Goal: Task Accomplishment & Management: Use online tool/utility

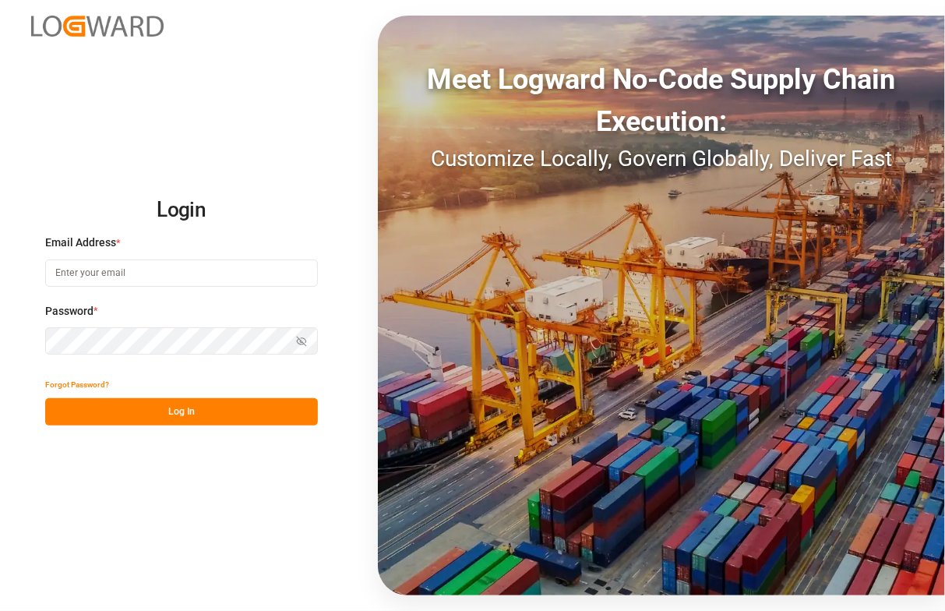
type input "[PERSON_NAME][EMAIL_ADDRESS][PERSON_NAME][DOMAIN_NAME]"
click at [213, 415] on button "Log In" at bounding box center [181, 411] width 273 height 27
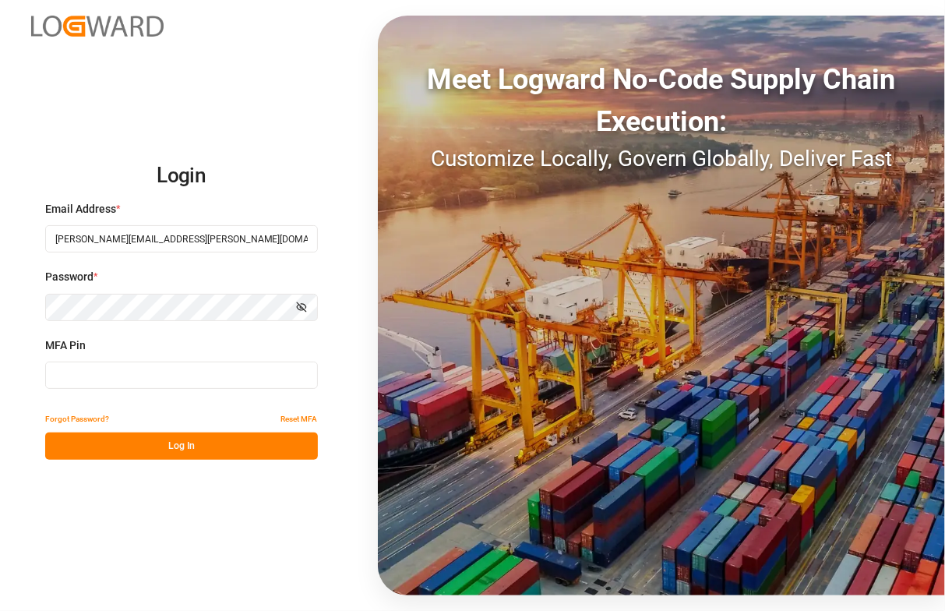
click at [178, 378] on input at bounding box center [181, 375] width 273 height 27
type input "574281"
click at [181, 453] on button "Log In" at bounding box center [181, 446] width 273 height 27
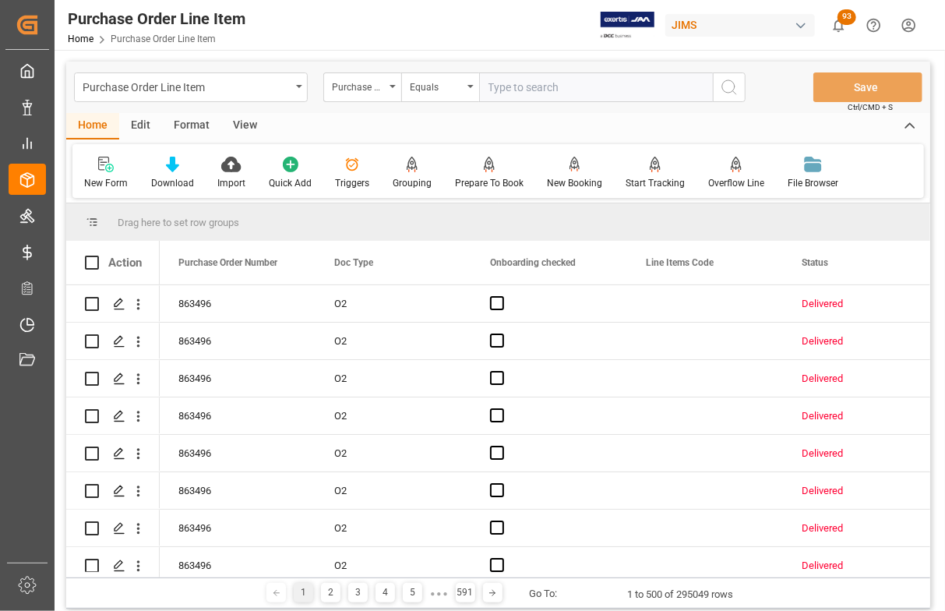
click at [550, 87] on input "text" at bounding box center [596, 87] width 234 height 30
paste input "PMTD8GMF687"
type input "PMTD8GMF687"
click at [731, 85] on icon "search button" at bounding box center [729, 87] width 19 height 19
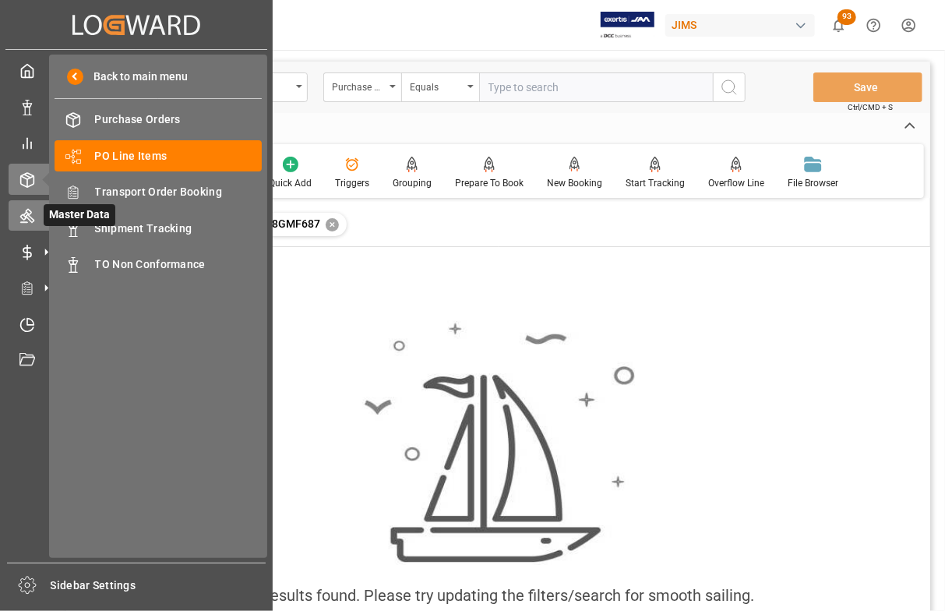
click at [39, 217] on icon at bounding box center [46, 215] width 16 height 16
click at [28, 215] on icon at bounding box center [27, 217] width 14 height 14
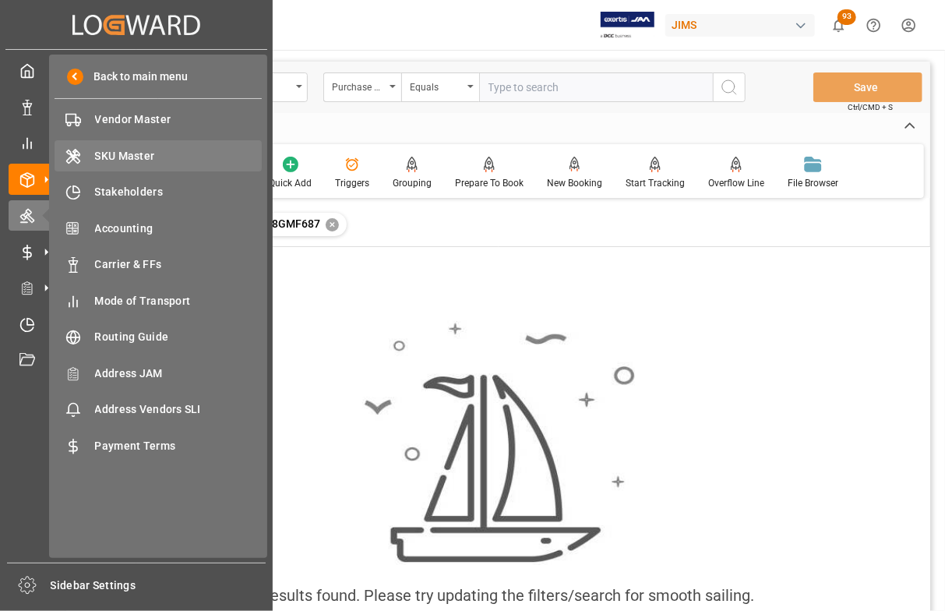
click at [129, 148] on span "SKU Master" at bounding box center [179, 156] width 168 height 16
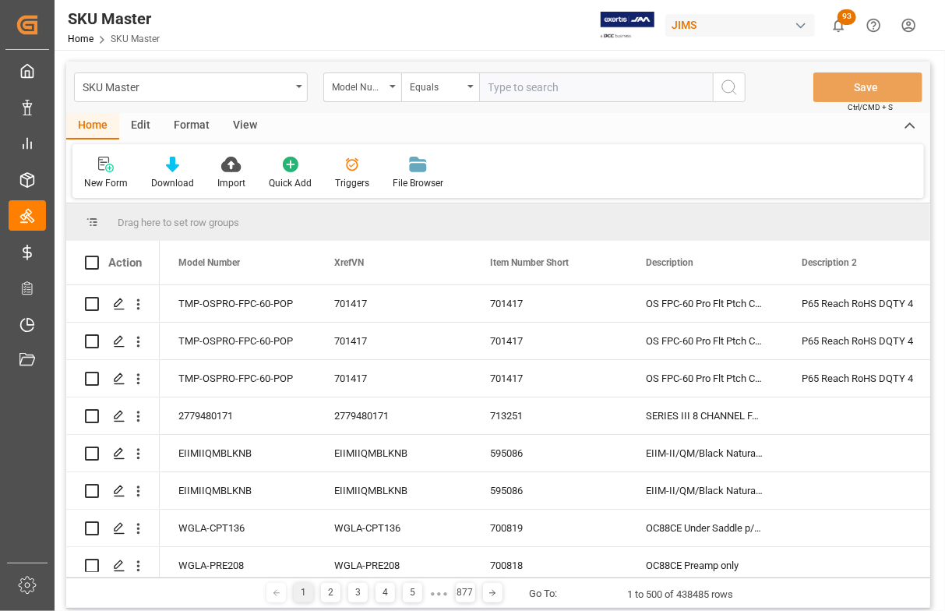
click at [565, 82] on input "text" at bounding box center [596, 87] width 234 height 30
paste input "PMTD8GMF687"
type input "PMTD8GMF687"
click at [736, 91] on icon "search button" at bounding box center [729, 87] width 19 height 19
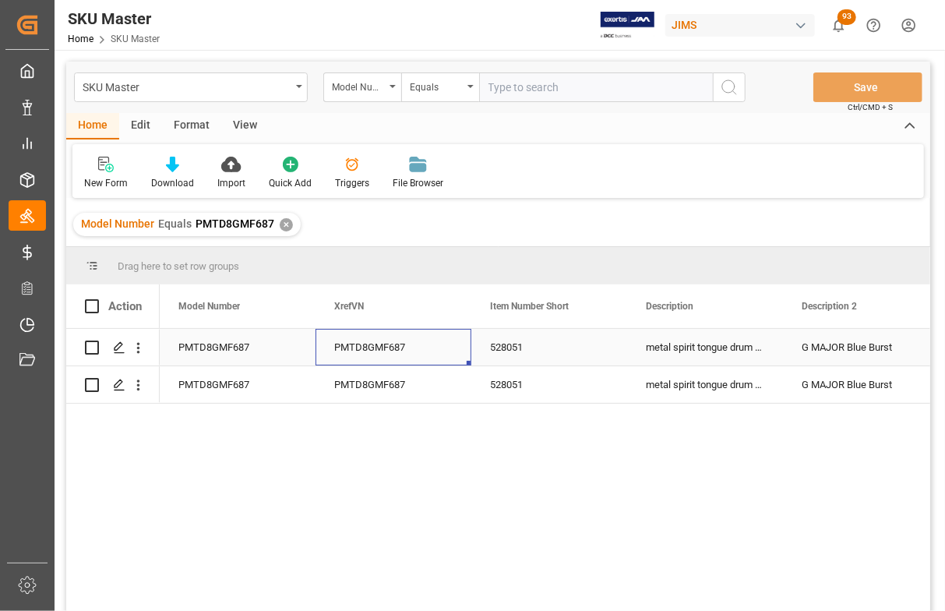
click at [405, 344] on div "PMTD8GMF687" at bounding box center [394, 347] width 156 height 37
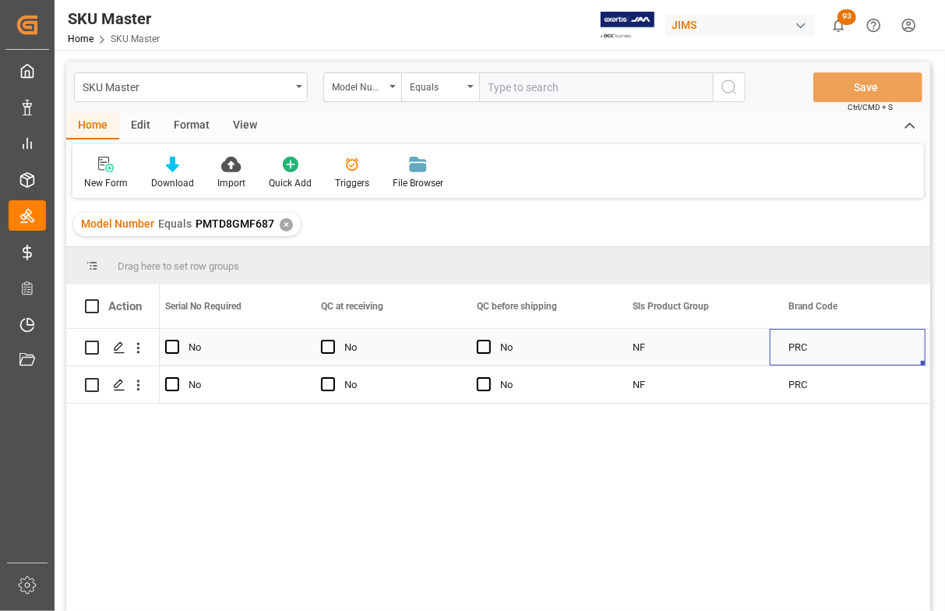
scroll to position [0, 2663]
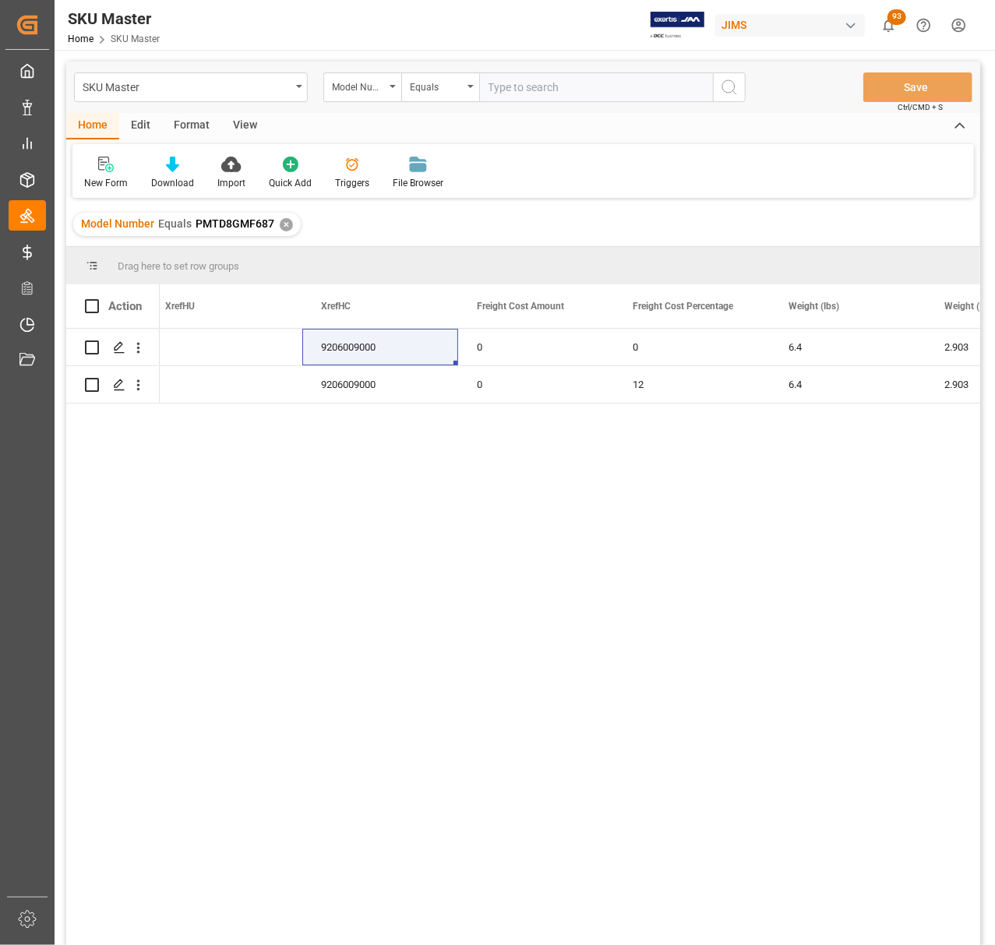
click at [493, 552] on div "0 9206009000 0 0 6.4 2.903 0.549 6 9206009000 0 12 6.4 2.903 0.549" at bounding box center [570, 642] width 821 height 627
click at [281, 223] on div "✕" at bounding box center [286, 224] width 13 height 13
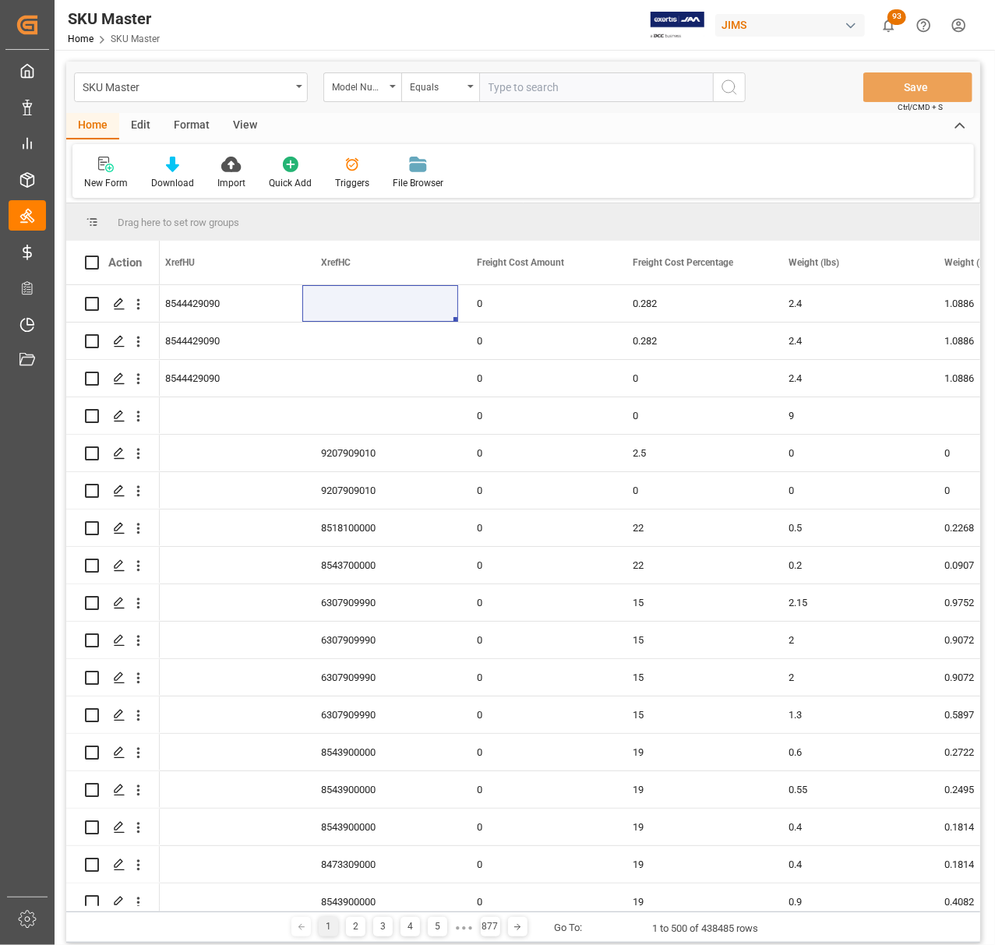
click at [597, 84] on input "text" at bounding box center [596, 87] width 234 height 30
paste input "VA-55-ESP-SDF"
type input "VA-55-ESP-SDF"
click at [744, 89] on button "search button" at bounding box center [729, 87] width 33 height 30
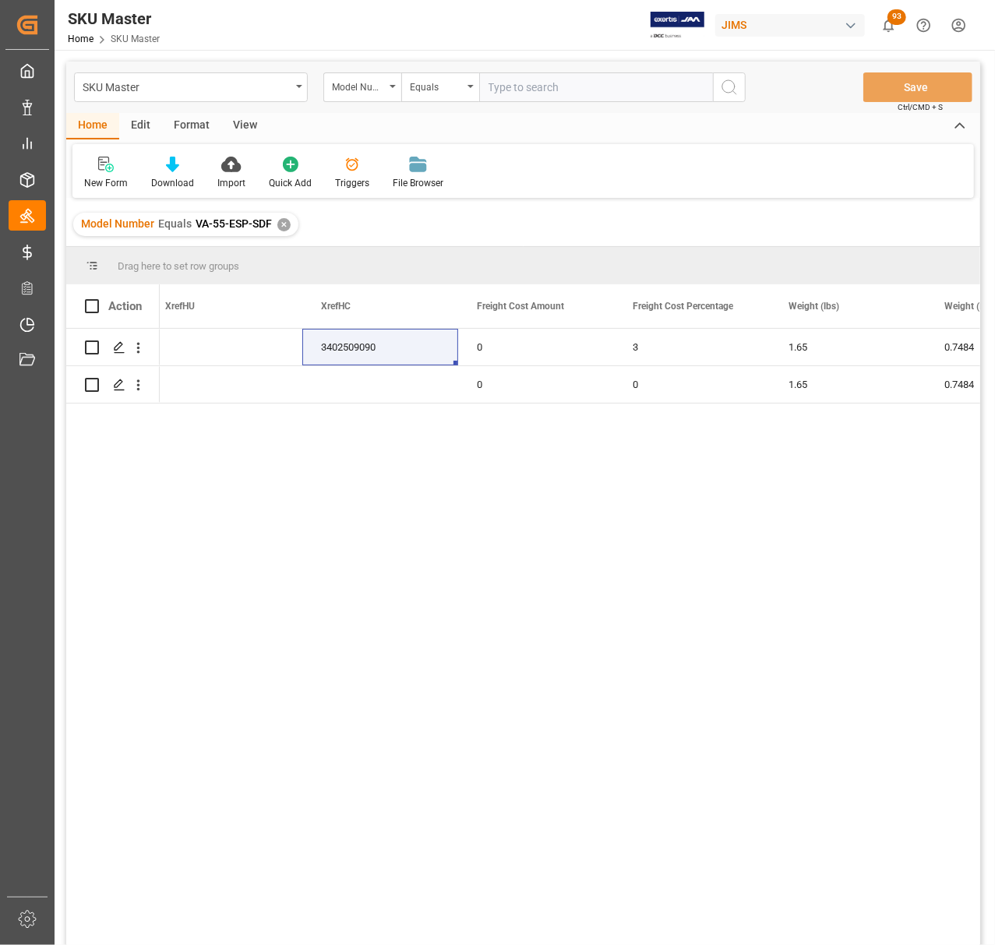
click at [284, 228] on div "✕" at bounding box center [283, 224] width 13 height 13
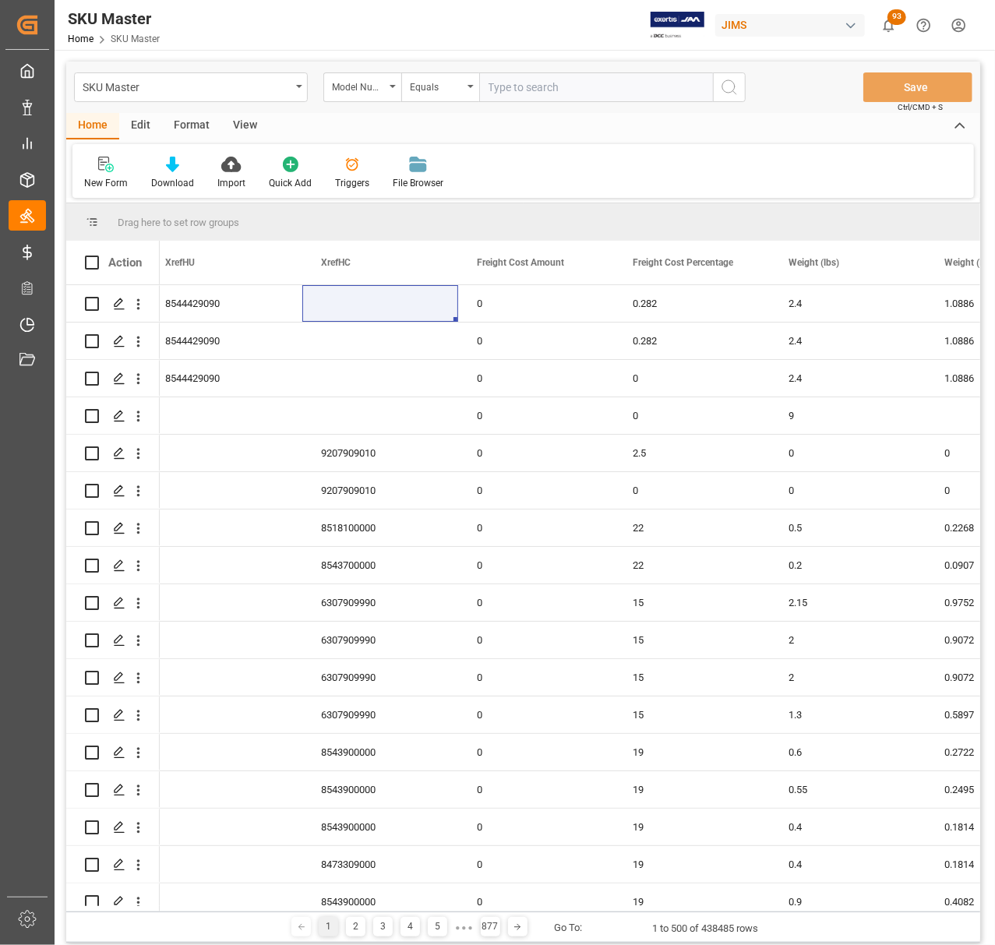
click at [514, 94] on input "text" at bounding box center [596, 87] width 234 height 30
paste input "VCP"
type input "VCP"
click at [740, 84] on button "search button" at bounding box center [729, 87] width 33 height 30
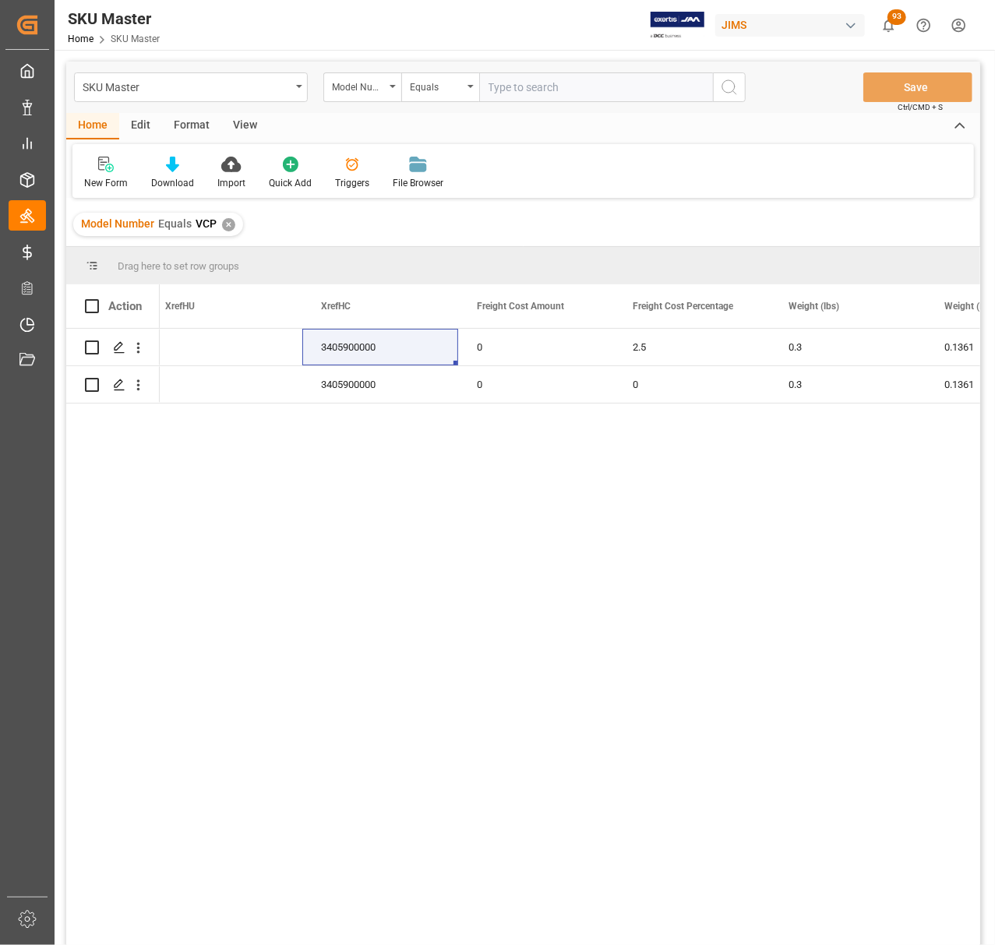
click at [223, 228] on div "✕" at bounding box center [228, 224] width 13 height 13
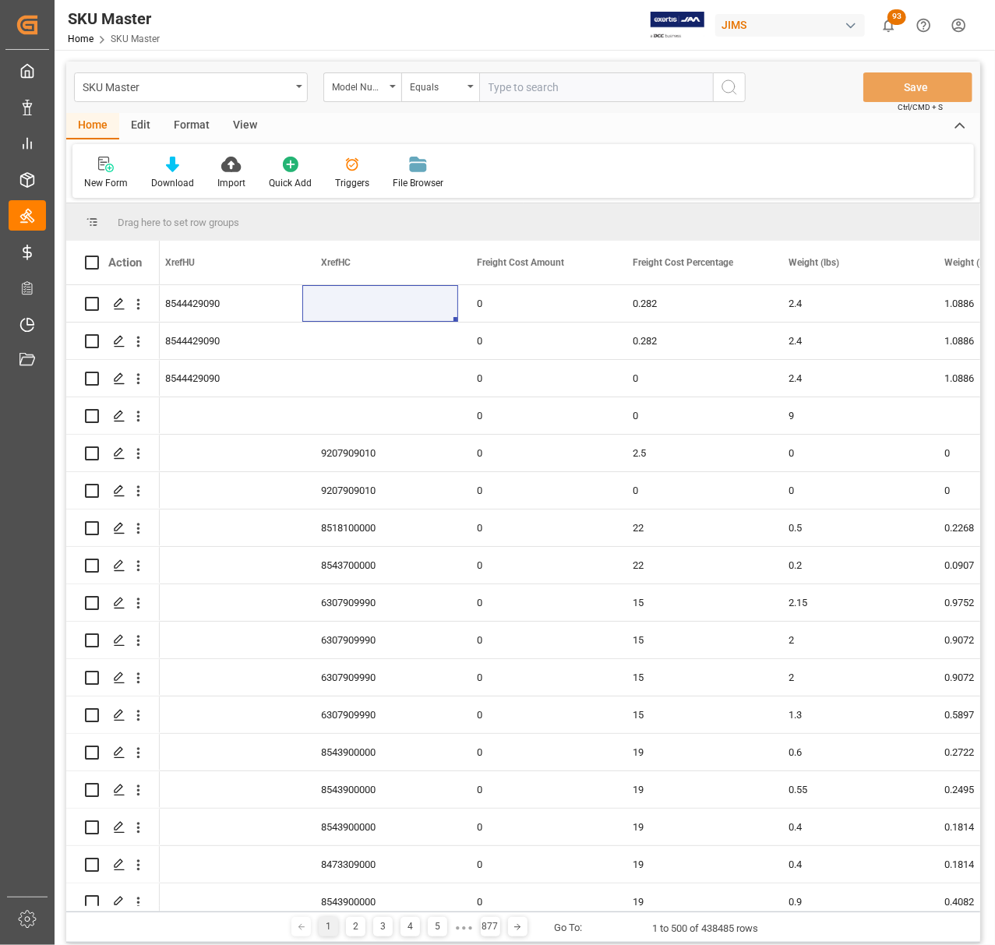
click at [538, 100] on input "text" at bounding box center [596, 87] width 234 height 30
paste input "AF-RW-NAT"
type input "AF-RW-NAT"
click at [724, 89] on icon "search button" at bounding box center [729, 87] width 19 height 19
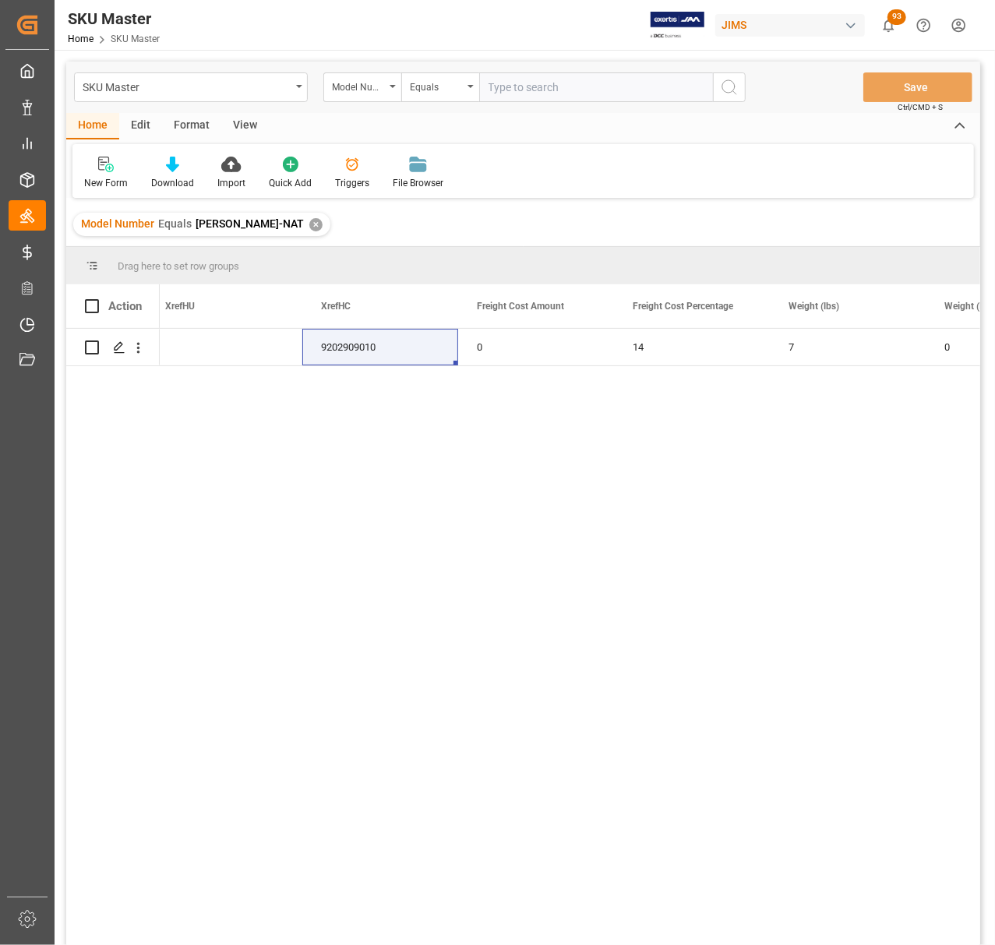
click at [309, 222] on div "✕" at bounding box center [315, 224] width 13 height 13
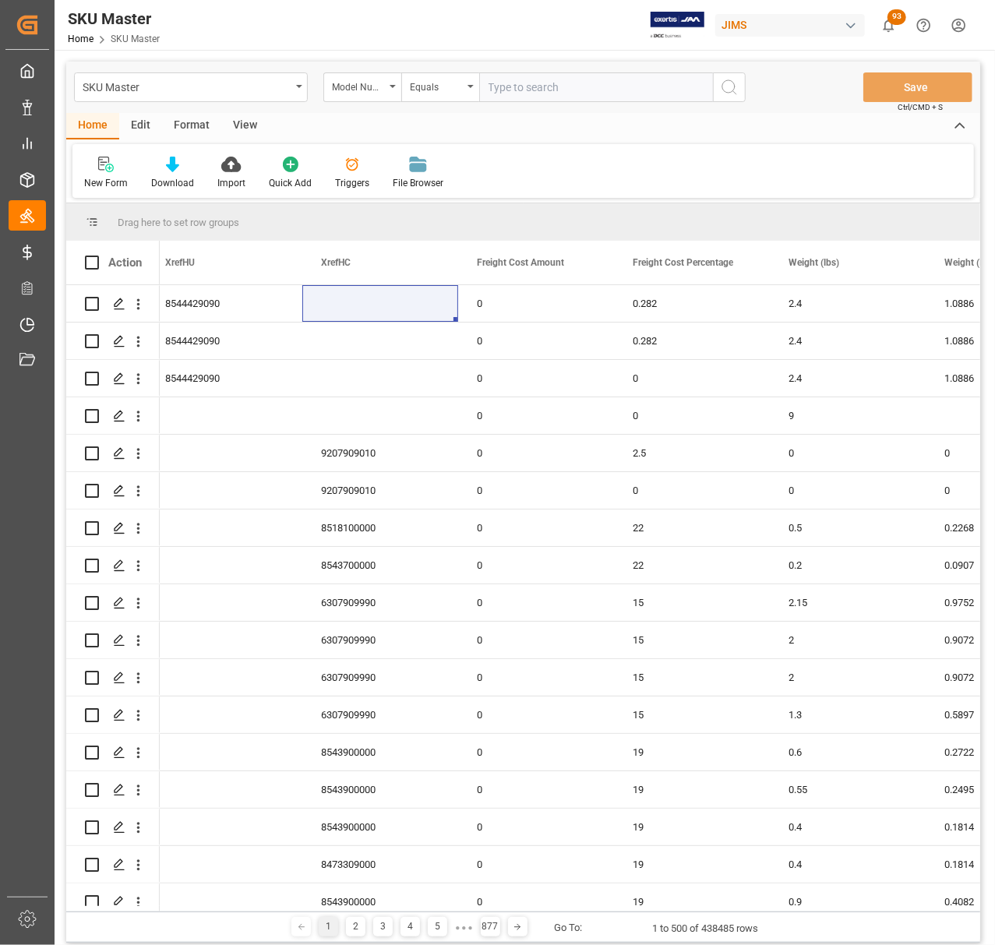
click at [580, 86] on input "text" at bounding box center [596, 87] width 234 height 30
paste input "AL11103"
type input "AL11103"
click at [734, 86] on circle "search button" at bounding box center [728, 86] width 12 height 12
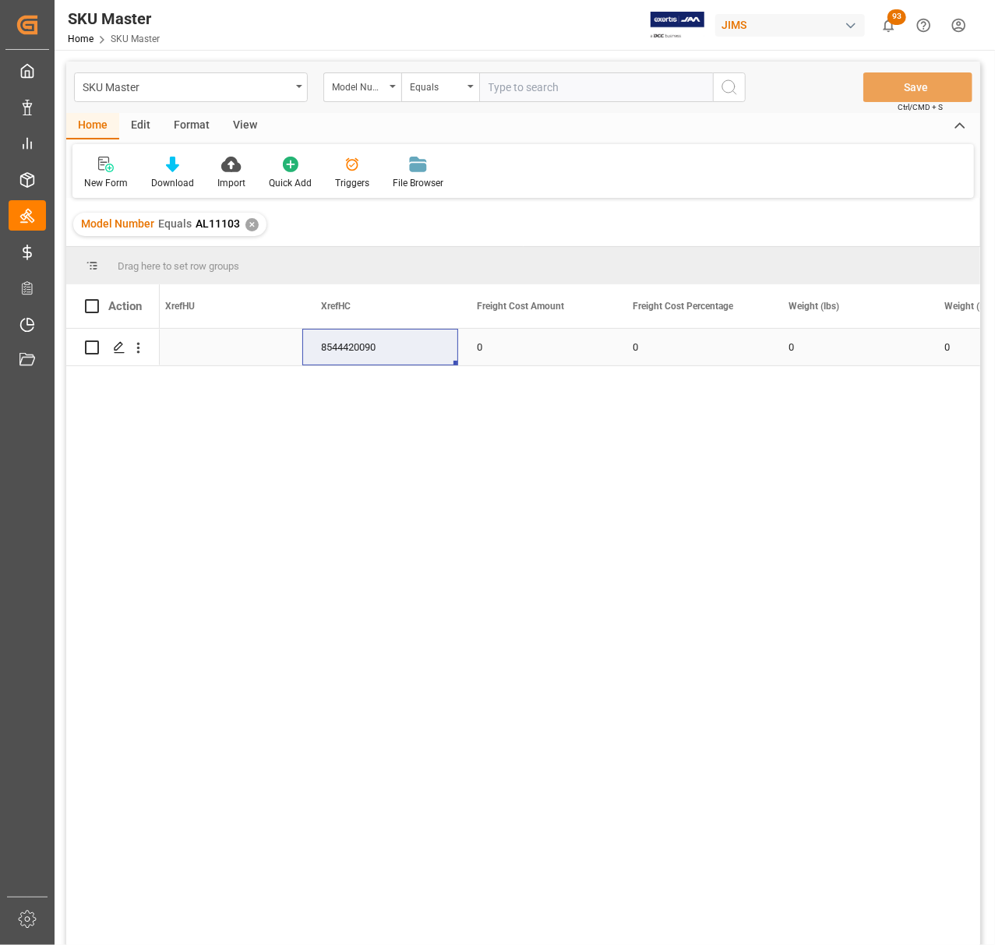
click at [500, 337] on div "0" at bounding box center [536, 347] width 156 height 37
click at [680, 341] on div "0" at bounding box center [692, 347] width 156 height 37
click at [843, 341] on div "0" at bounding box center [848, 347] width 156 height 37
click at [698, 341] on div "0" at bounding box center [692, 347] width 156 height 37
click at [481, 346] on div "0" at bounding box center [536, 347] width 156 height 37
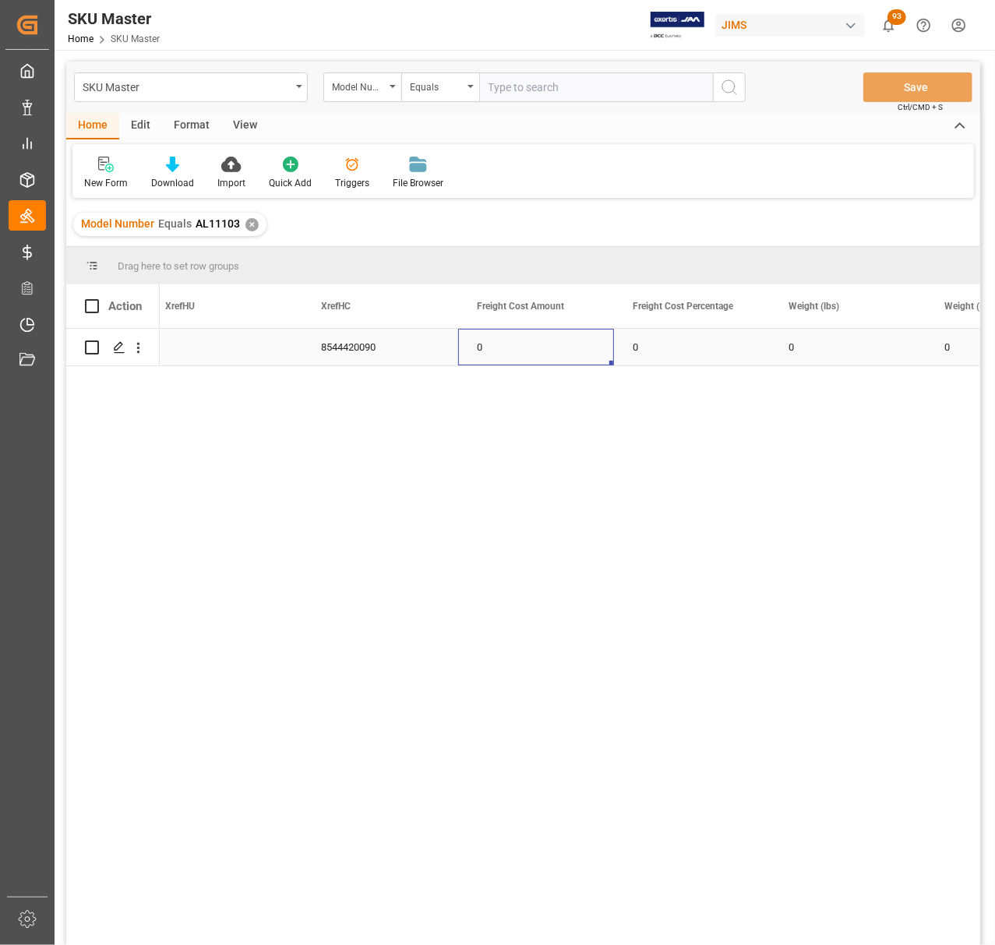
click at [348, 359] on div "8544420090" at bounding box center [380, 347] width 156 height 37
click at [528, 352] on div "0" at bounding box center [536, 347] width 156 height 37
click at [667, 350] on div "0" at bounding box center [692, 347] width 156 height 37
click at [675, 521] on div "0 8544420090 0 0 0 0 0" at bounding box center [570, 642] width 821 height 627
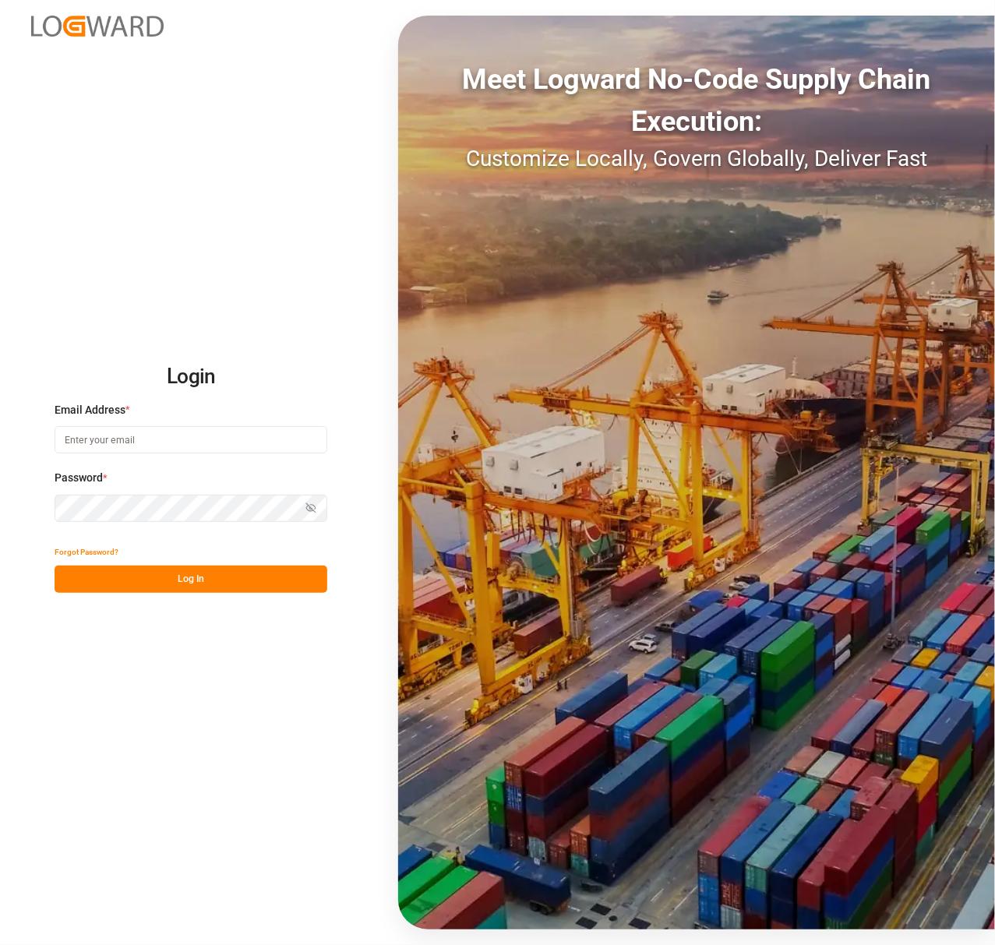
type input "[PERSON_NAME][EMAIL_ADDRESS][PERSON_NAME][DOMAIN_NAME]"
click at [188, 486] on button "Log In" at bounding box center [191, 579] width 273 height 27
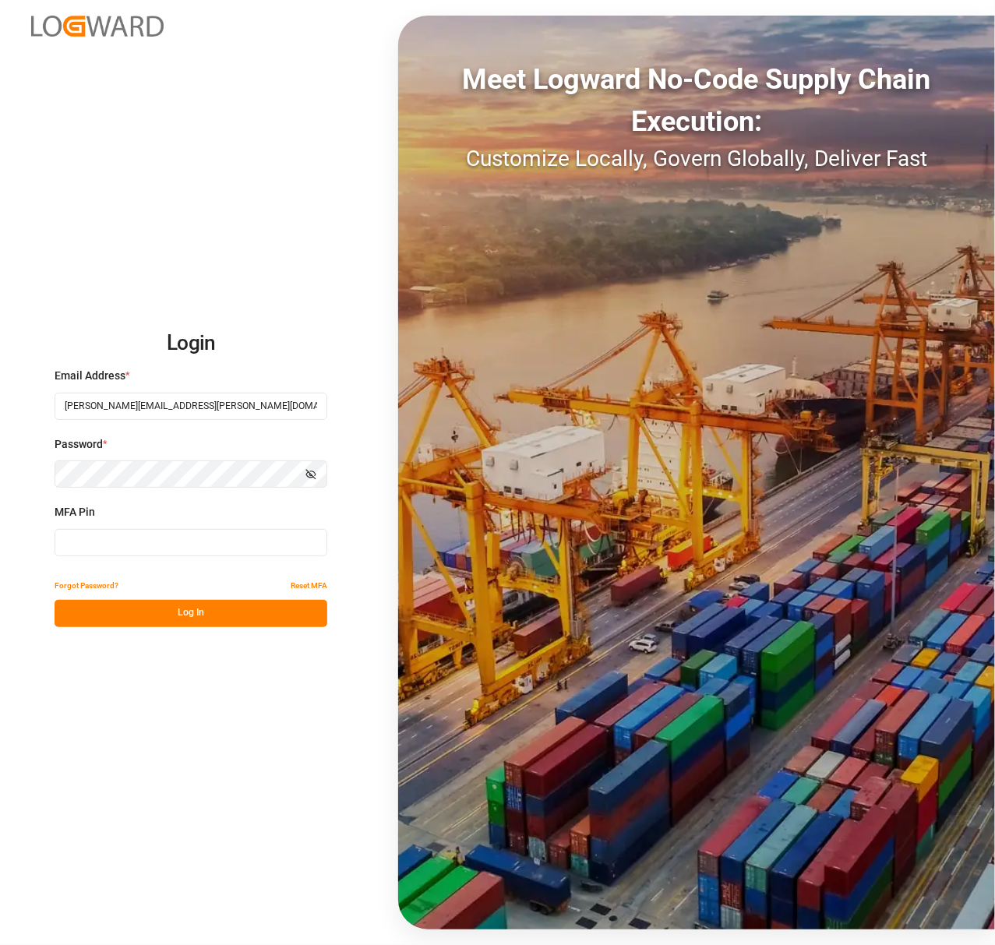
click at [201, 486] on input at bounding box center [191, 542] width 273 height 27
click at [135, 486] on input at bounding box center [191, 542] width 273 height 27
type input "784856"
click at [212, 486] on button "Log In" at bounding box center [191, 613] width 273 height 27
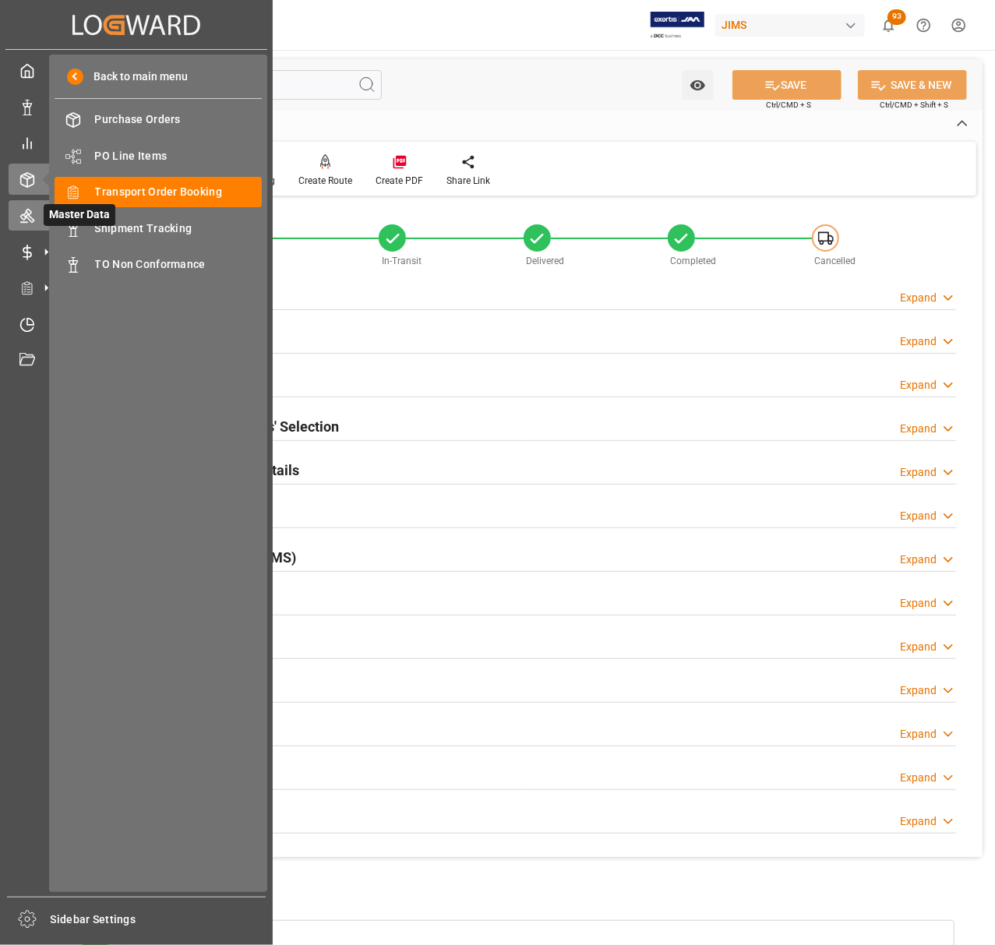
click at [23, 212] on icon at bounding box center [27, 216] width 16 height 16
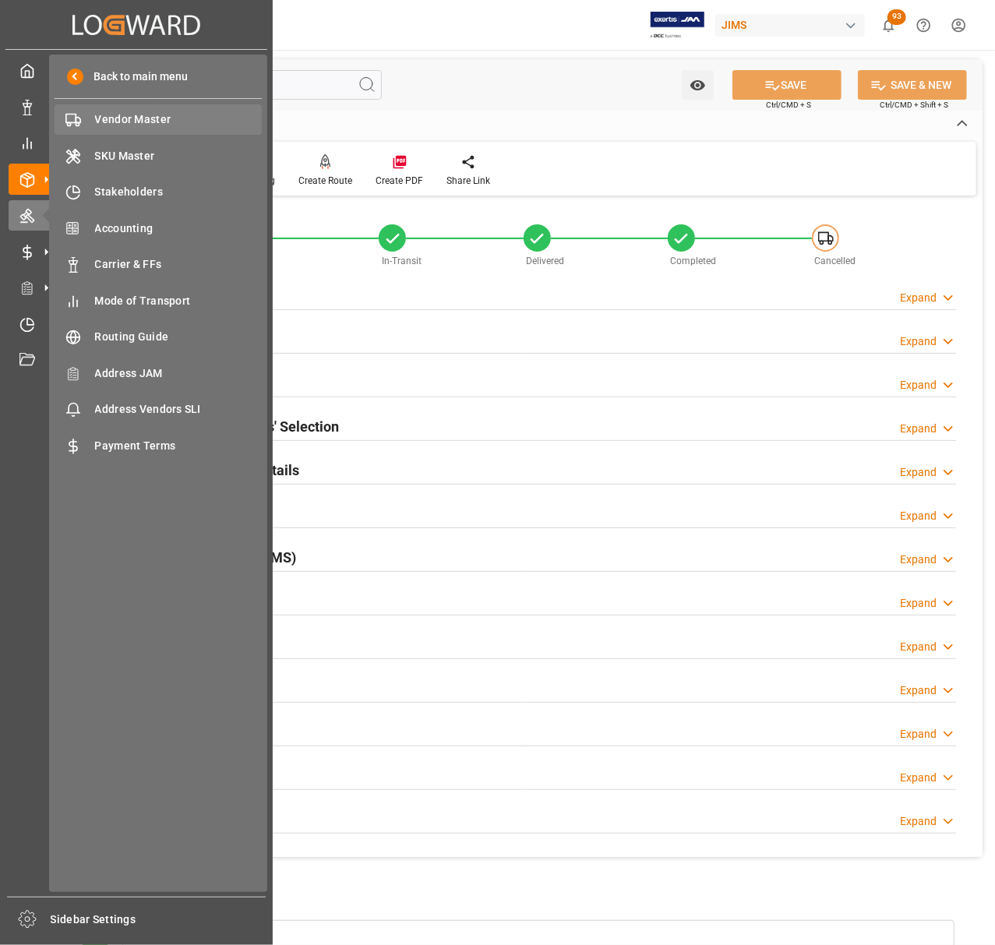
click at [134, 117] on span "Vendor Master" at bounding box center [179, 119] width 168 height 16
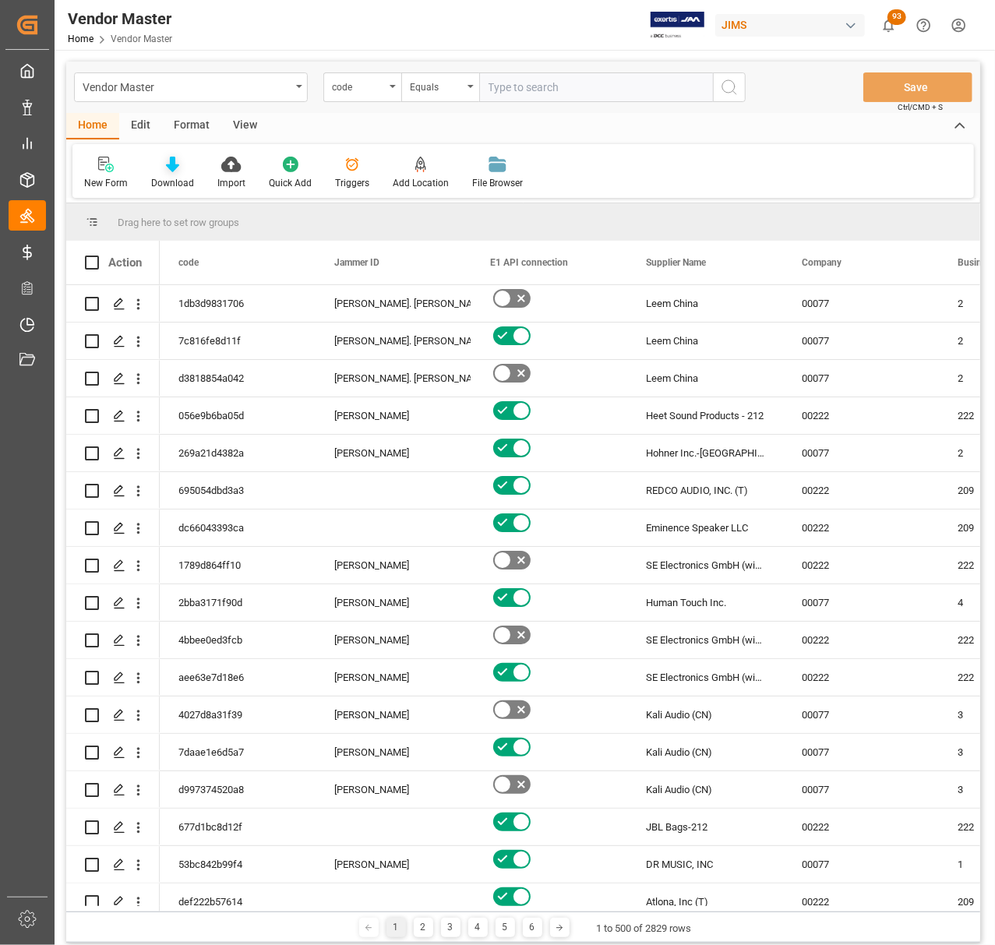
click at [166, 171] on icon at bounding box center [172, 165] width 13 height 16
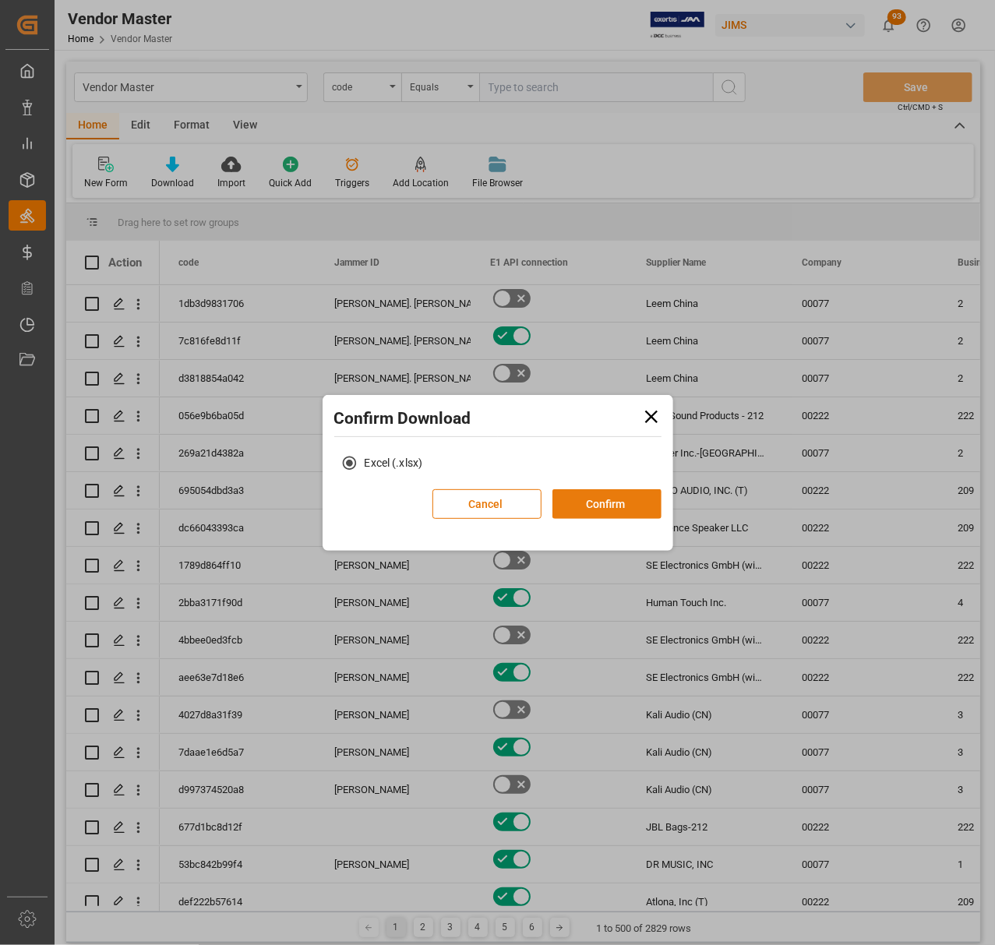
click at [627, 486] on button "Confirm" at bounding box center [607, 504] width 109 height 30
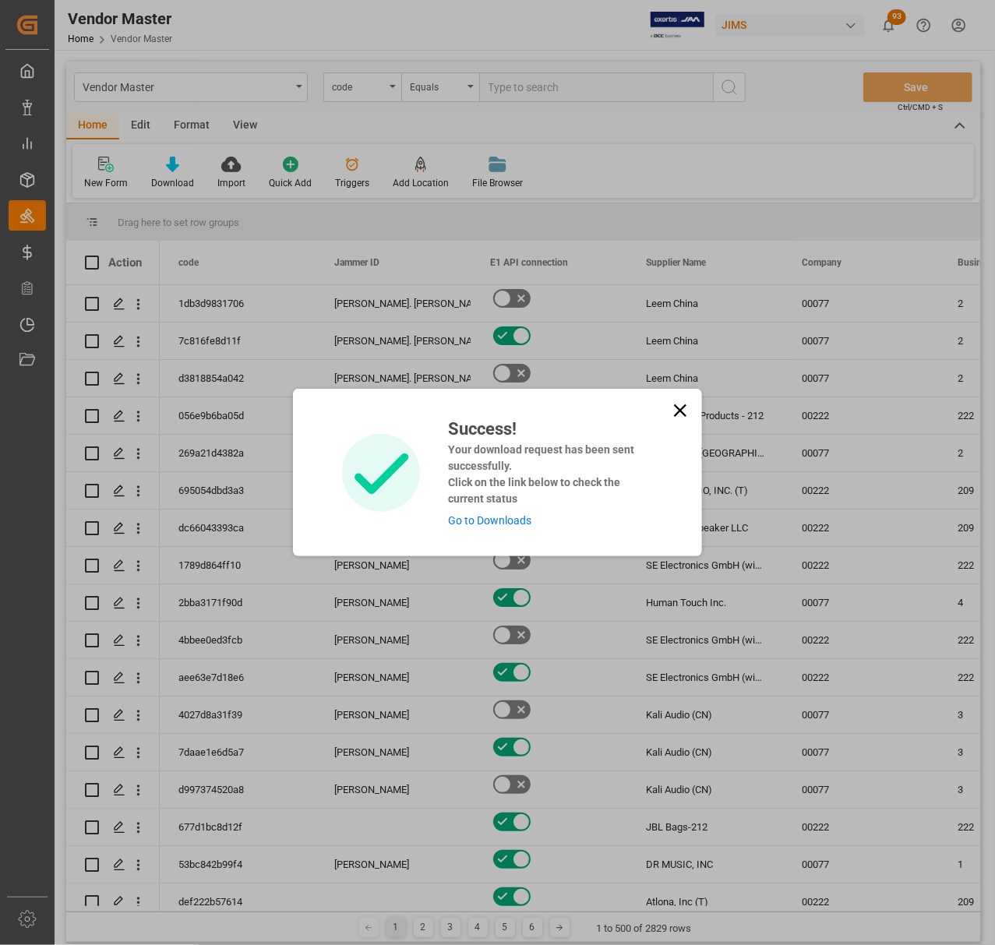
click at [496, 486] on link "Go to Downloads" at bounding box center [489, 520] width 83 height 12
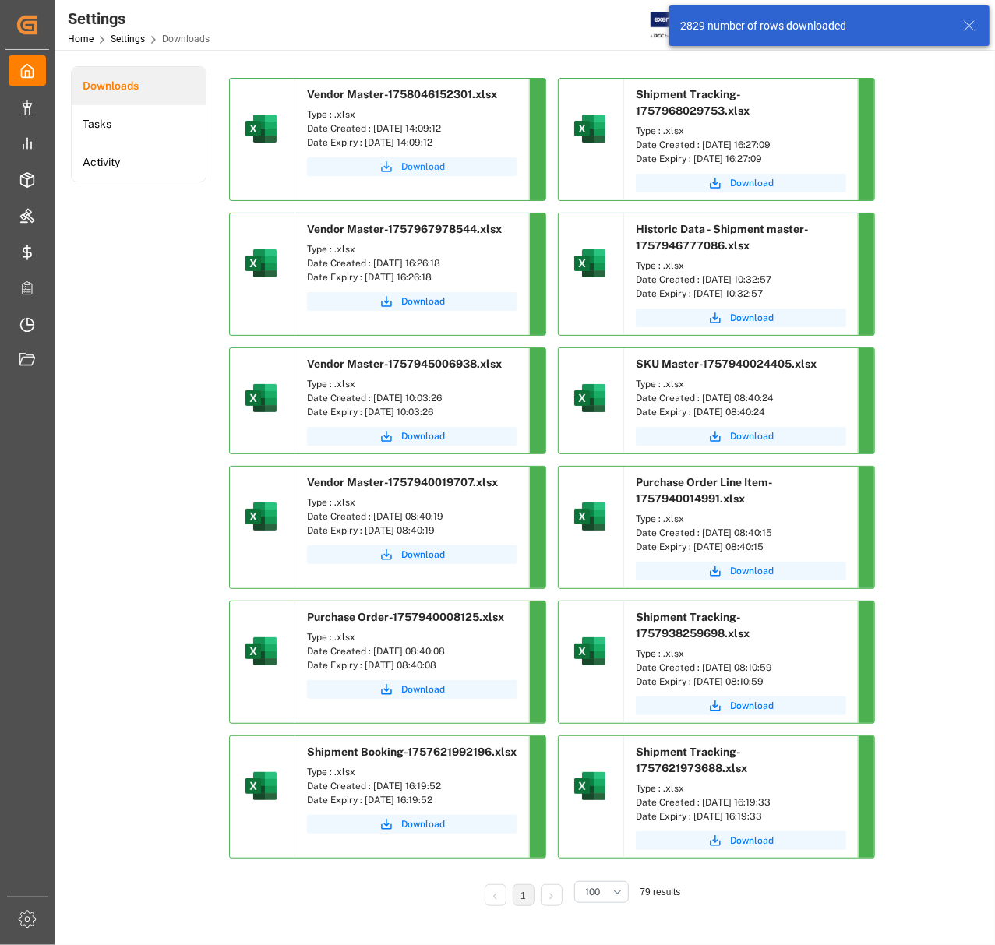
click at [430, 162] on span "Download" at bounding box center [423, 167] width 44 height 14
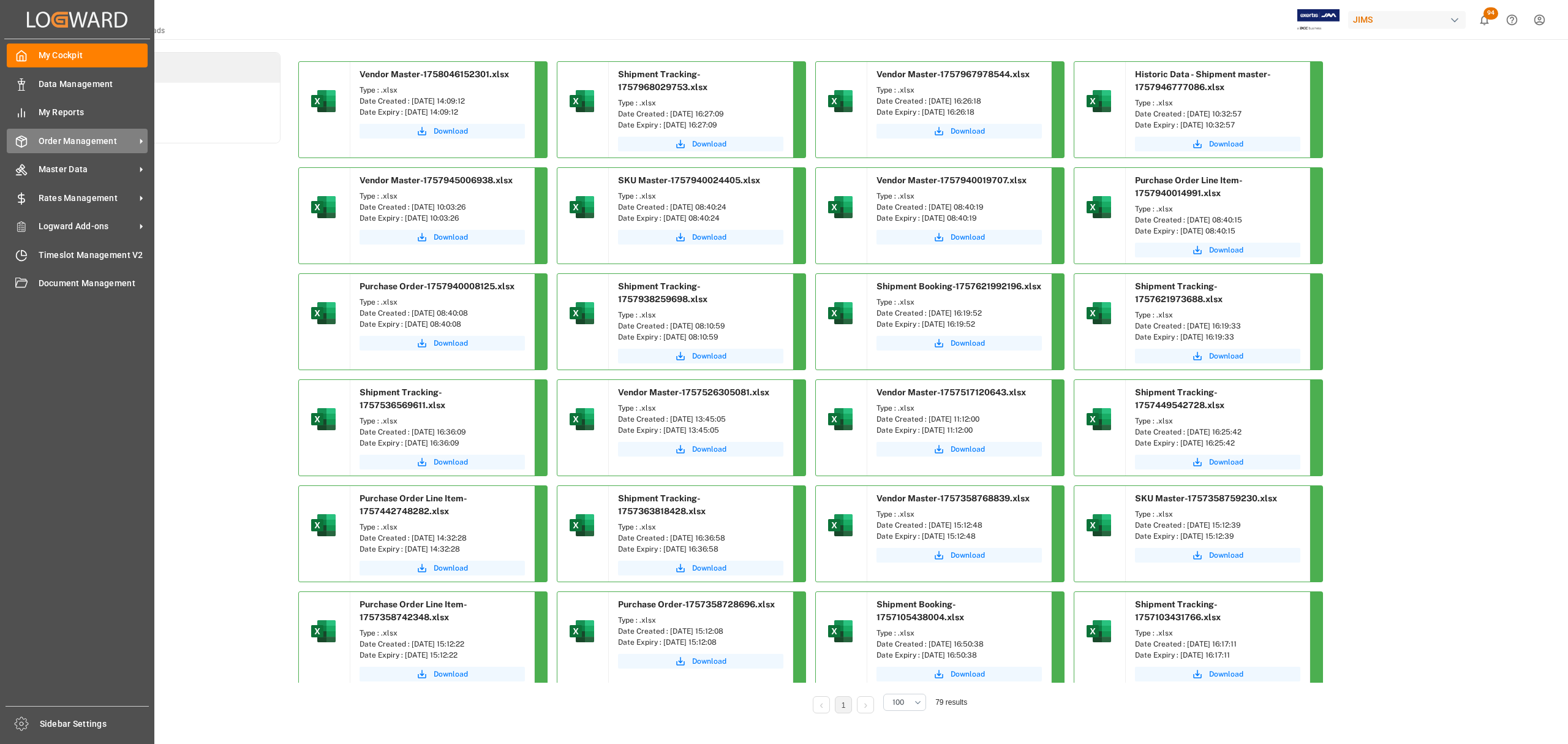
click at [67, 135] on span "Order Management" at bounding box center [86, 141] width 97 height 13
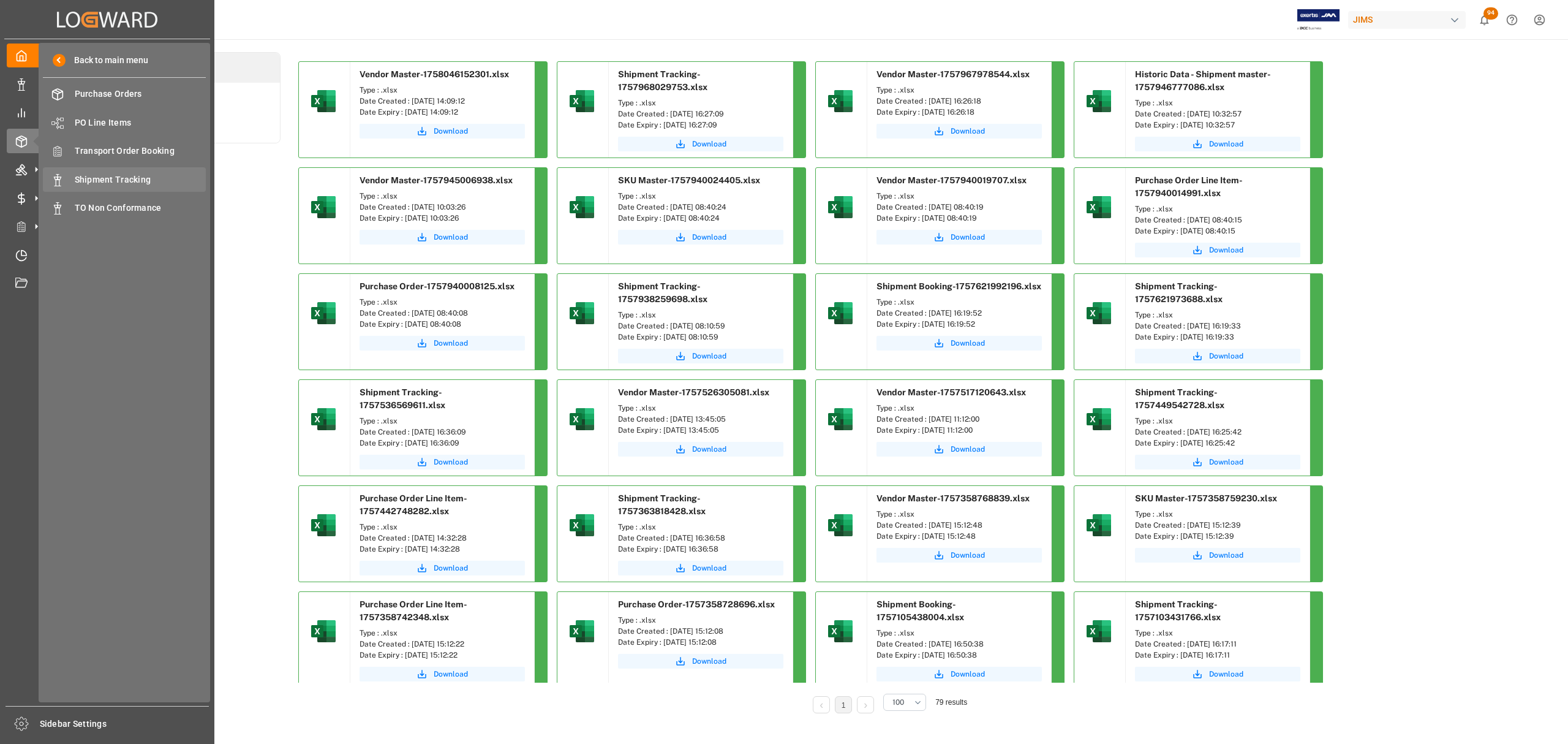
click at [101, 180] on span "Shipment Tracking" at bounding box center [141, 180] width 132 height 13
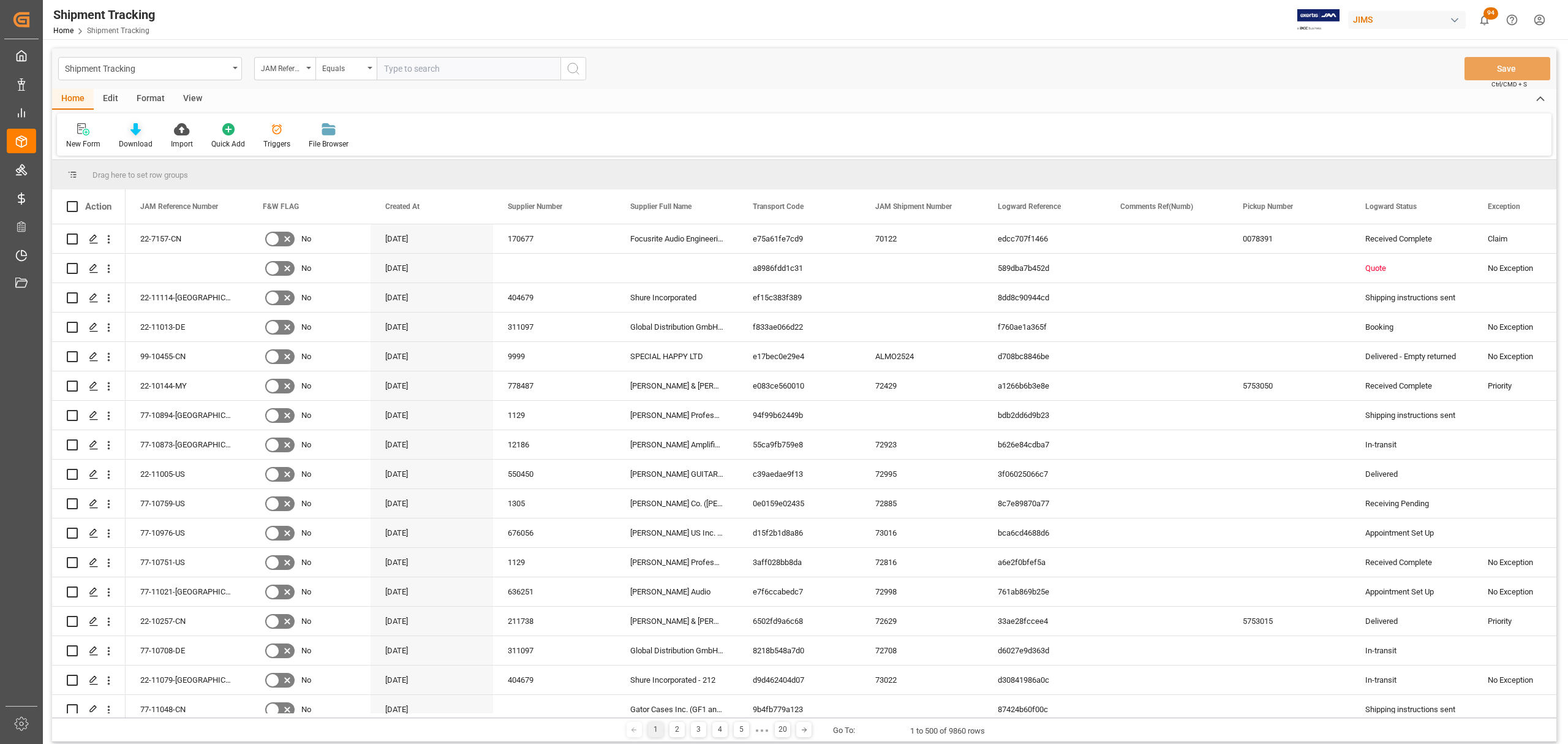
click at [134, 138] on div "Download" at bounding box center [135, 144] width 34 height 11
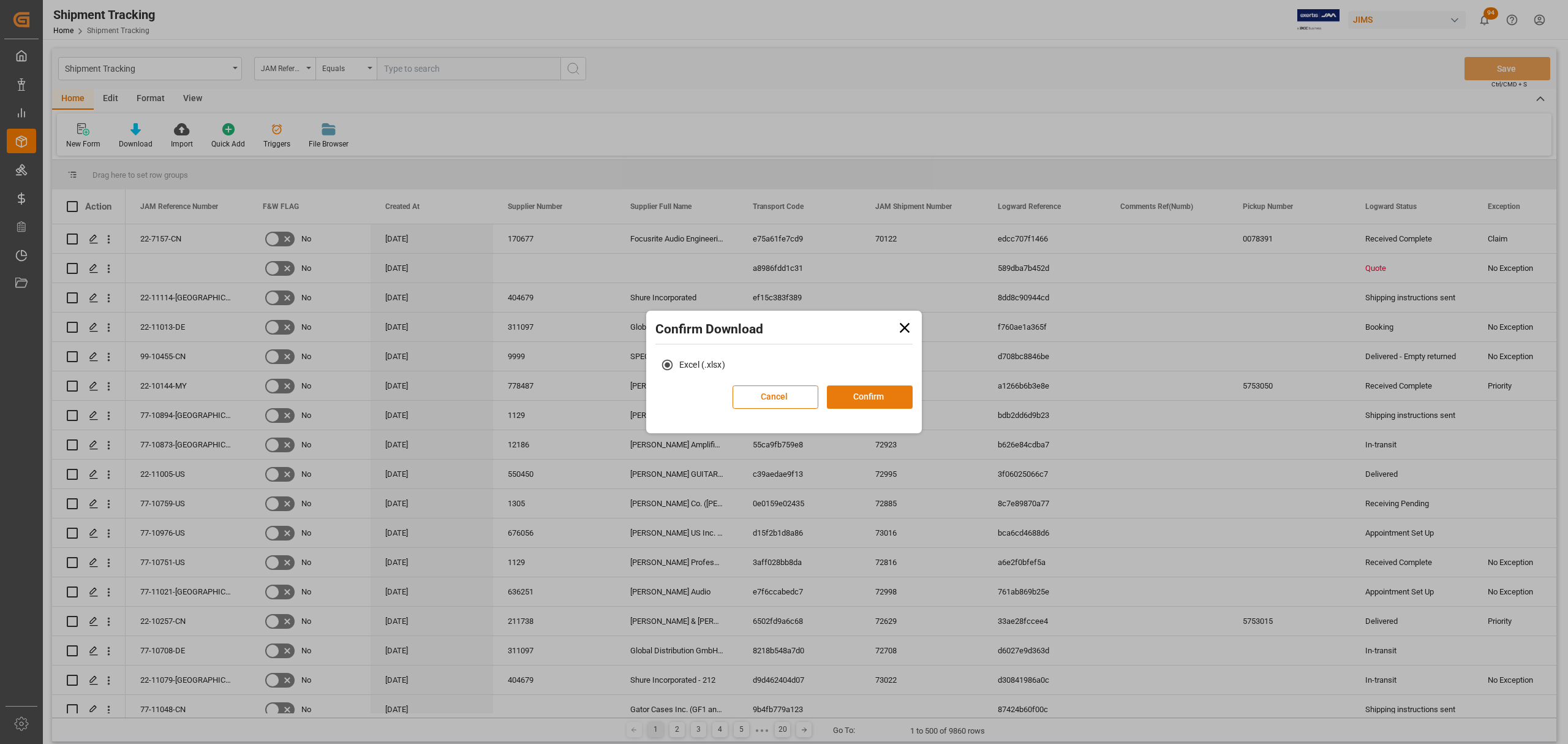
click at [871, 401] on button "Confirm" at bounding box center [869, 397] width 86 height 24
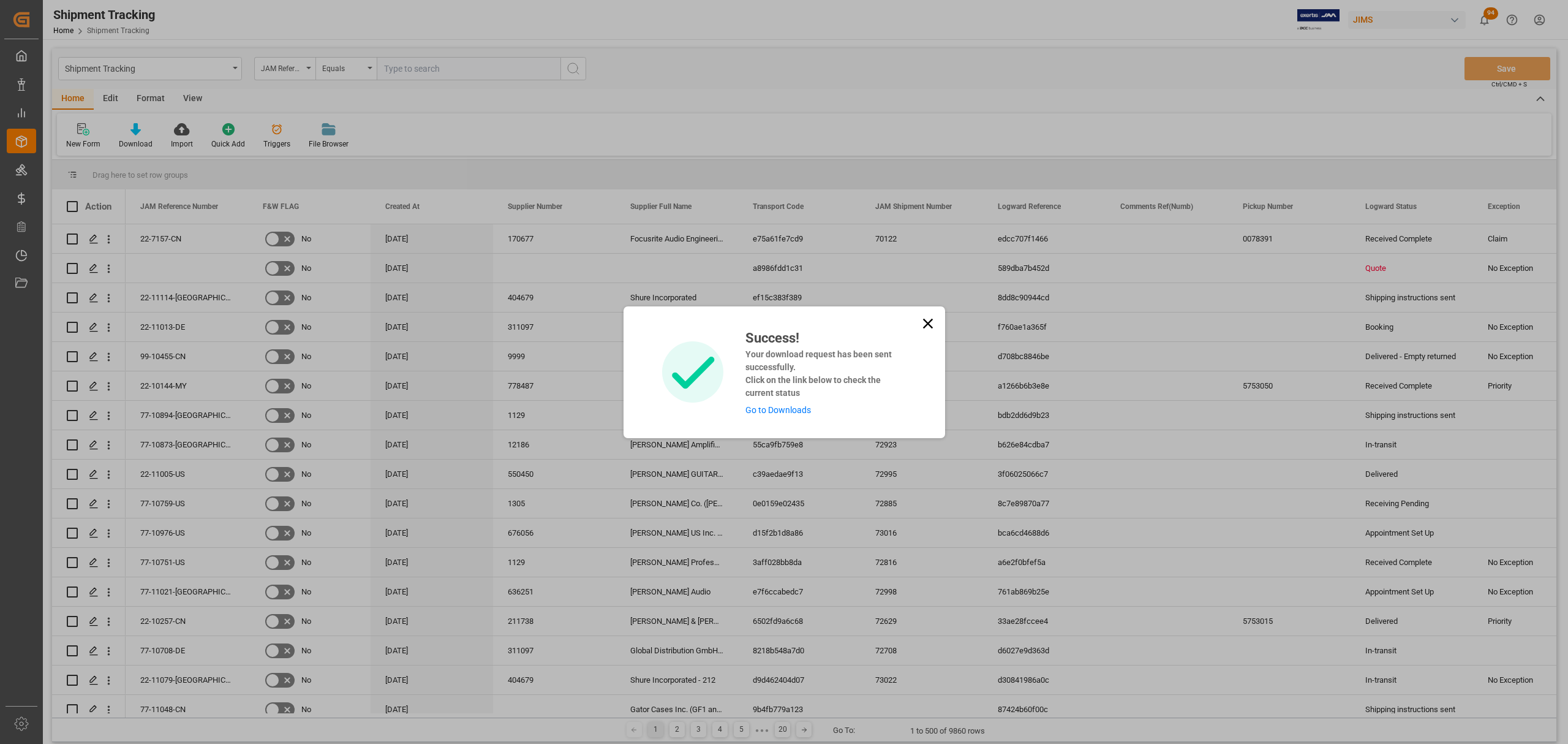
click at [801, 415] on link "Go to Downloads" at bounding box center [778, 410] width 65 height 9
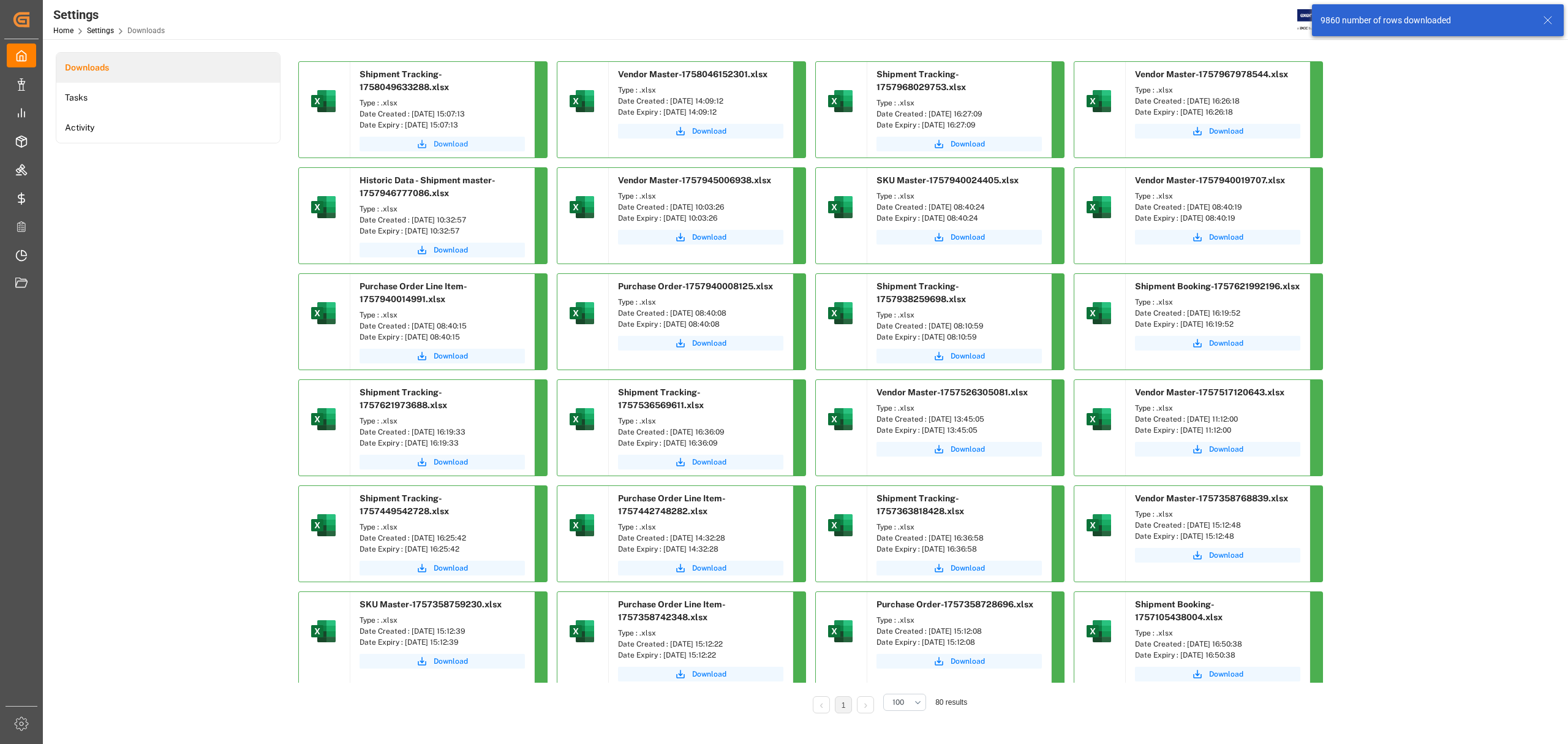
click at [454, 149] on span "Download" at bounding box center [451, 144] width 35 height 11
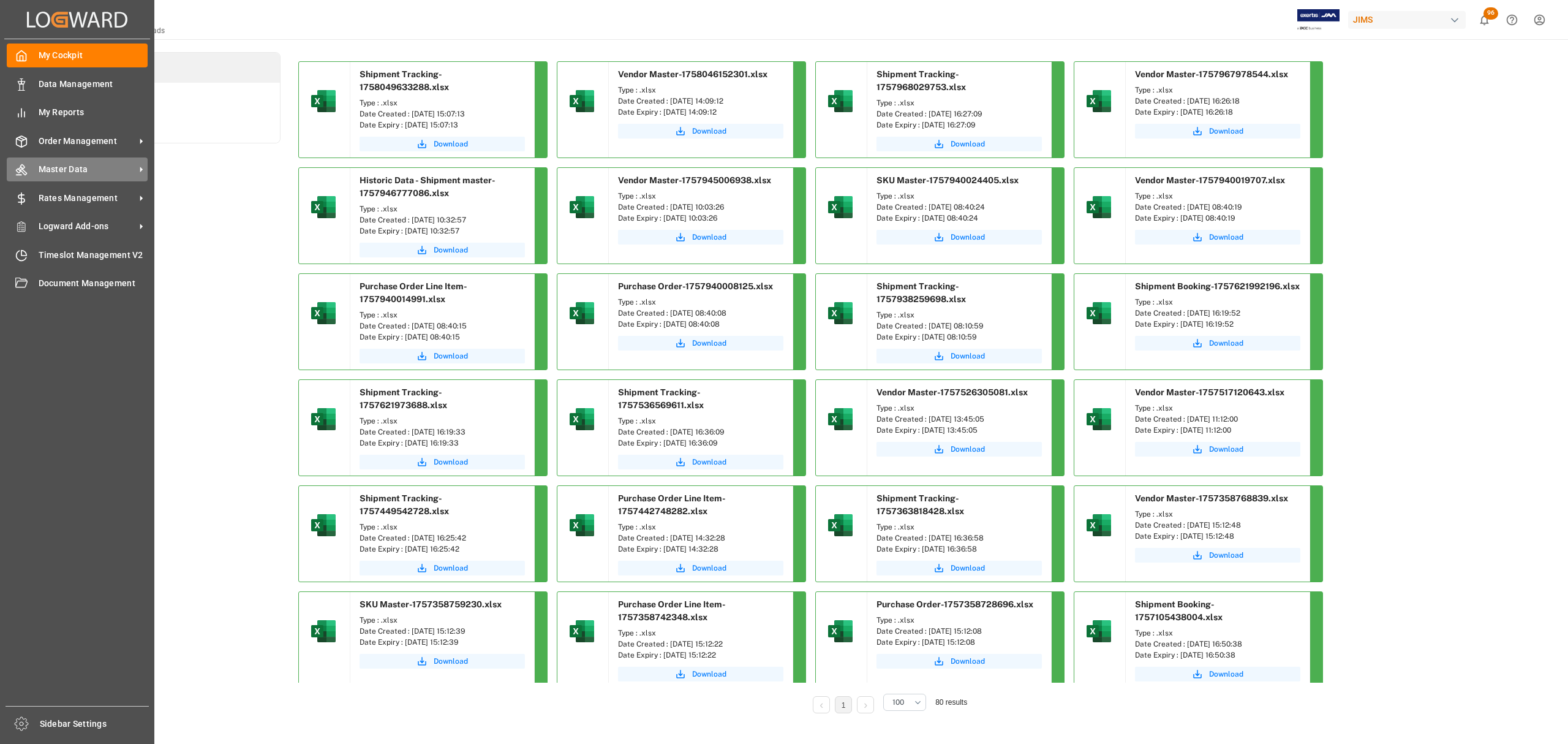
click at [79, 171] on span "Master Data" at bounding box center [86, 169] width 97 height 13
click at [8, 131] on div "Order Management Order Management" at bounding box center [77, 141] width 141 height 24
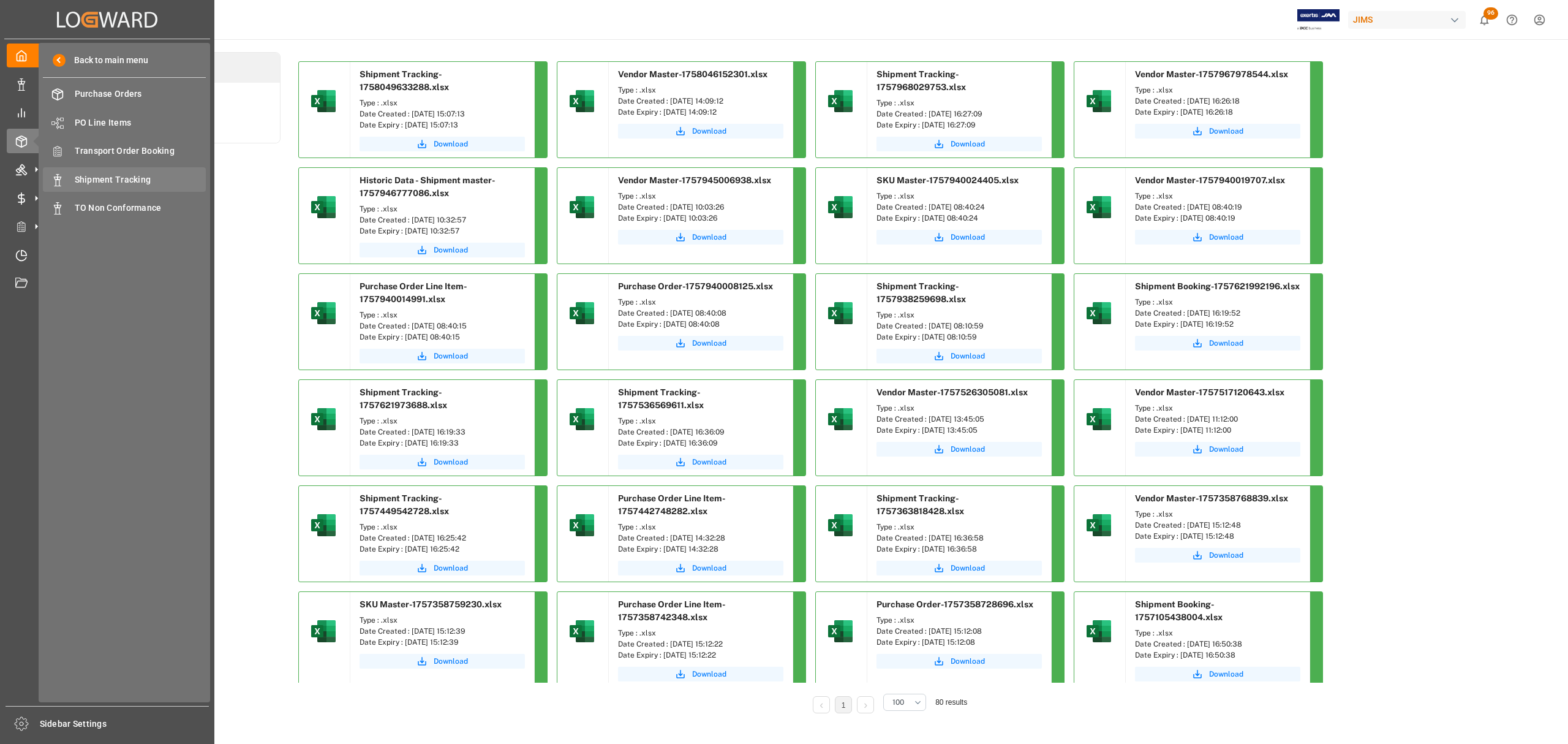
click at [101, 174] on span "Shipment Tracking" at bounding box center [141, 180] width 132 height 13
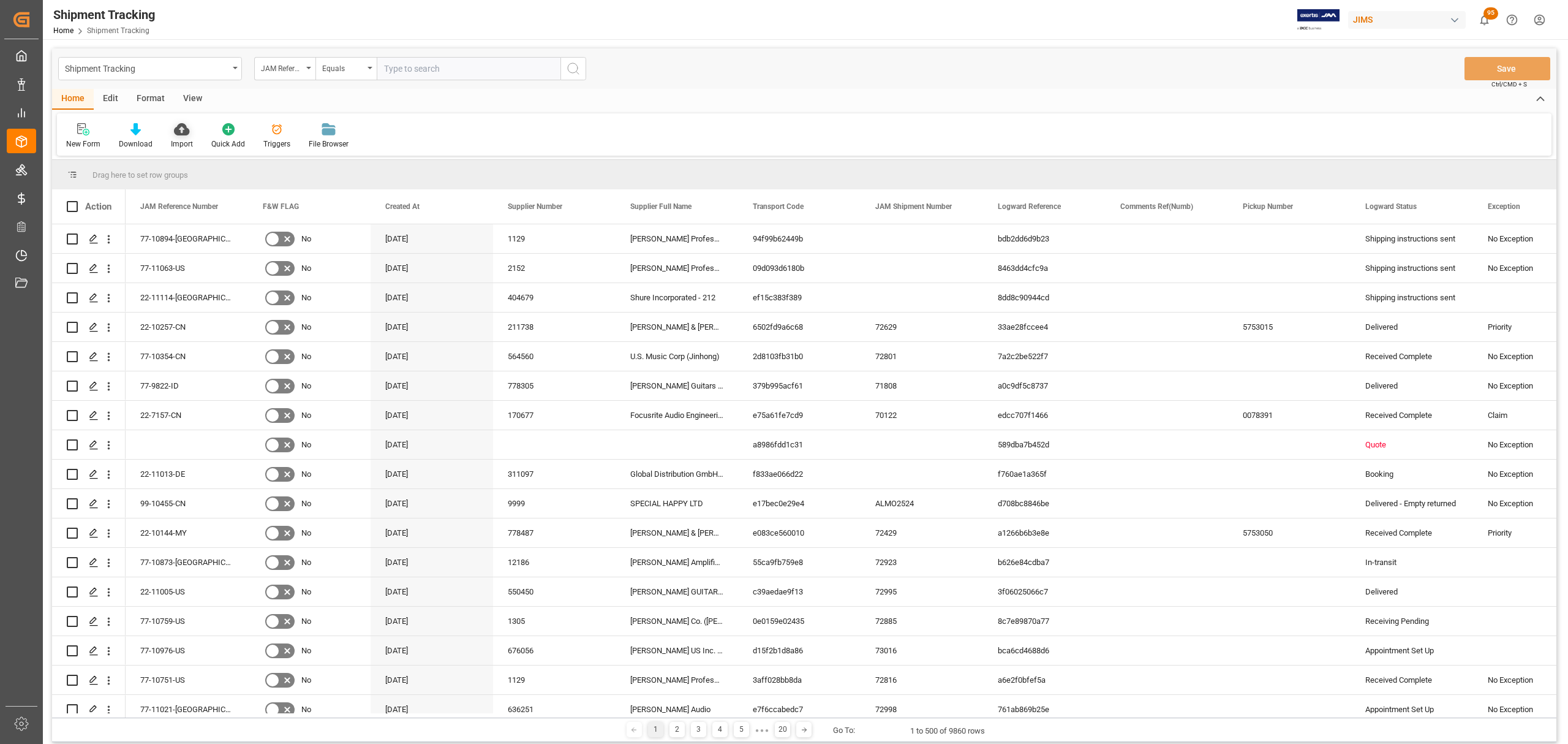
click at [179, 133] on icon at bounding box center [181, 130] width 15 height 13
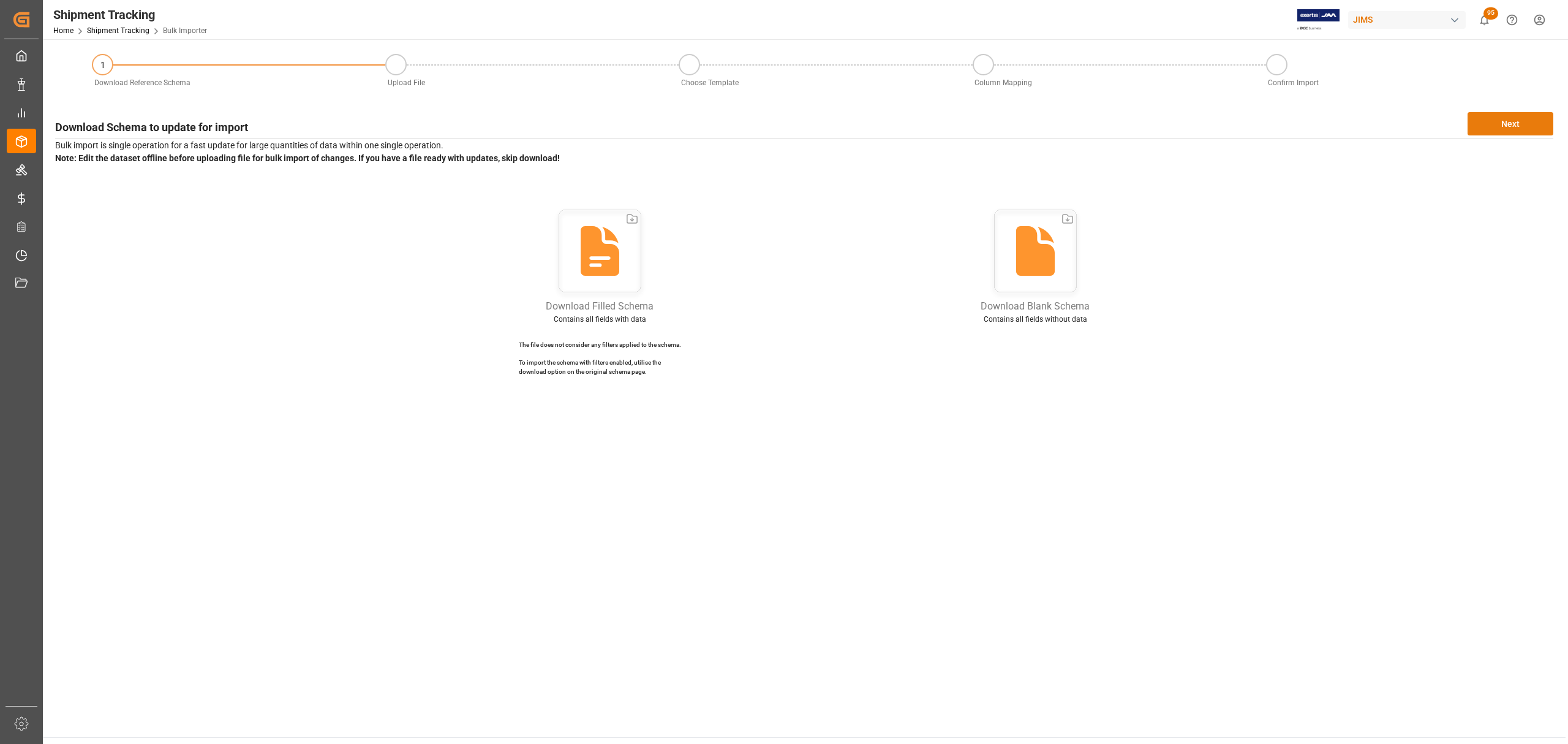
click at [1508, 123] on button "Next" at bounding box center [1510, 124] width 86 height 24
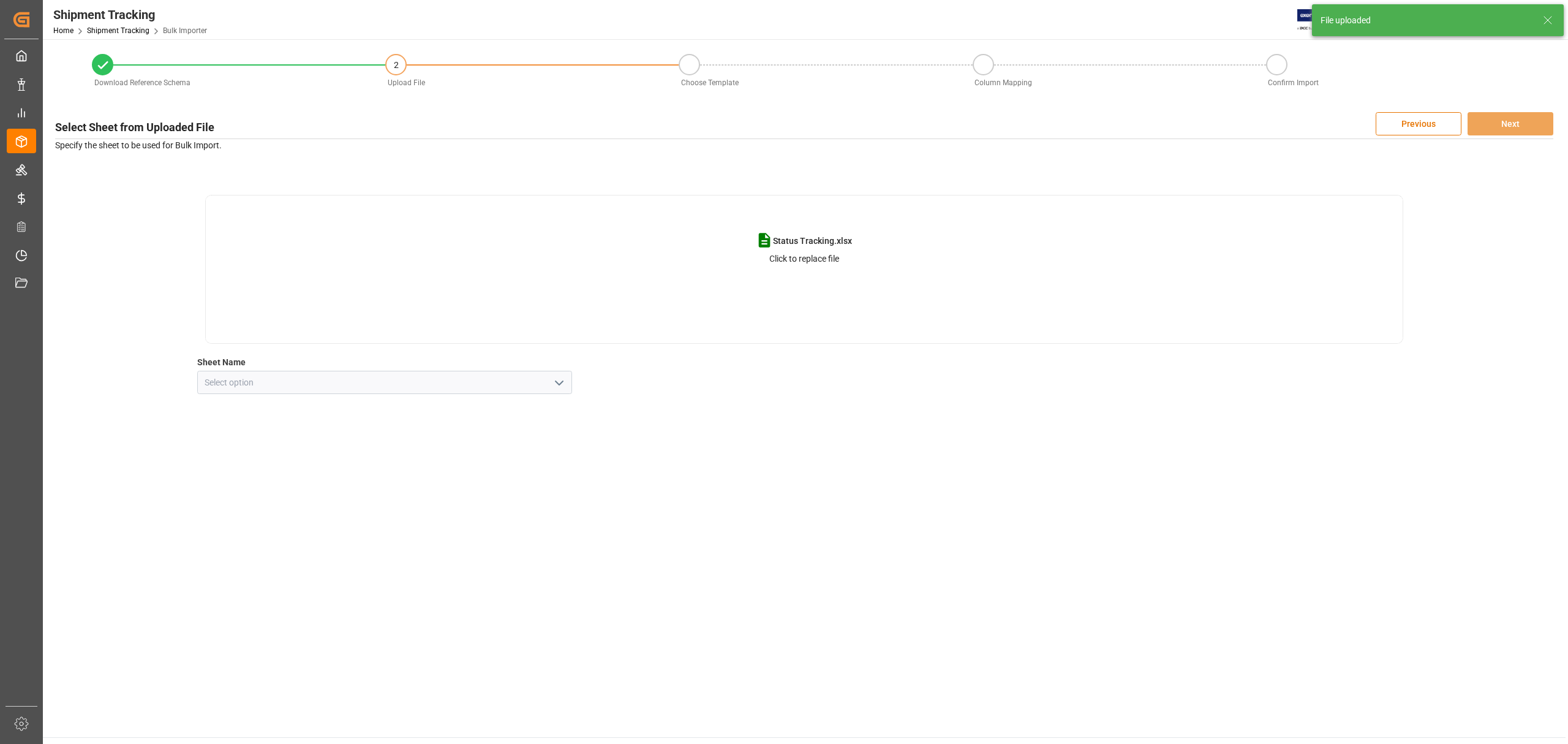
drag, startPoint x: 549, startPoint y: 381, endPoint x: 556, endPoint y: 384, distance: 7.6
click at [554, 382] on button "open menu" at bounding box center [557, 383] width 18 height 19
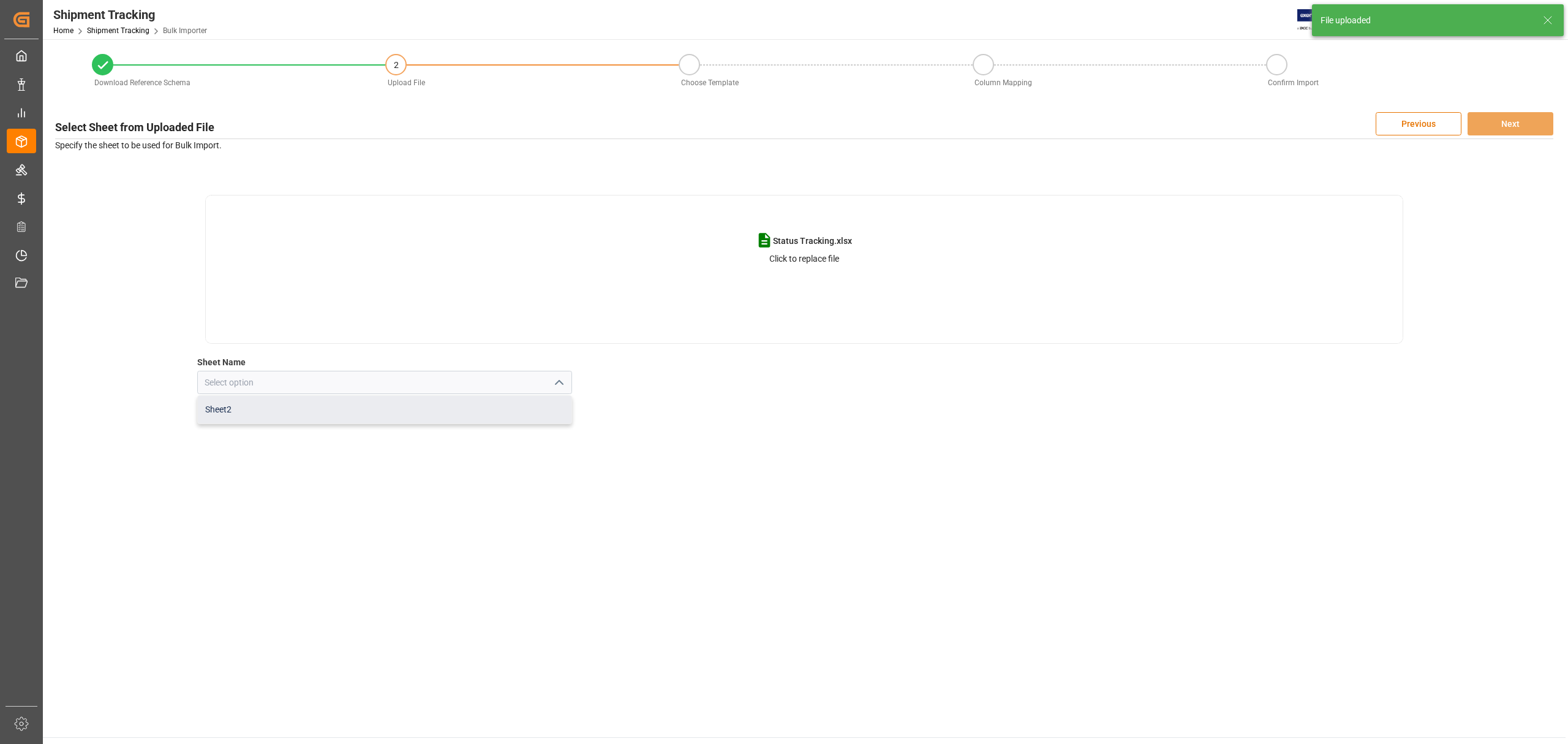
click at [333, 404] on div "Sheet2" at bounding box center [384, 409] width 373 height 28
type input "Sheet2"
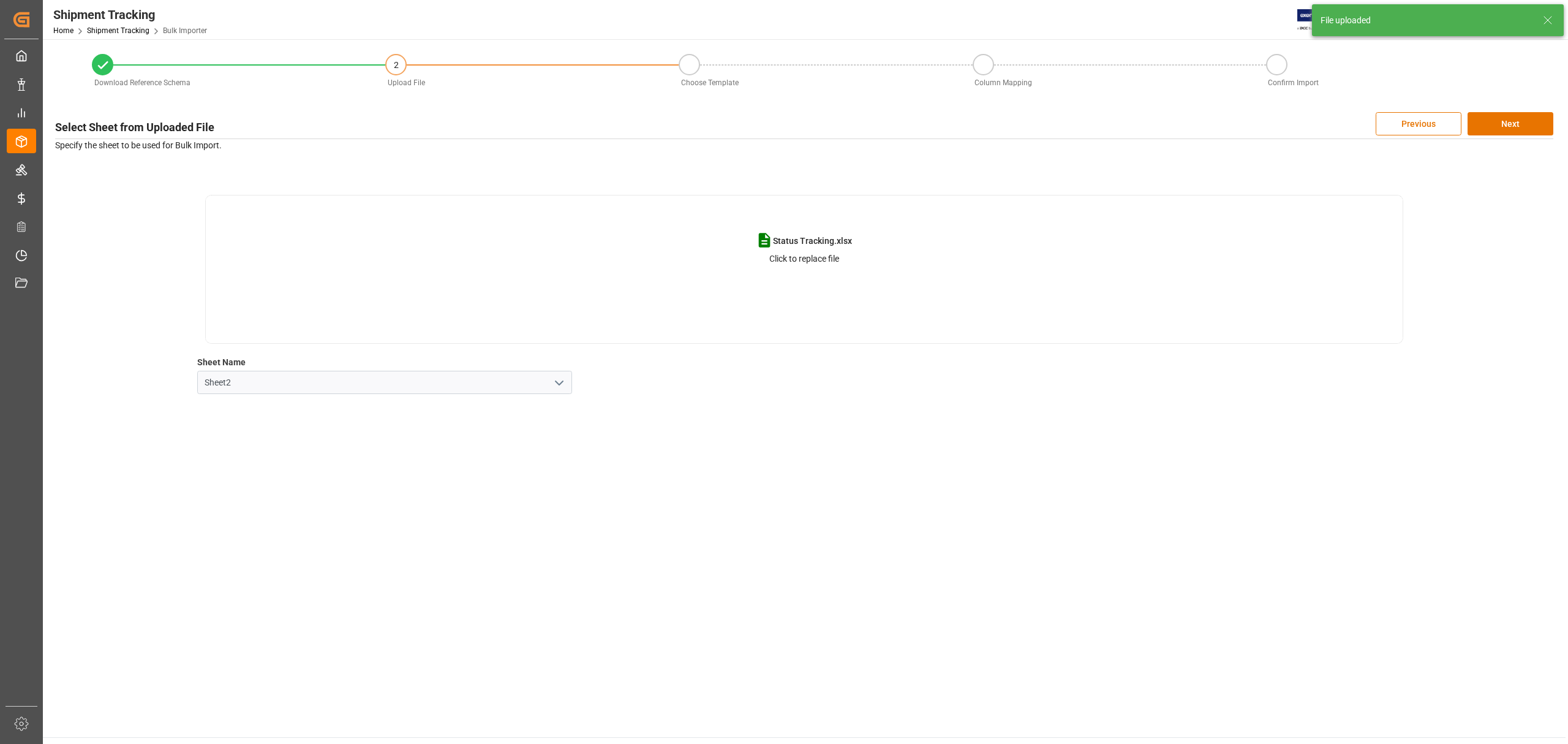
click at [1140, 429] on main "Download Reference Schema 2 Upload File Choose Template Column Mapping Confirm …" at bounding box center [805, 389] width 1523 height 698
drag, startPoint x: 1296, startPoint y: 472, endPoint x: 1412, endPoint y: 266, distance: 236.4
click at [1298, 472] on main "Download Reference Schema 2 Upload File Choose Template Column Mapping Confirm …" at bounding box center [805, 389] width 1523 height 698
click at [1524, 118] on button "Next" at bounding box center [1510, 124] width 86 height 24
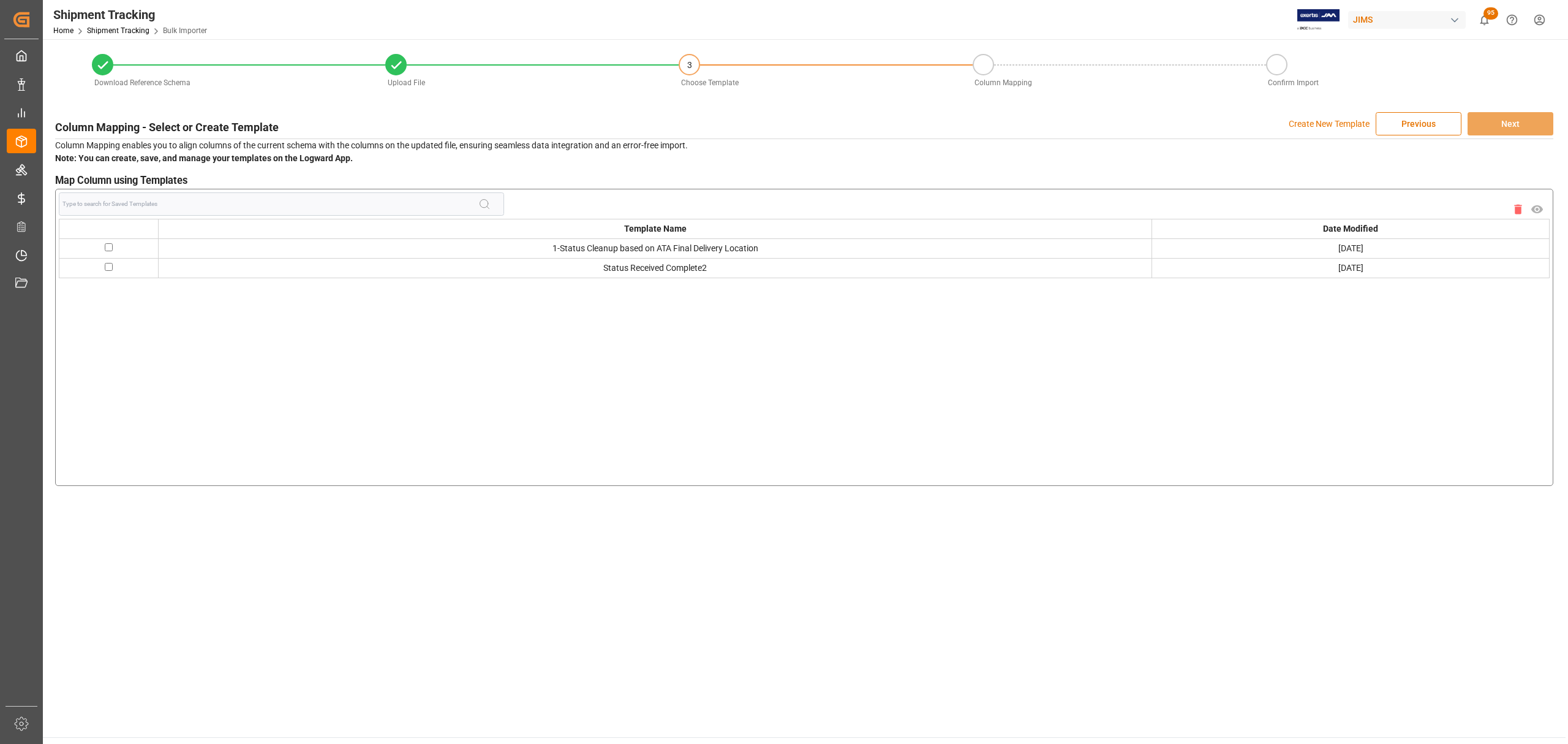
click at [1326, 121] on p "Create New Template" at bounding box center [1329, 124] width 81 height 24
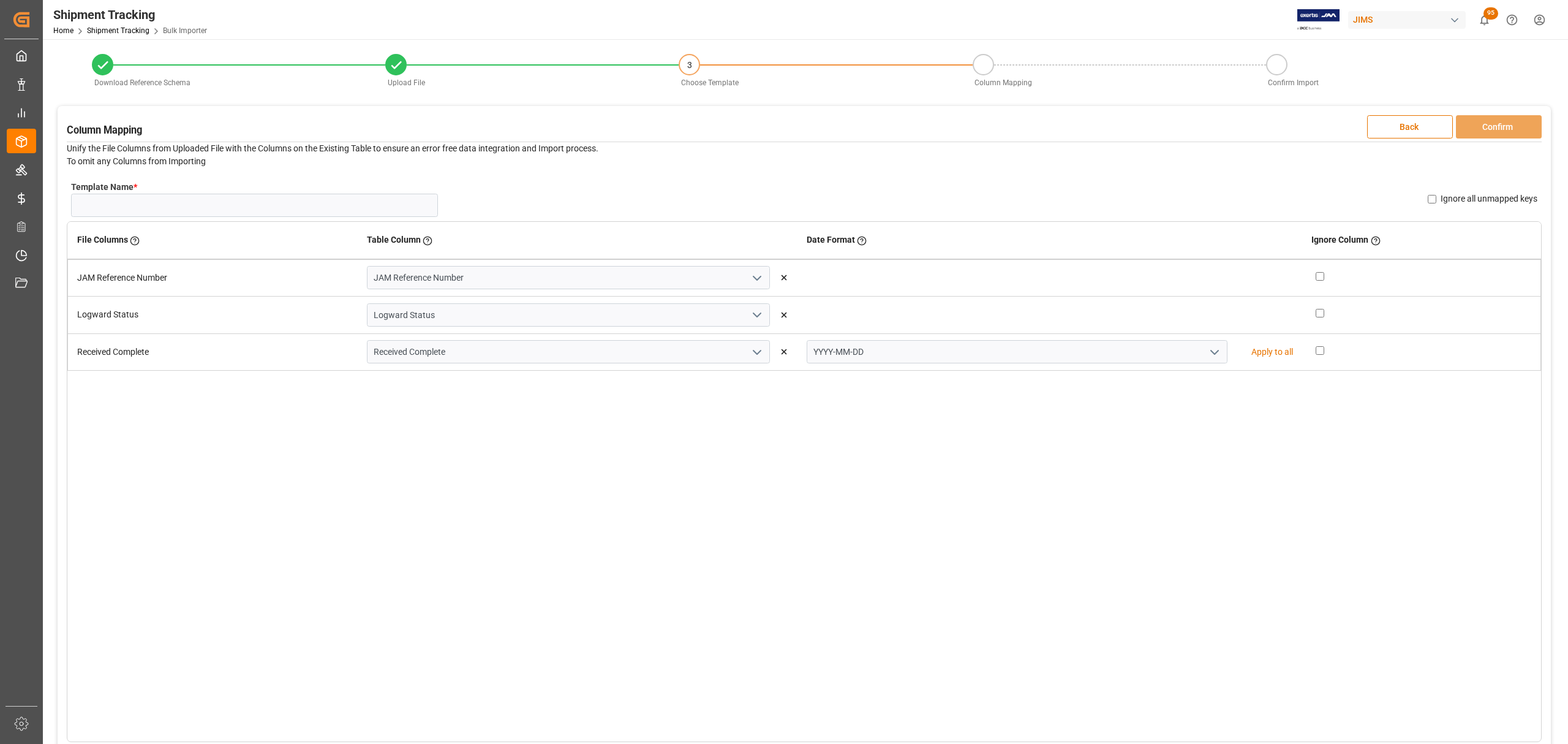
click at [223, 219] on div "Template Name * Name Already Exists Ignore all unmapped keys" at bounding box center [804, 198] width 1475 height 45
click at [221, 204] on input "Template Name *" at bounding box center [254, 205] width 367 height 24
click at [136, 202] on input "Status Trackinf Rcv" at bounding box center [254, 205] width 367 height 24
type input "Status Tracking Rcv"
click at [1506, 123] on button "Confirm" at bounding box center [1499, 127] width 86 height 24
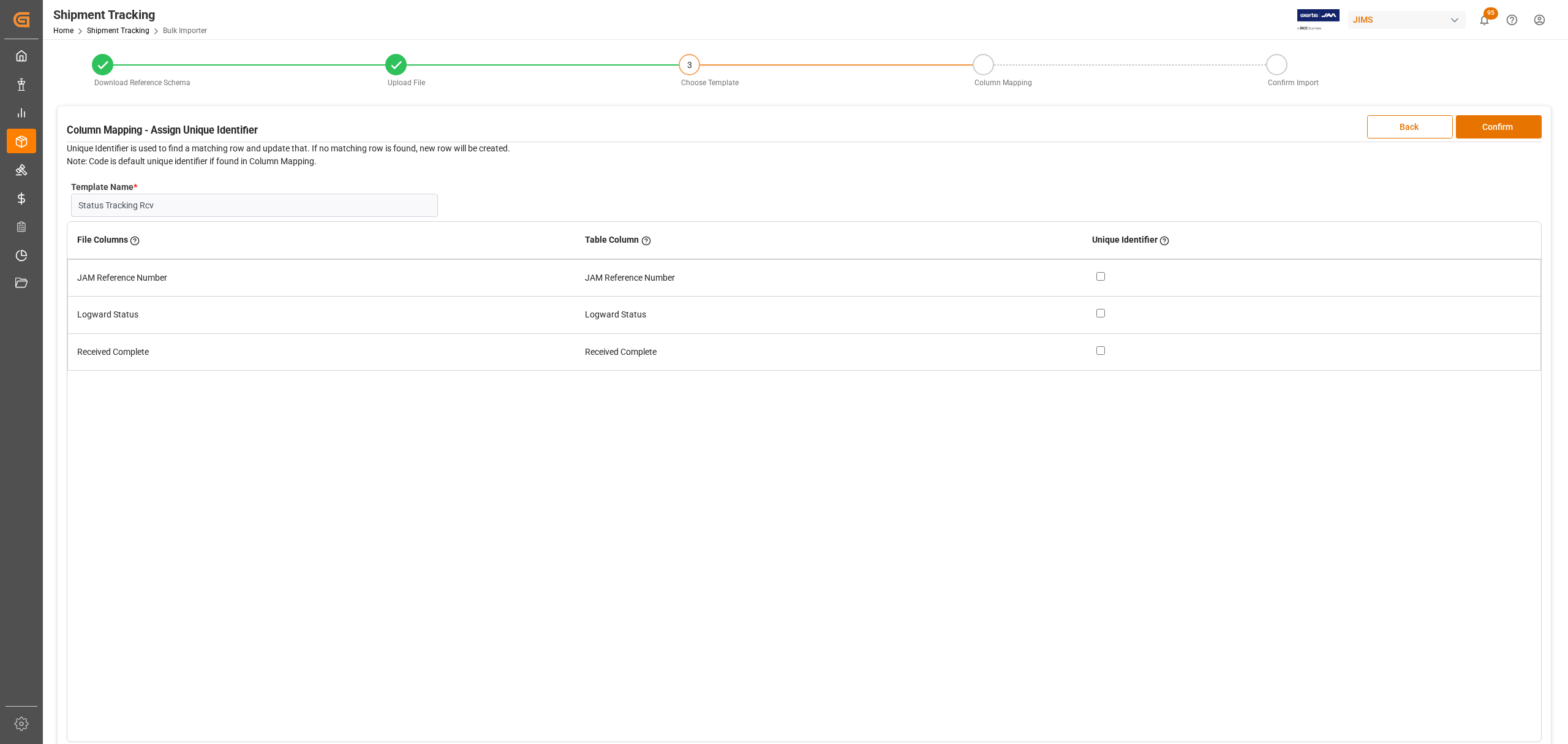
click at [1103, 279] on input "checkbox" at bounding box center [1100, 276] width 9 height 9
checkbox input "true"
click at [1508, 129] on button "Confirm" at bounding box center [1499, 127] width 86 height 24
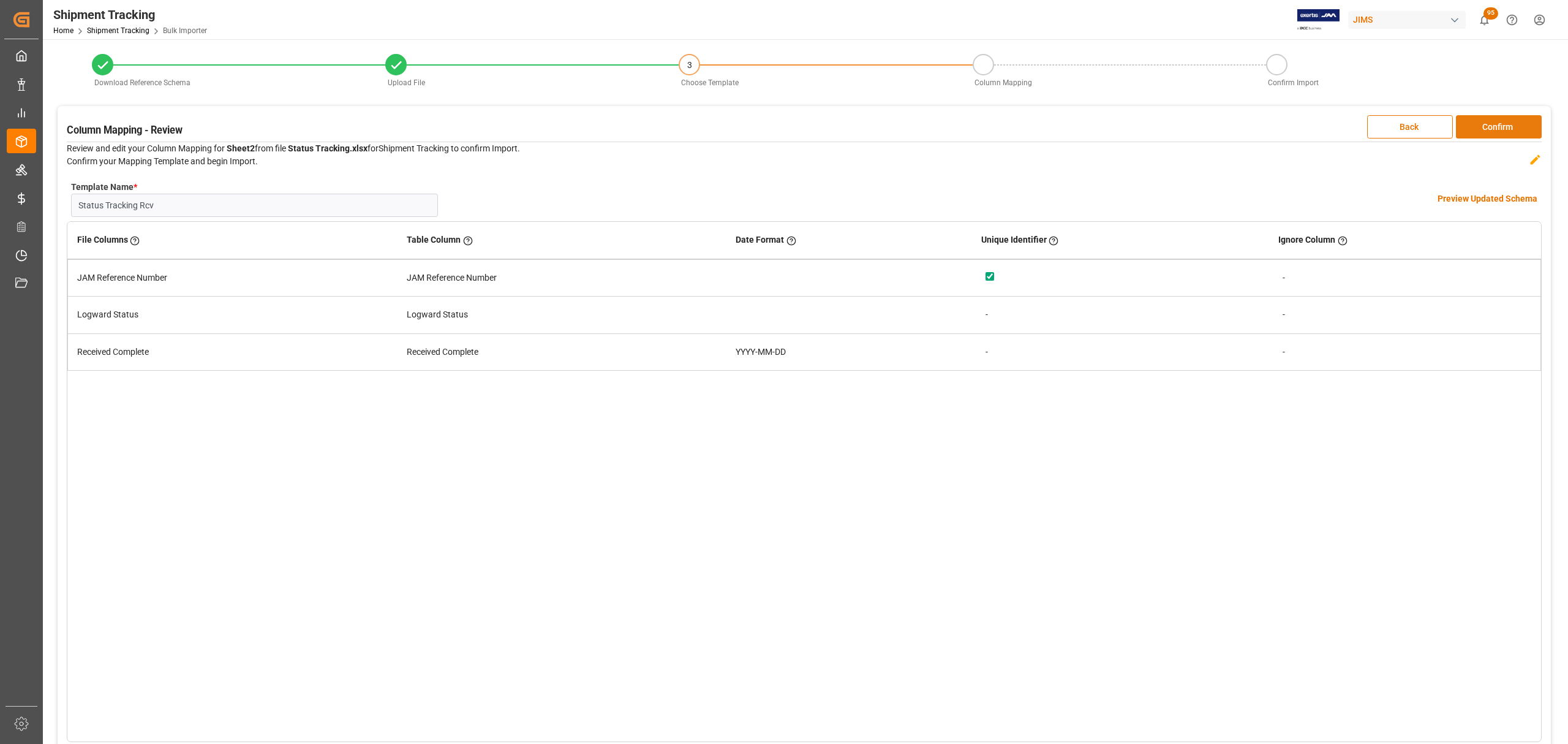
click at [1508, 129] on button "Confirm" at bounding box center [1499, 127] width 86 height 24
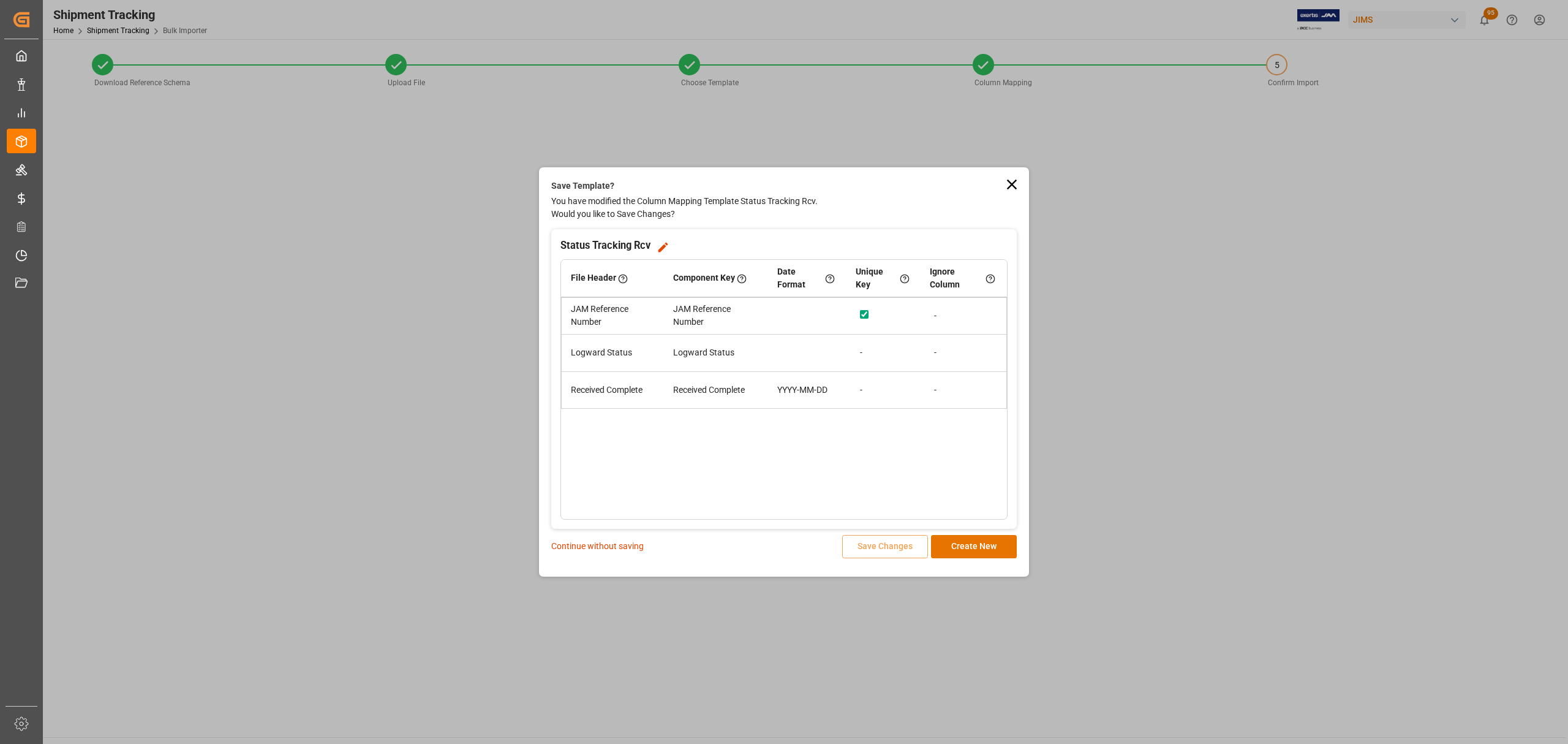
click at [615, 553] on p "Continue without saving" at bounding box center [597, 547] width 93 height 13
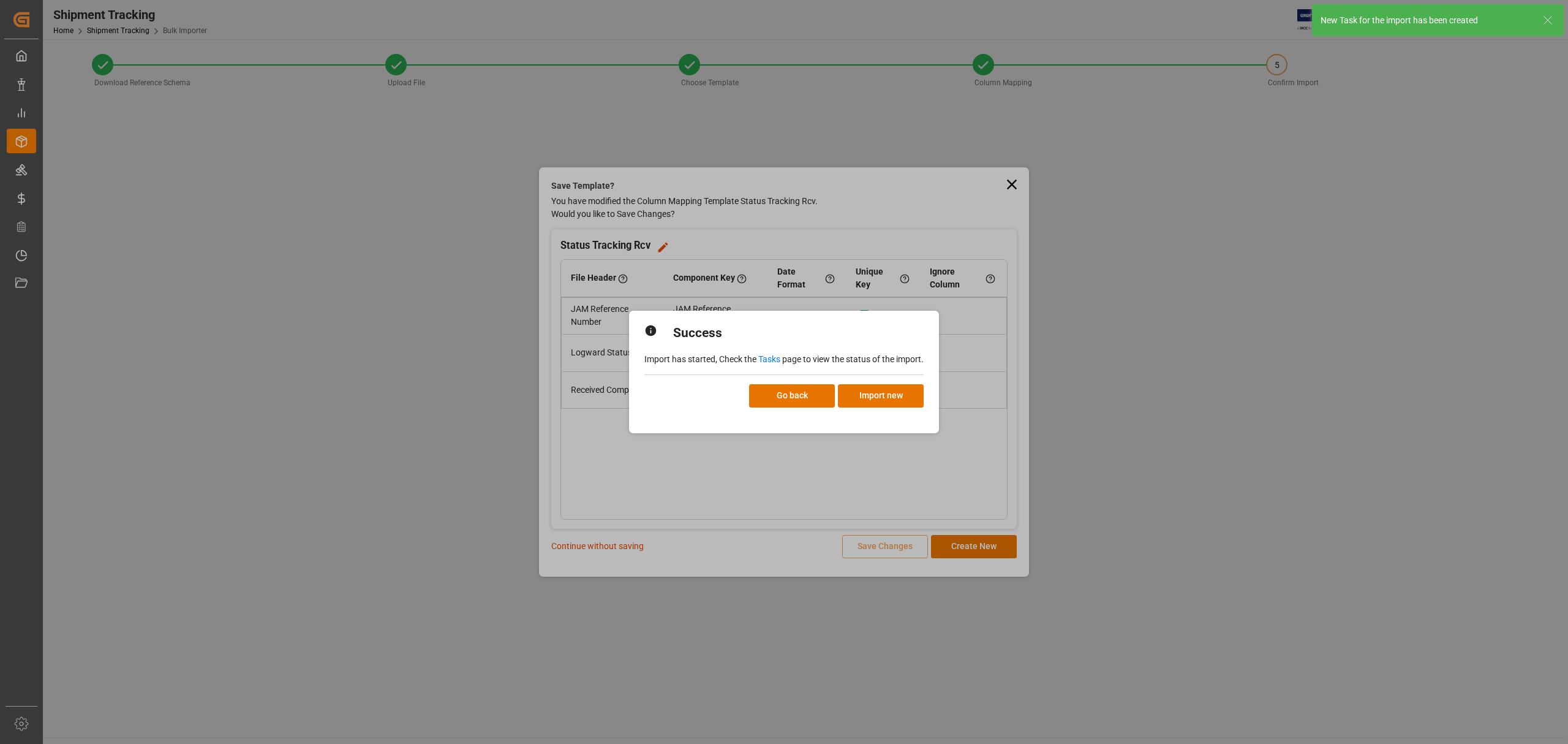
click at [770, 359] on link "Tasks" at bounding box center [769, 359] width 22 height 9
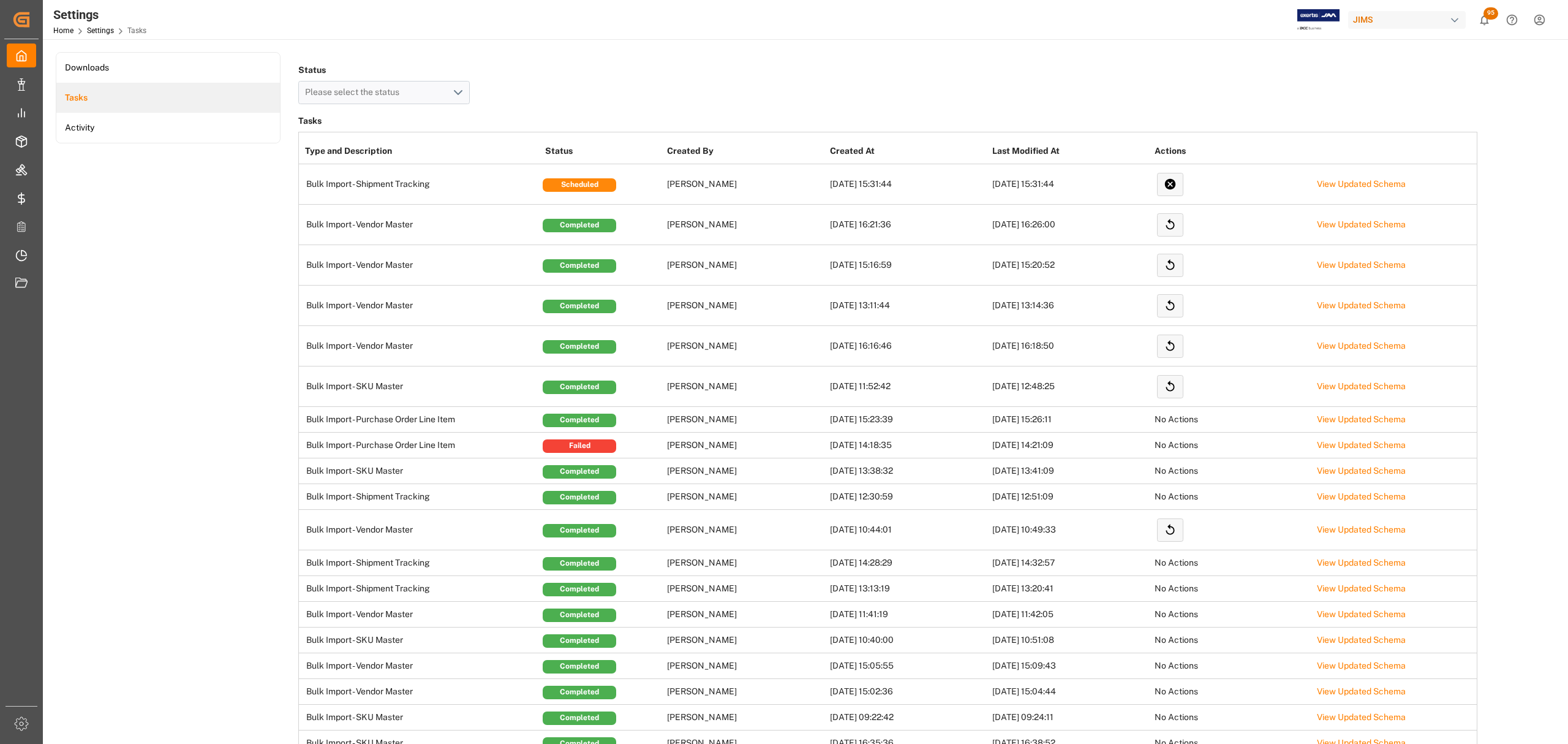
drag, startPoint x: 145, startPoint y: 326, endPoint x: 121, endPoint y: 369, distance: 49.2
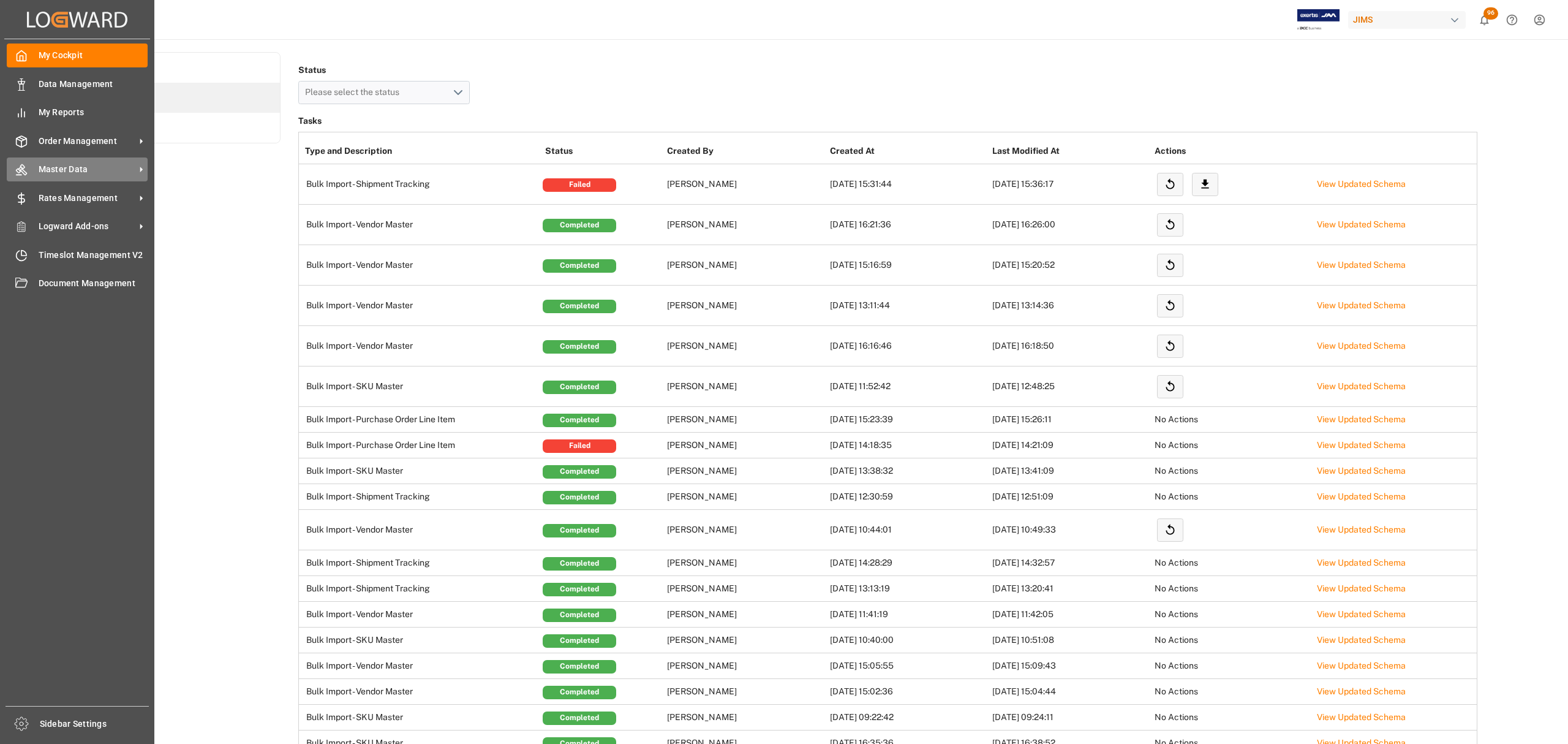
click at [57, 177] on div "Master Data Master Data" at bounding box center [77, 169] width 141 height 24
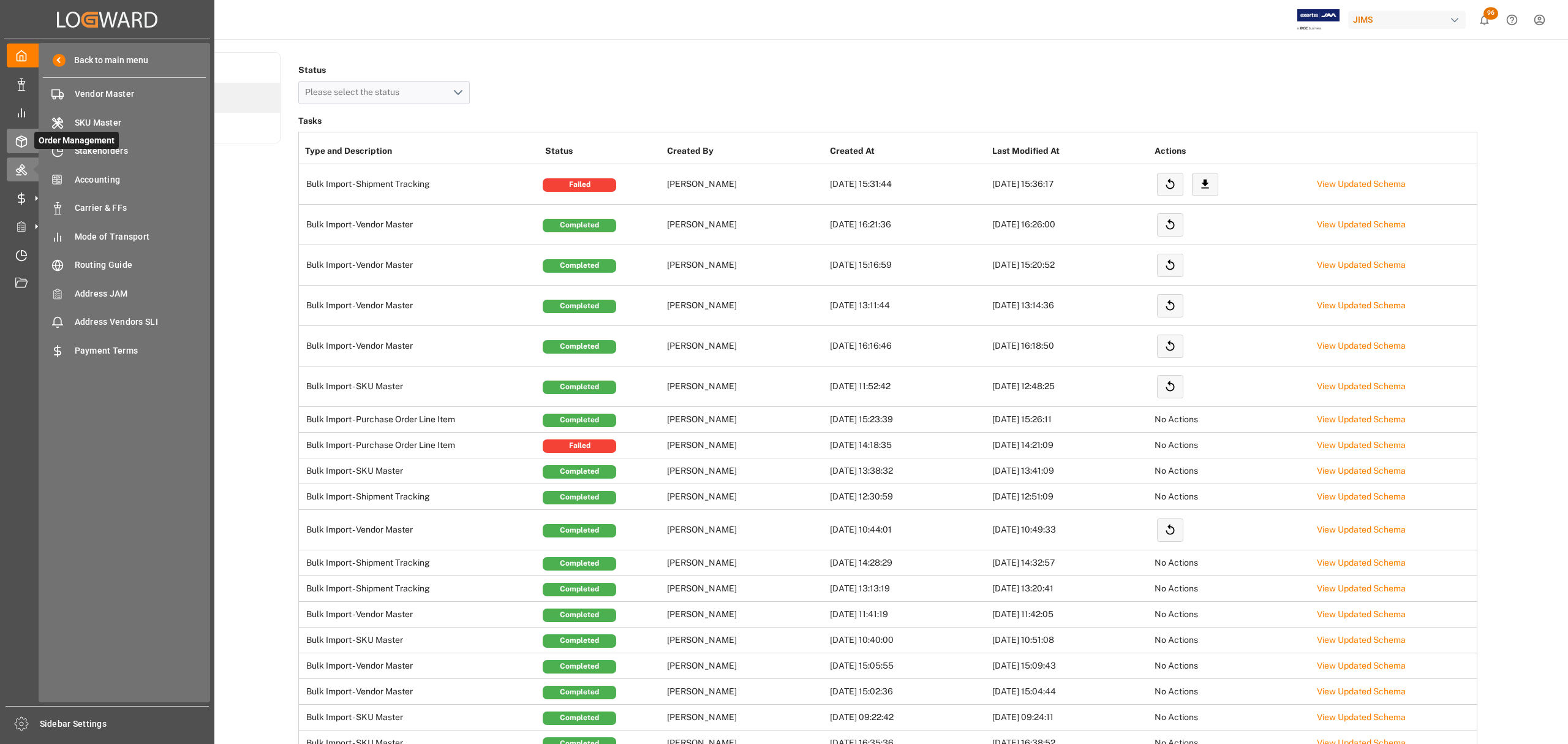
click at [11, 143] on div at bounding box center [17, 141] width 20 height 13
click at [125, 176] on span "Shipment Tracking" at bounding box center [141, 180] width 132 height 13
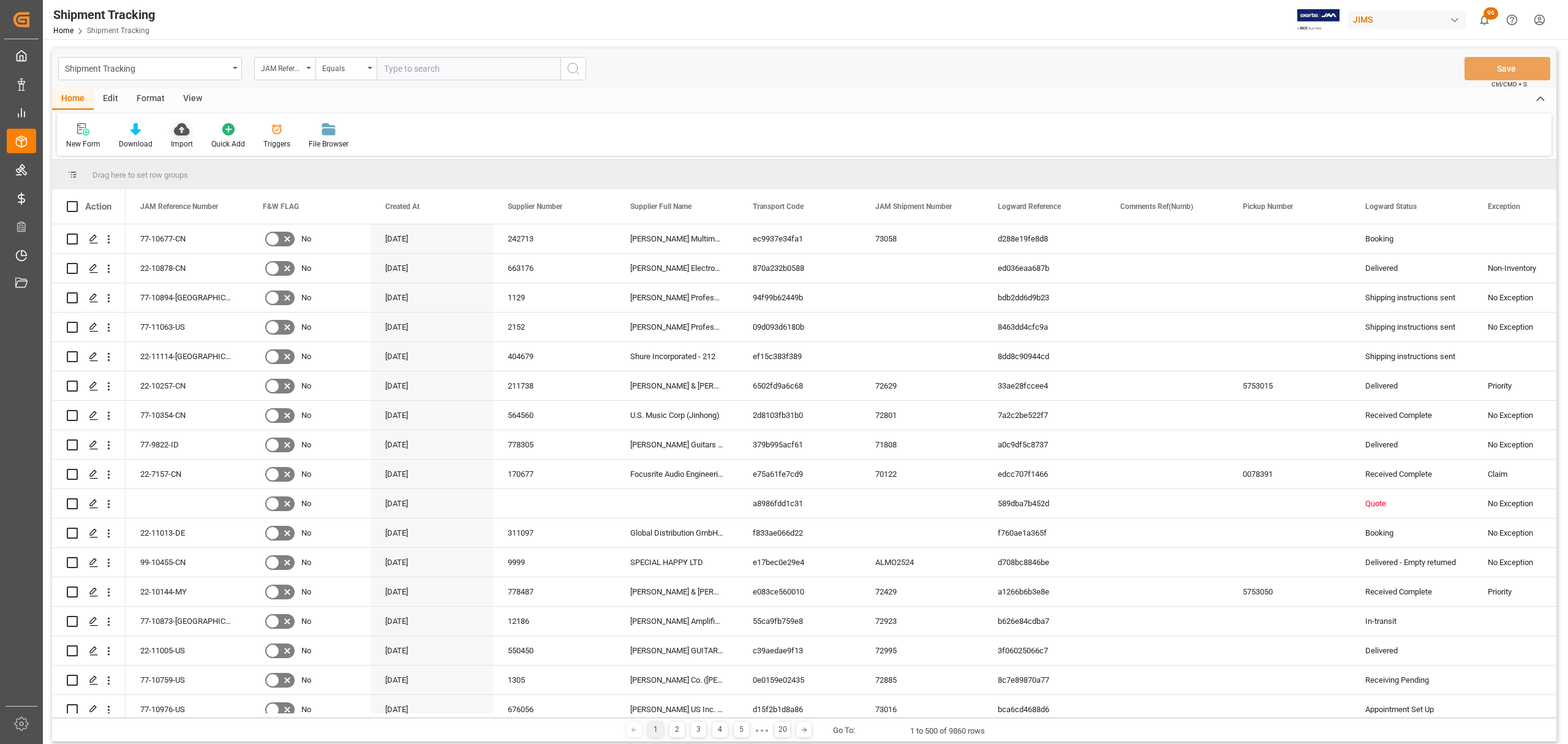
click at [180, 131] on icon at bounding box center [181, 130] width 15 height 13
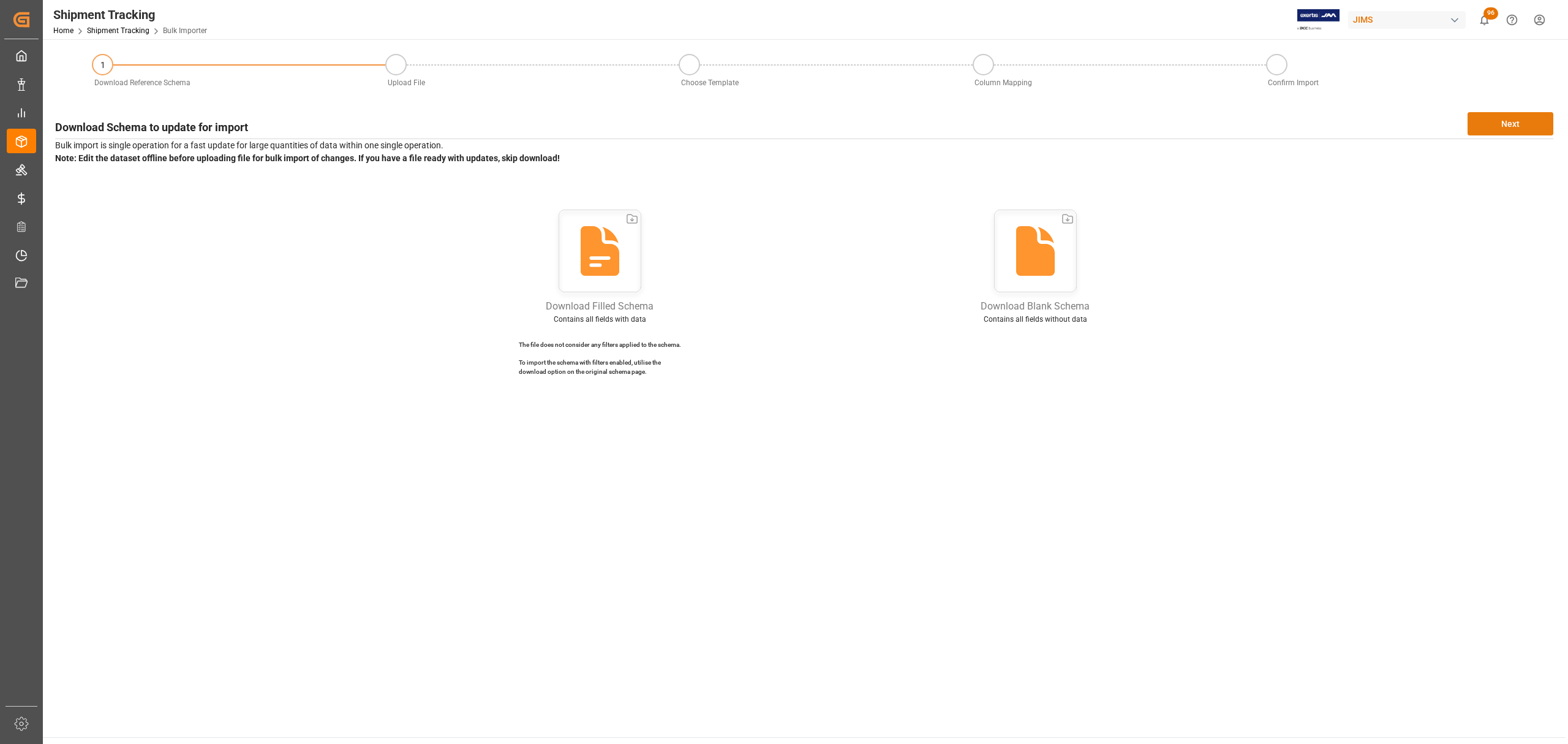
click at [1537, 127] on button "Next" at bounding box center [1510, 124] width 86 height 24
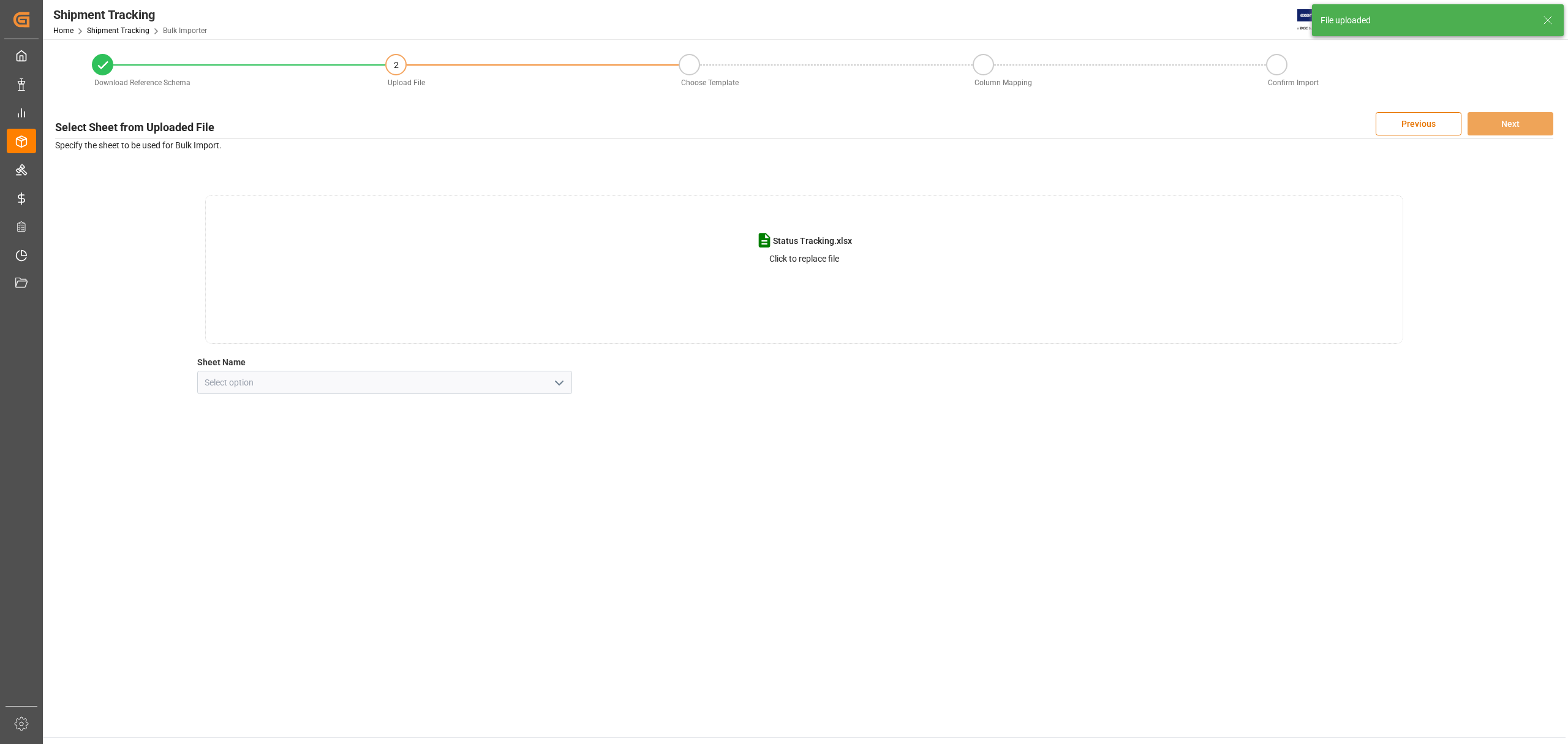
click at [560, 385] on icon "open menu" at bounding box center [559, 383] width 15 height 15
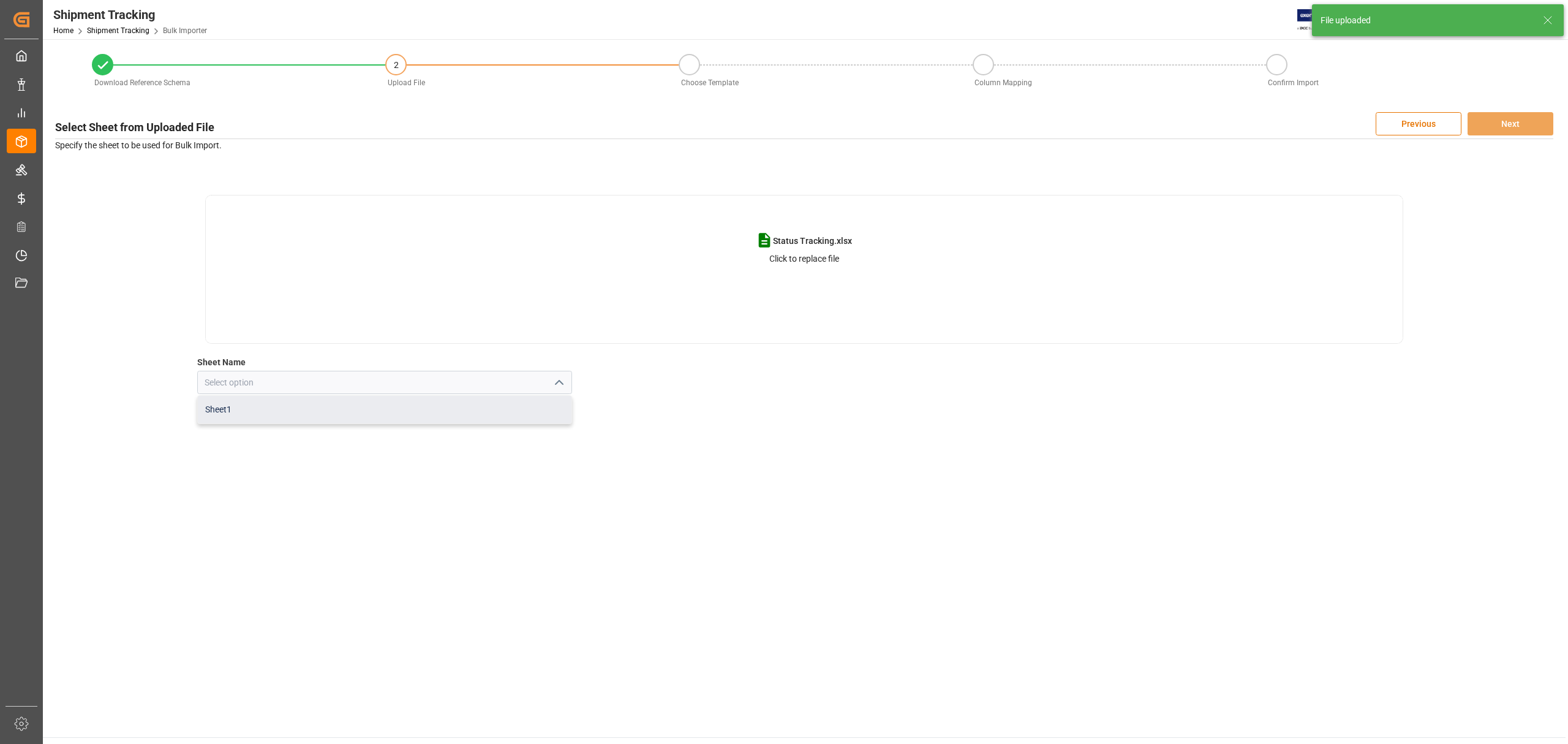
click at [248, 410] on div "Sheet1" at bounding box center [384, 409] width 373 height 28
type input "Sheet1"
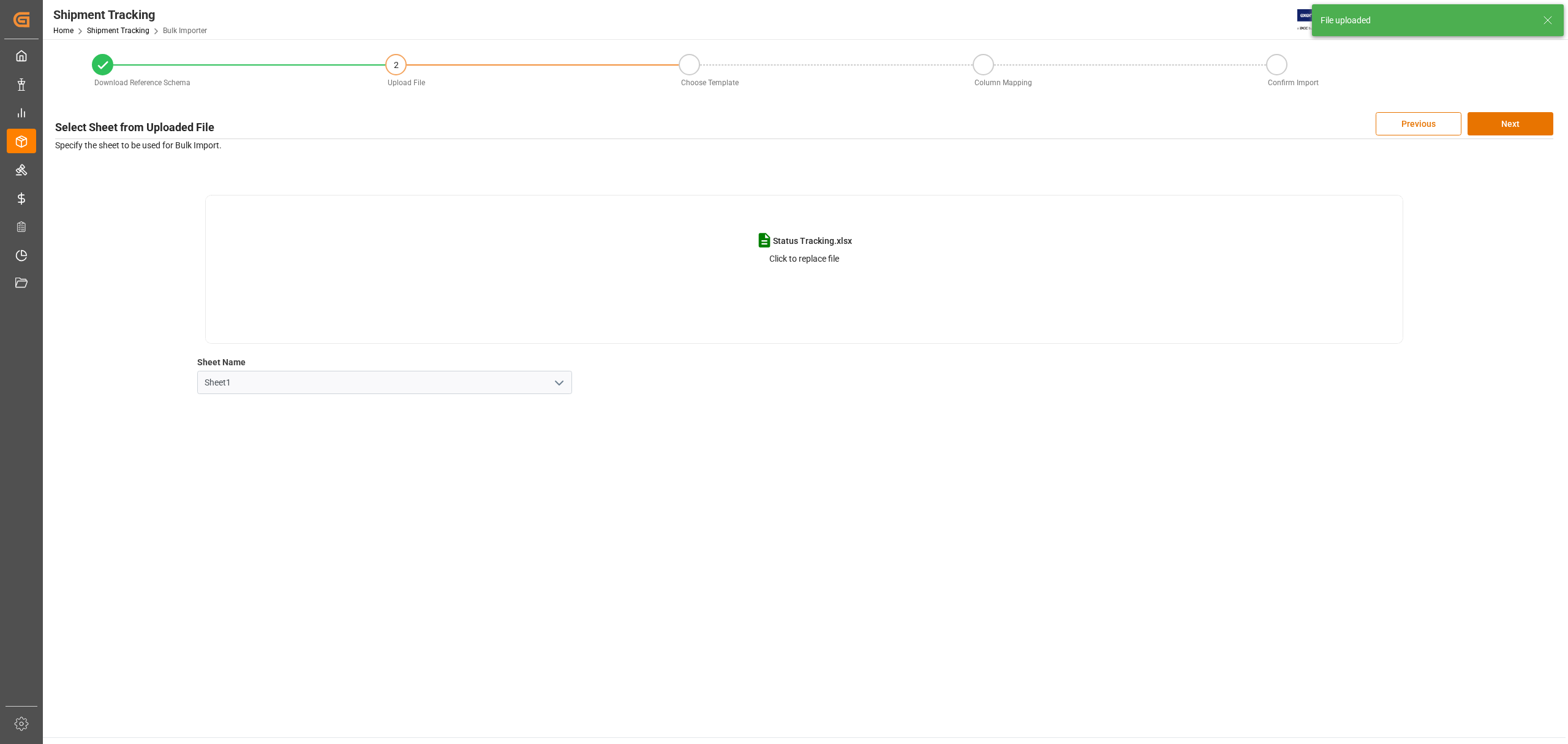
click at [834, 502] on main "Download Reference Schema 2 Upload File Choose Template Column Mapping Confirm …" at bounding box center [805, 389] width 1523 height 698
click at [1517, 130] on button "Next" at bounding box center [1510, 124] width 86 height 24
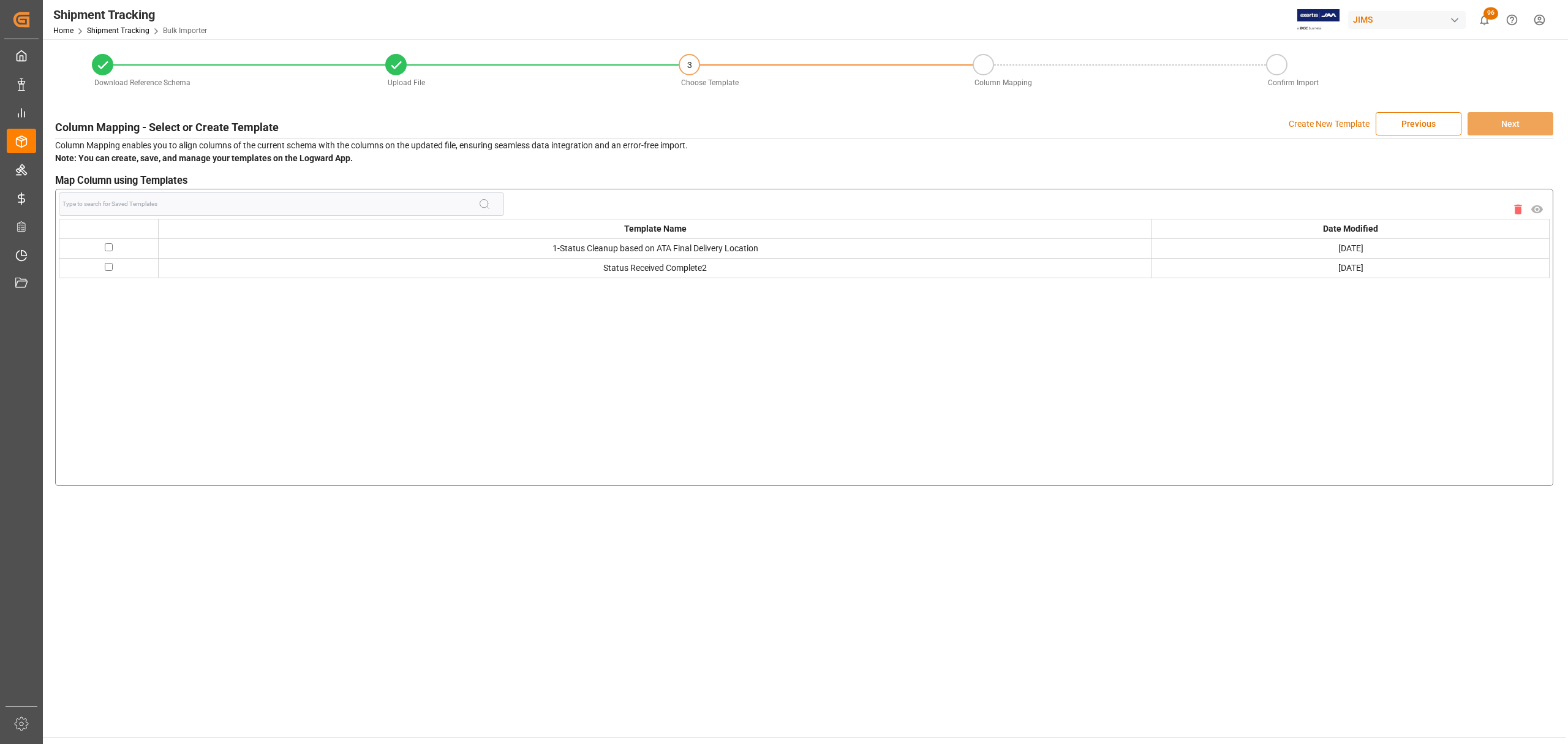
click at [1316, 123] on p "Create New Template" at bounding box center [1329, 124] width 81 height 24
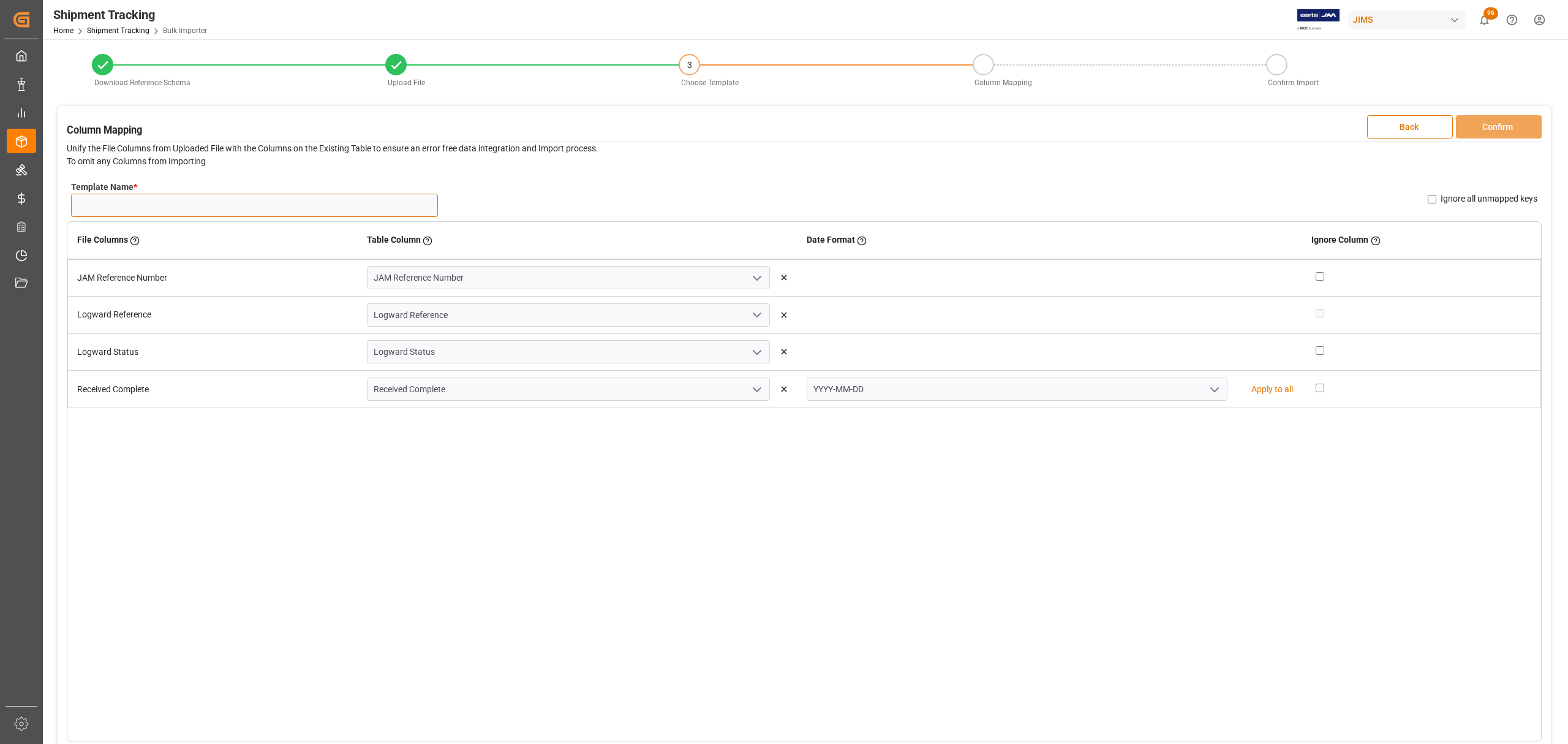
click at [274, 200] on input "Template Name *" at bounding box center [254, 205] width 367 height 24
type input "Rcv date"
click at [1515, 123] on button "Confirm" at bounding box center [1499, 127] width 86 height 24
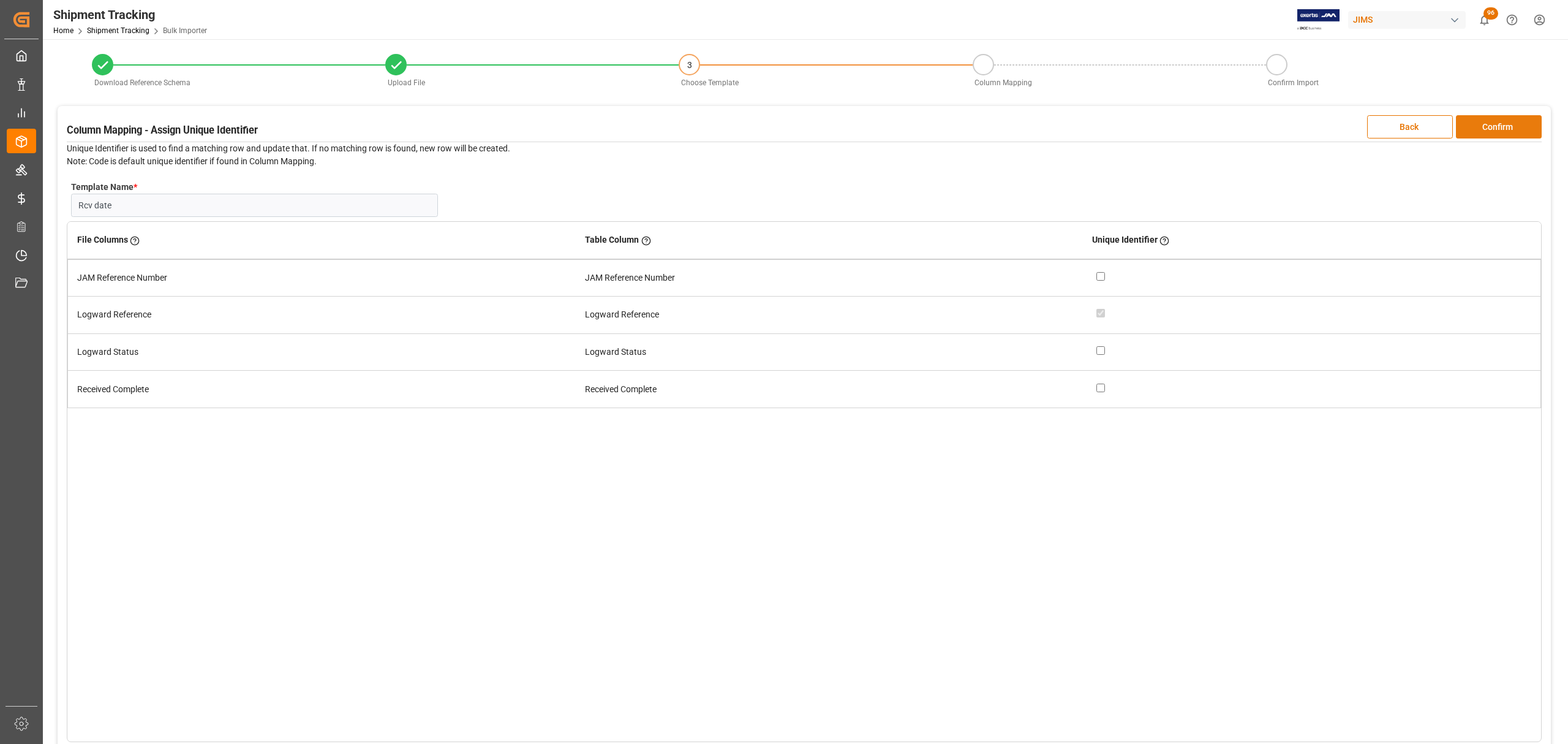
click at [1480, 130] on button "Confirm" at bounding box center [1499, 127] width 86 height 24
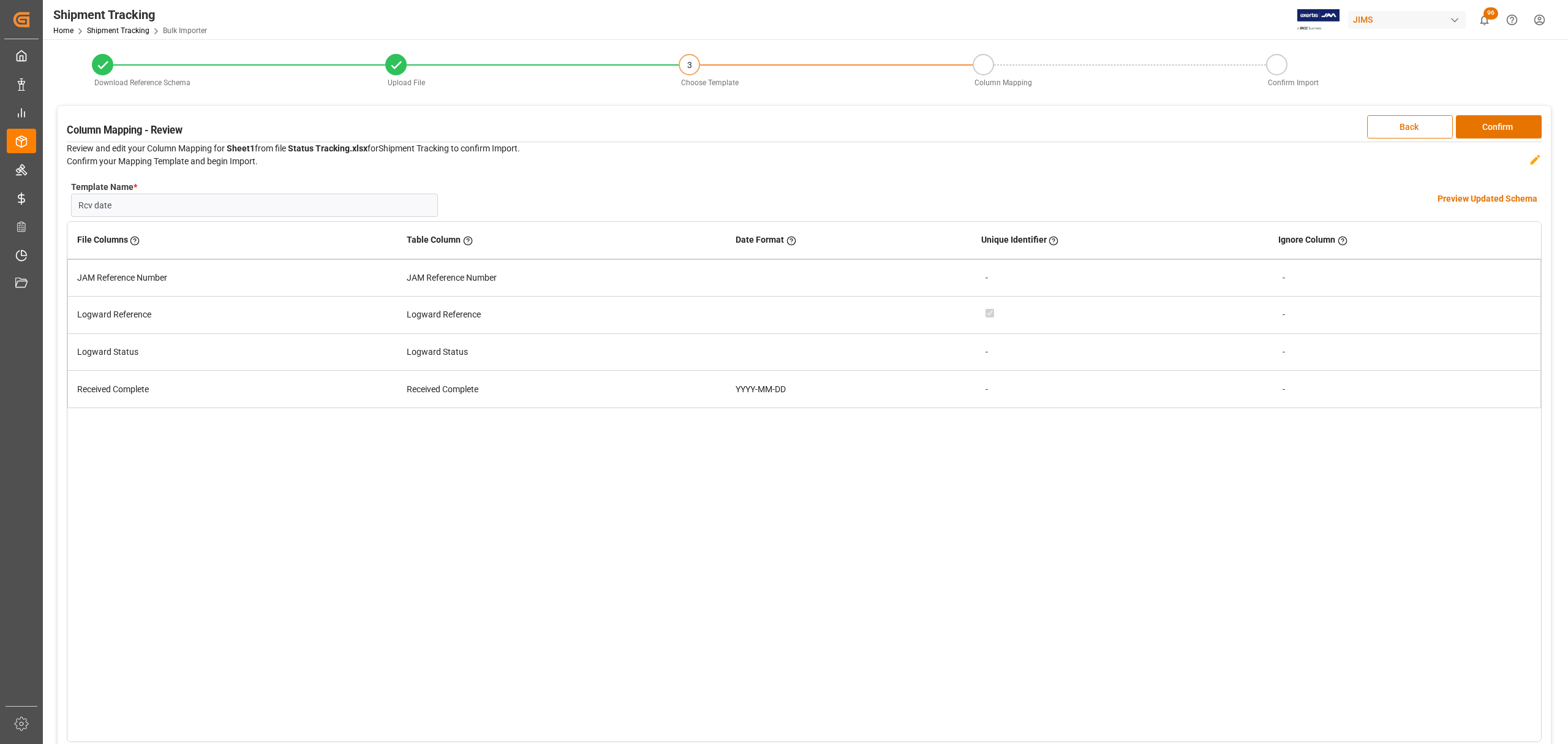
click at [1305, 271] on div "-" at bounding box center [1407, 278] width 248 height 13
click at [1405, 129] on button "Back" at bounding box center [1410, 127] width 86 height 24
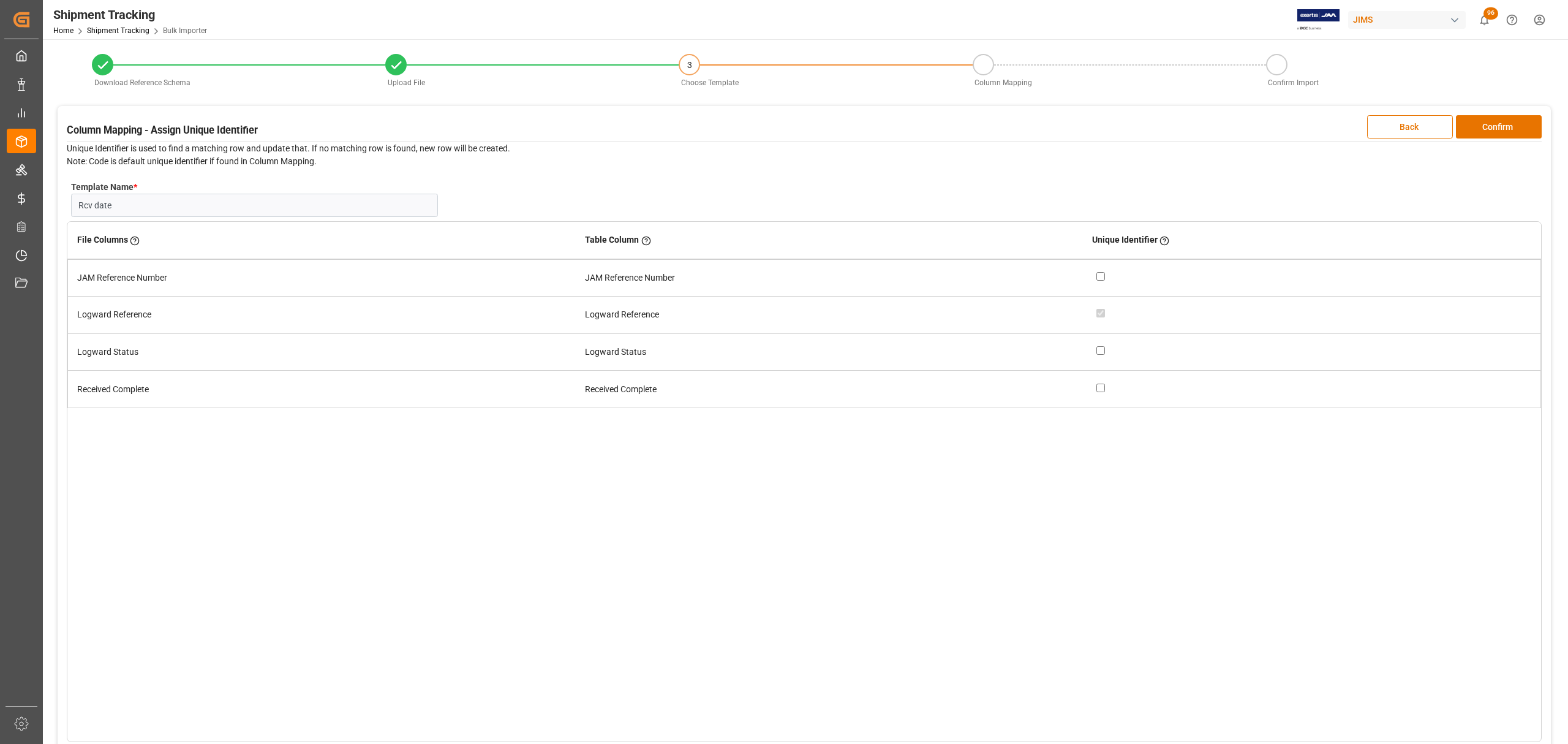
click at [1105, 278] on input "checkbox" at bounding box center [1100, 276] width 9 height 9
checkbox input "false"
click at [1500, 121] on button "Confirm" at bounding box center [1499, 127] width 86 height 24
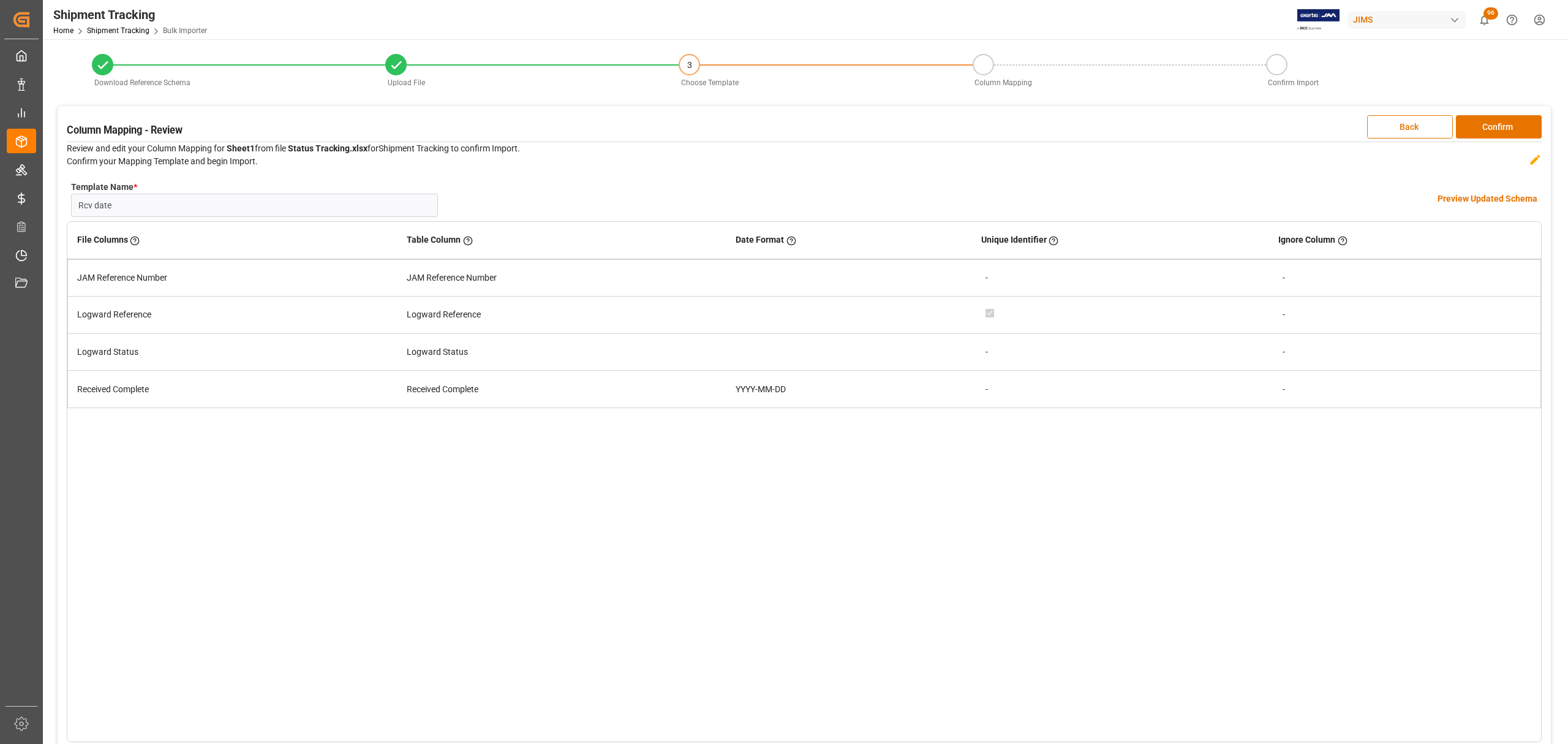
click at [1277, 282] on td "-" at bounding box center [1405, 278] width 271 height 38
click at [1287, 278] on div "-" at bounding box center [1407, 278] width 248 height 13
click at [1275, 274] on td "-" at bounding box center [1405, 278] width 271 height 38
click at [1278, 287] on td "-" at bounding box center [1405, 278] width 271 height 38
click at [1415, 127] on button "Back" at bounding box center [1410, 127] width 86 height 24
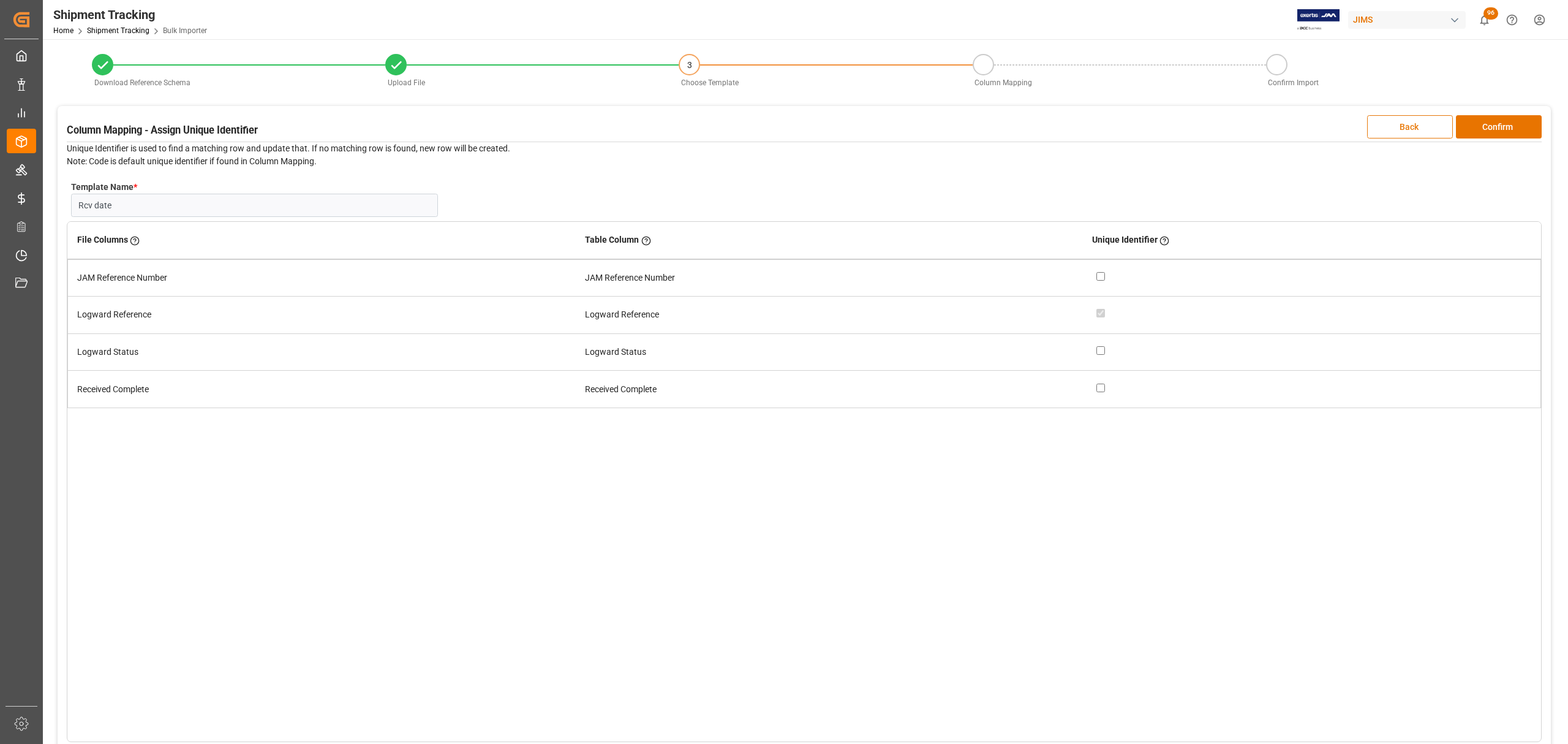
click at [1405, 131] on button "Back" at bounding box center [1410, 127] width 86 height 24
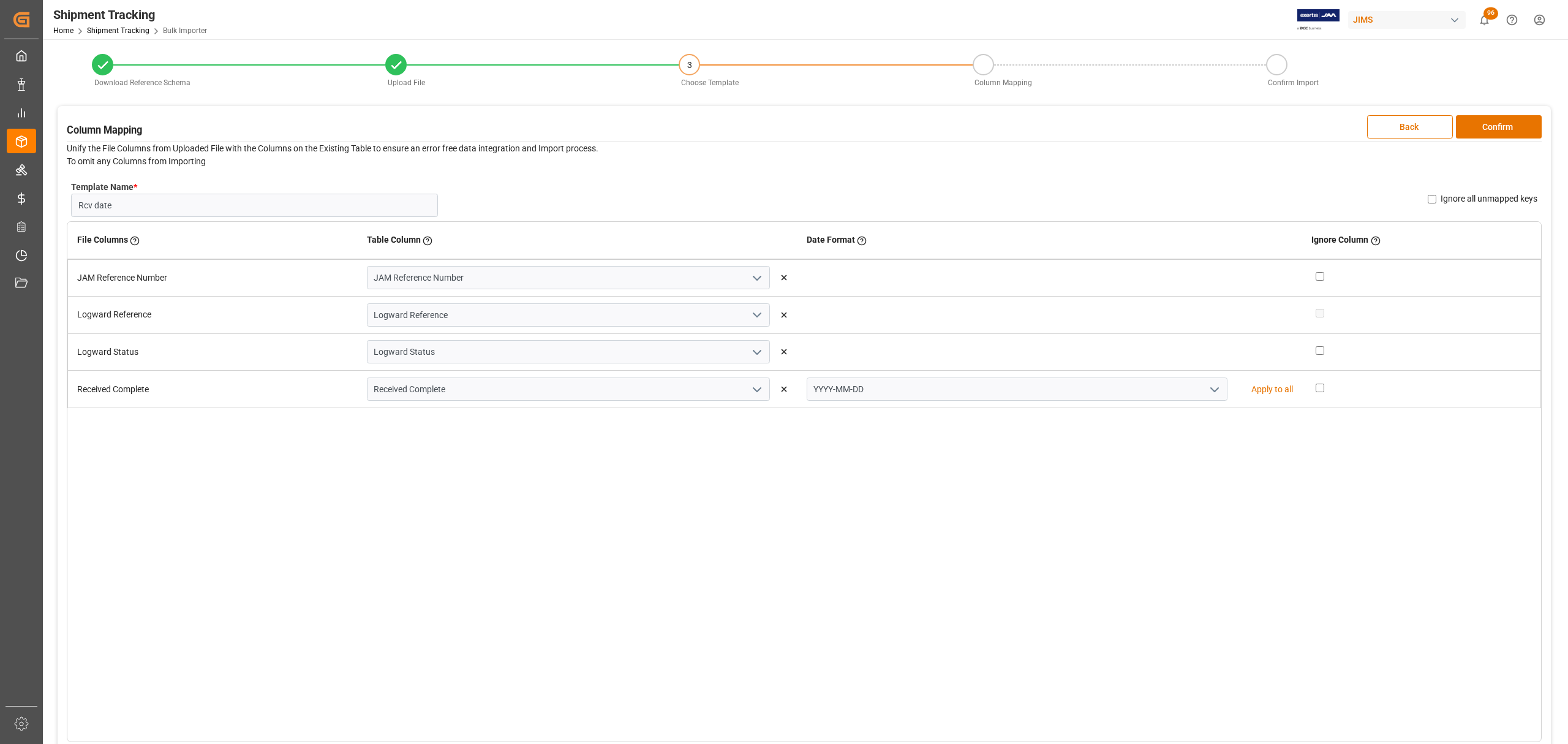
click at [1316, 273] on input "checkbox" at bounding box center [1320, 276] width 9 height 9
checkbox input "true"
click at [1500, 120] on button "Confirm" at bounding box center [1499, 127] width 86 height 24
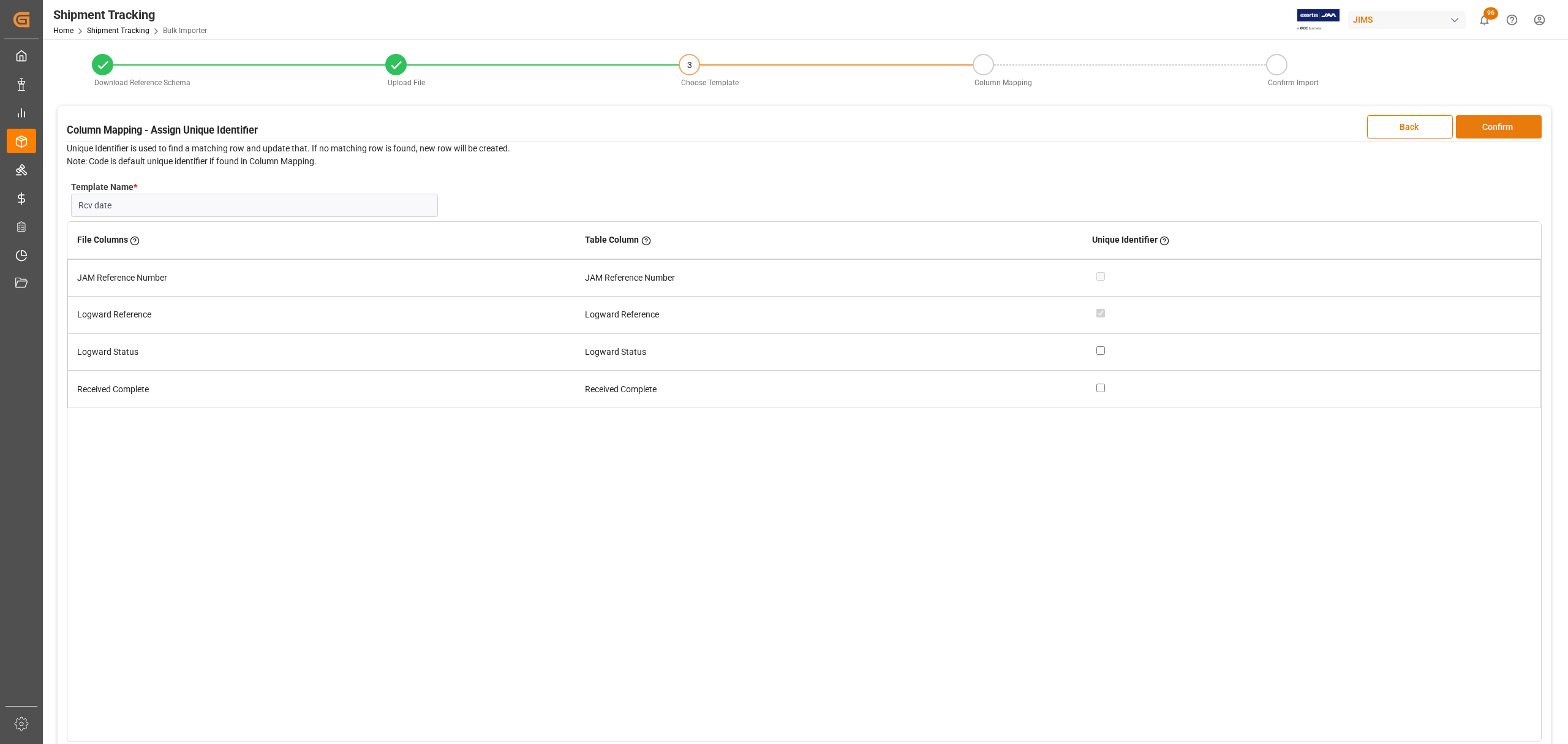
click at [1518, 134] on button "Confirm" at bounding box center [1499, 127] width 86 height 24
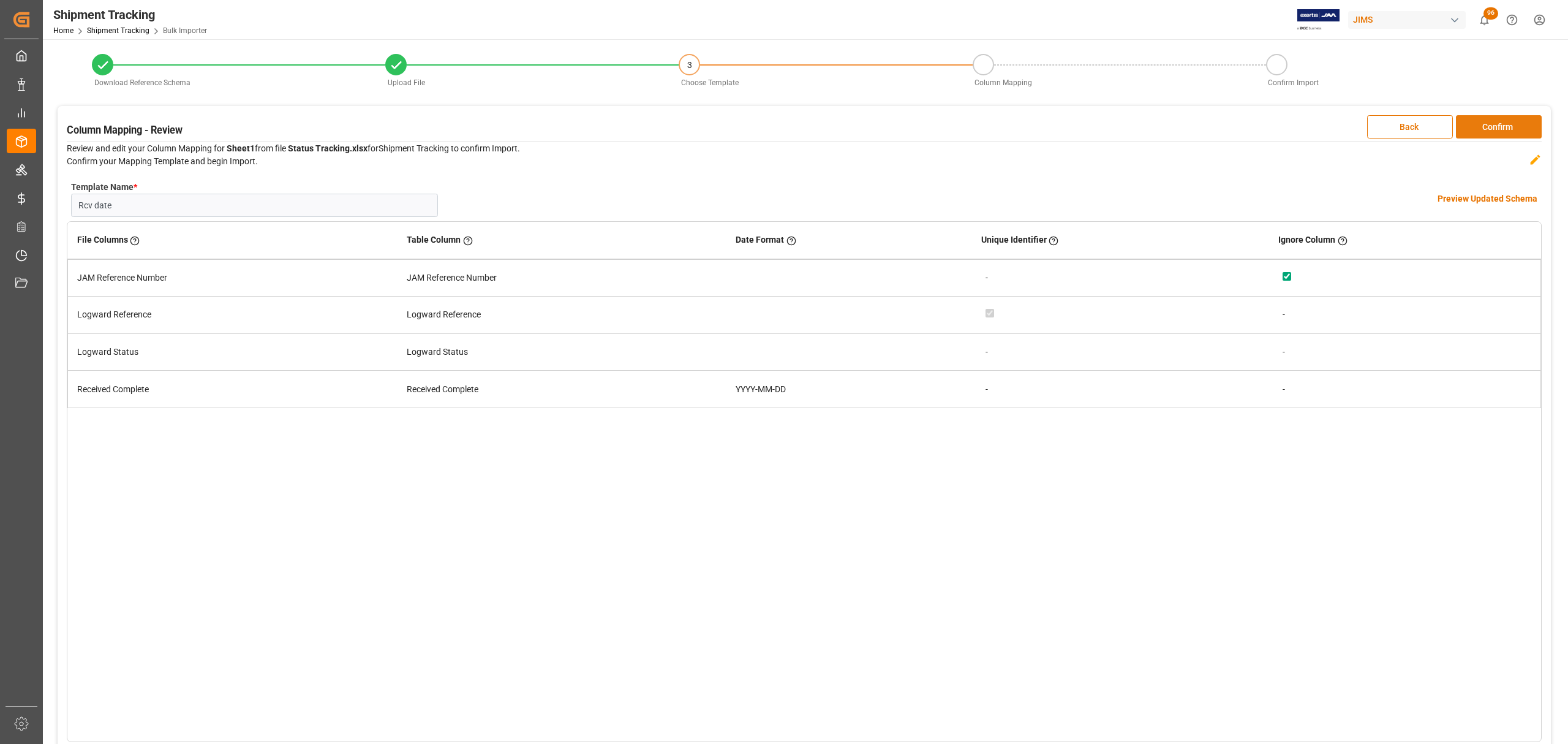
click at [1500, 125] on button "Confirm" at bounding box center [1499, 127] width 86 height 24
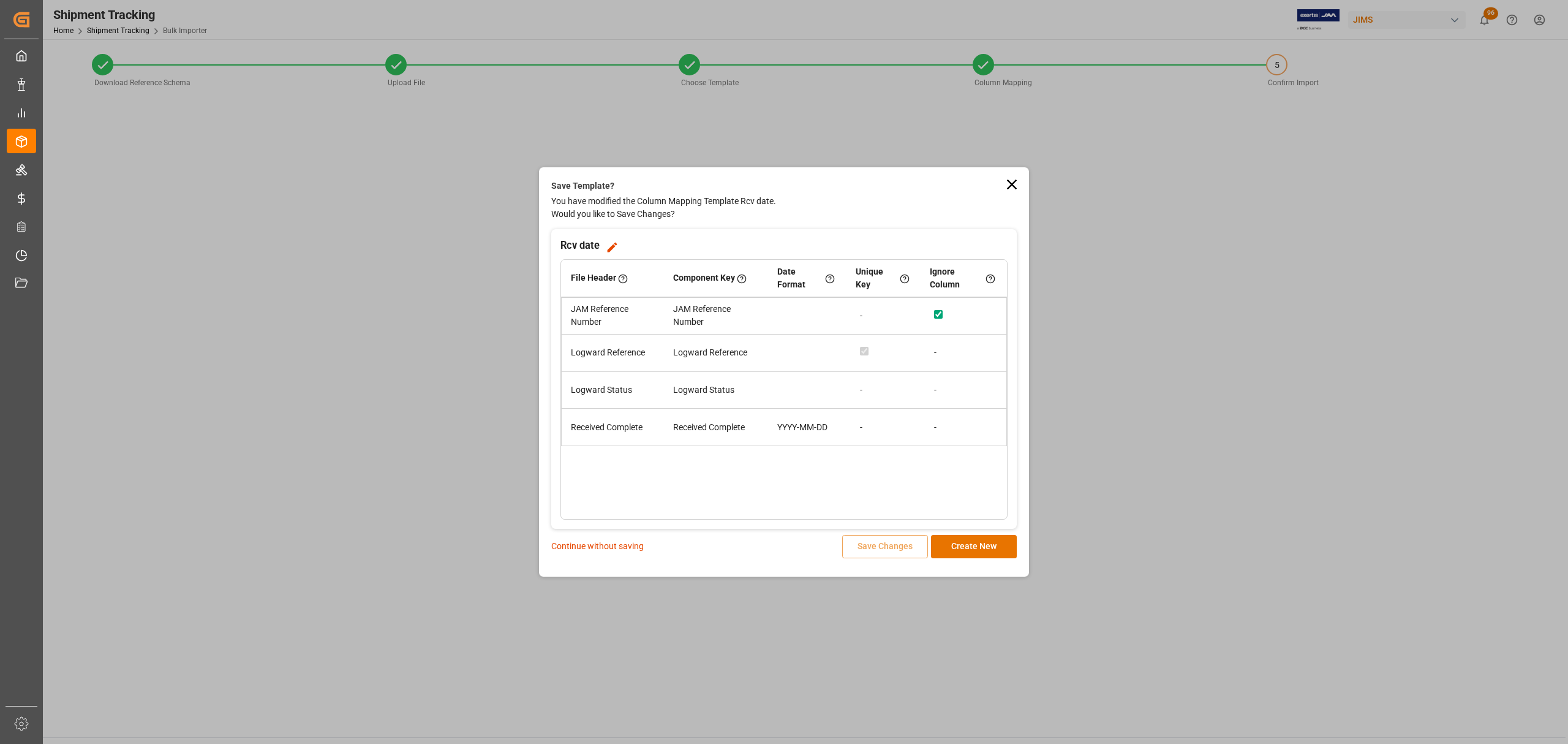
click at [634, 544] on p "Continue without saving" at bounding box center [597, 547] width 93 height 13
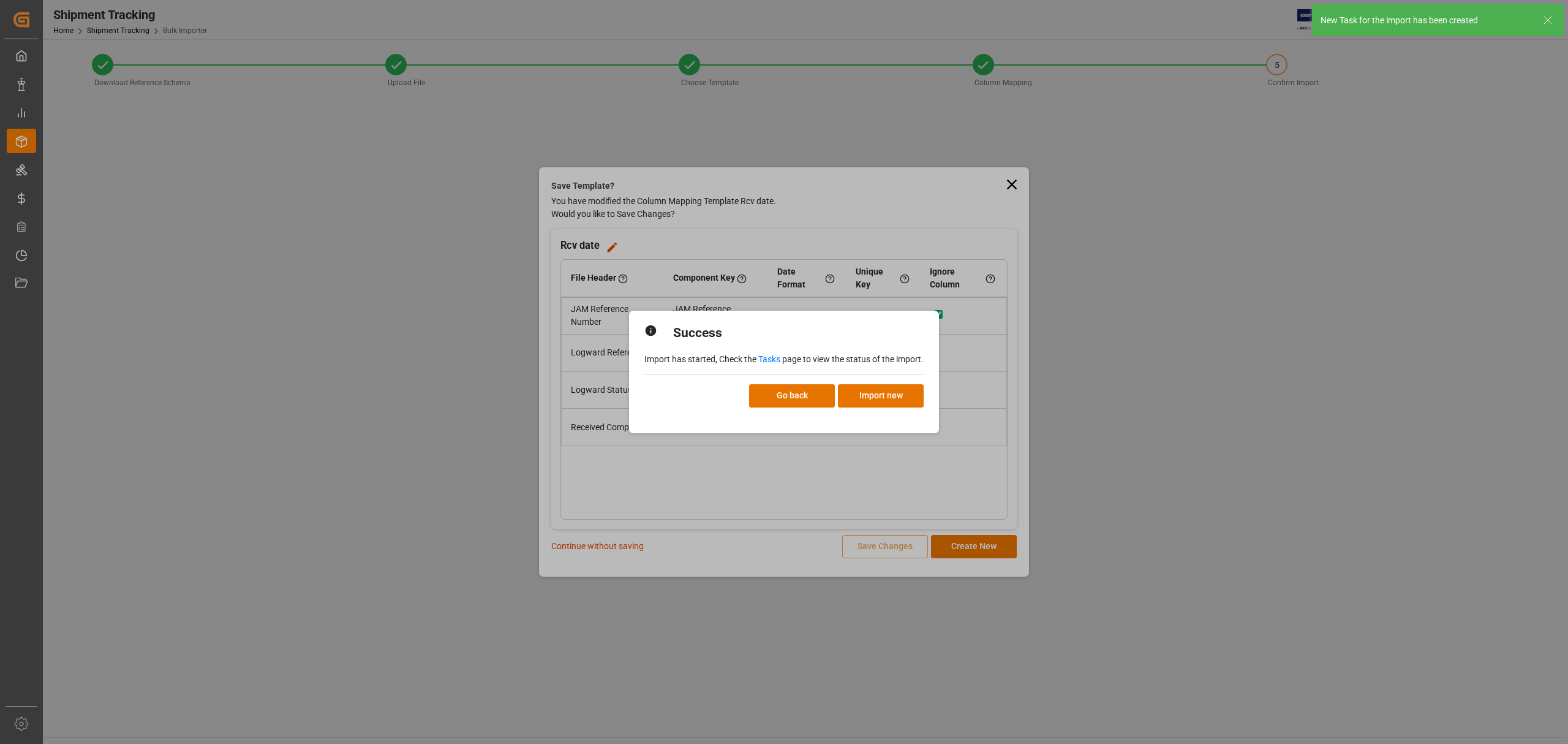
click at [763, 351] on div "Success" at bounding box center [784, 333] width 279 height 39
click at [768, 356] on link "Tasks" at bounding box center [769, 359] width 22 height 9
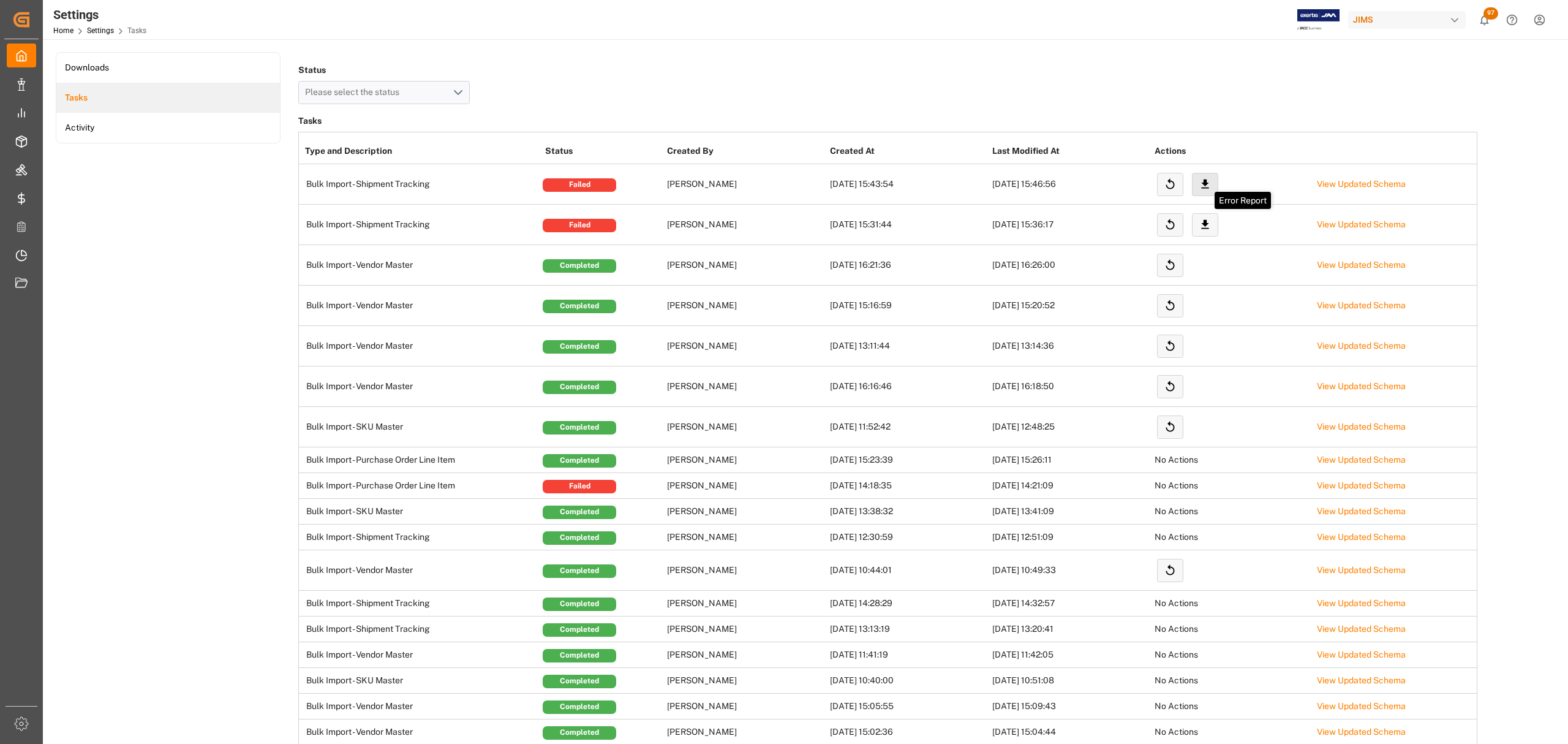
click at [1204, 182] on icon at bounding box center [1204, 184] width 7 height 9
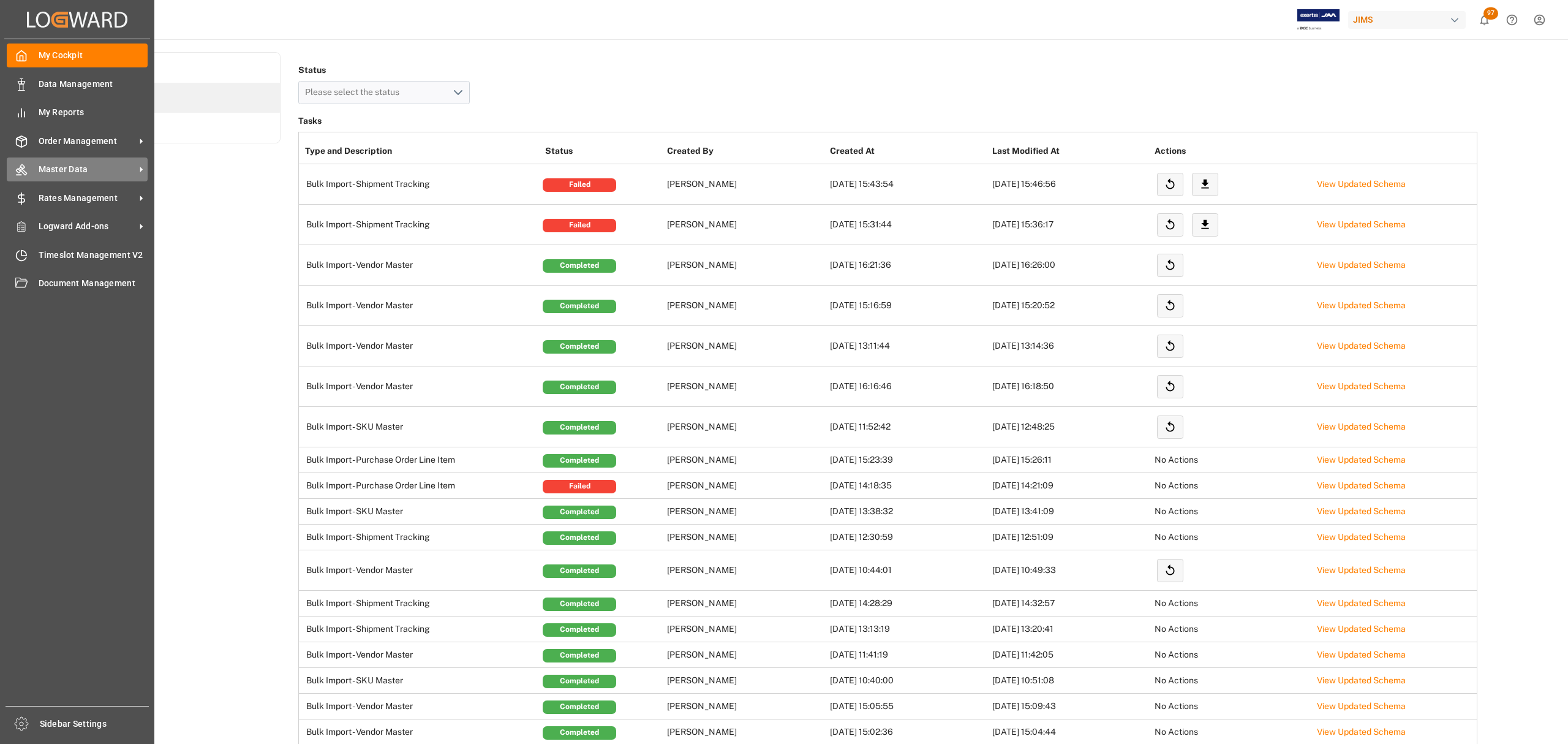
click at [79, 165] on span "Master Data" at bounding box center [86, 169] width 97 height 13
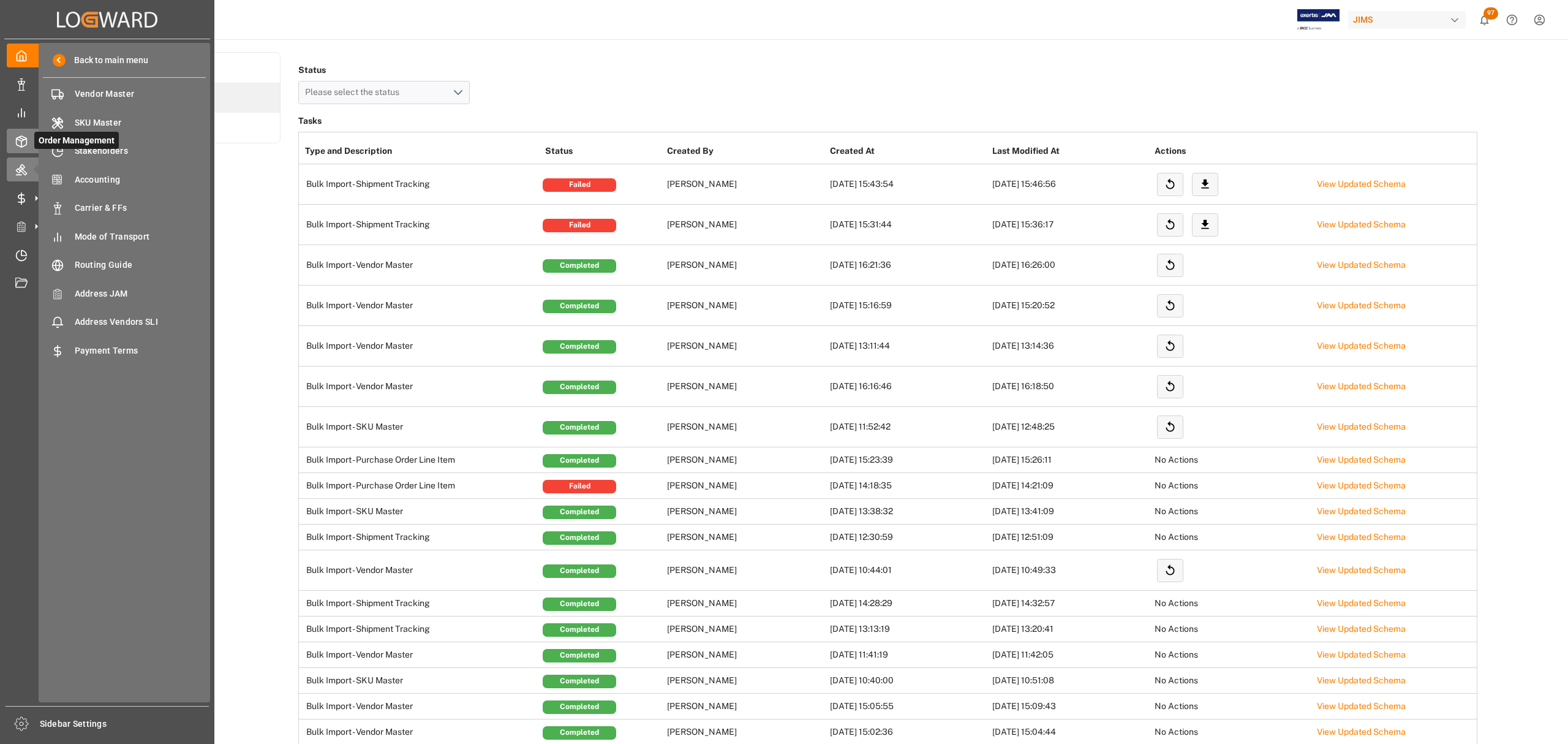
click at [13, 140] on div at bounding box center [17, 141] width 20 height 13
click at [138, 182] on span "Shipment Tracking" at bounding box center [141, 180] width 132 height 13
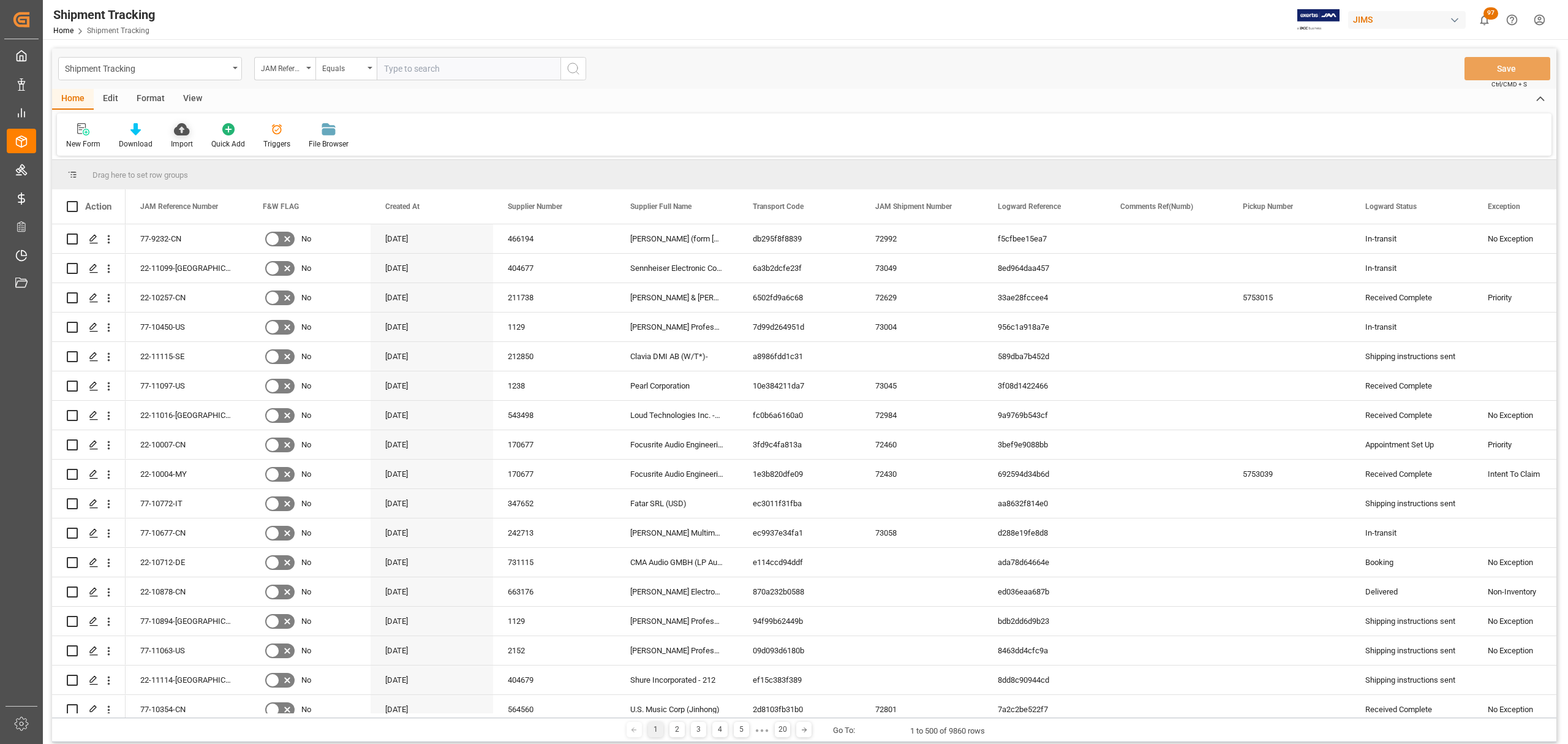
click at [182, 134] on icon at bounding box center [181, 130] width 15 height 13
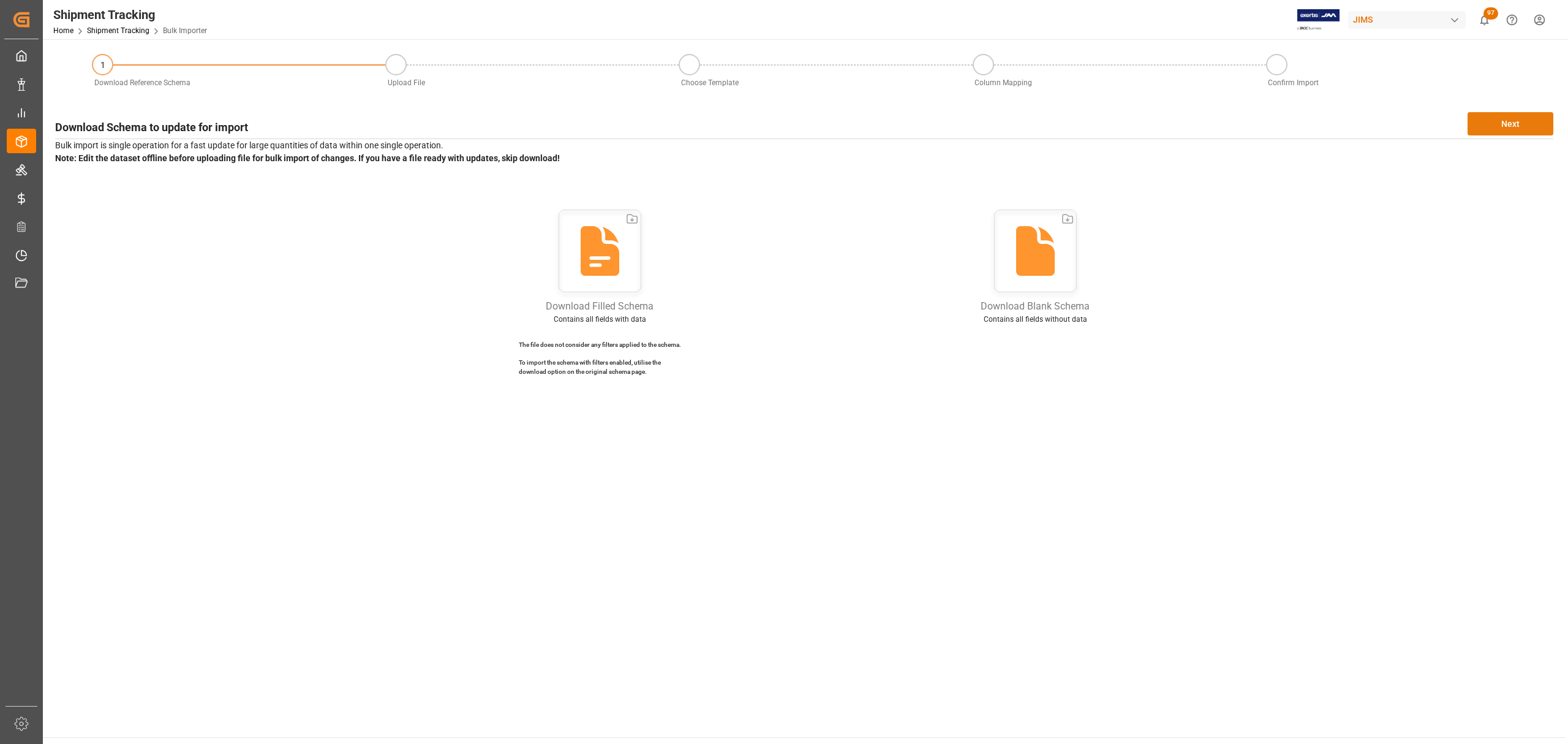
click at [1503, 125] on button "Next" at bounding box center [1510, 124] width 86 height 24
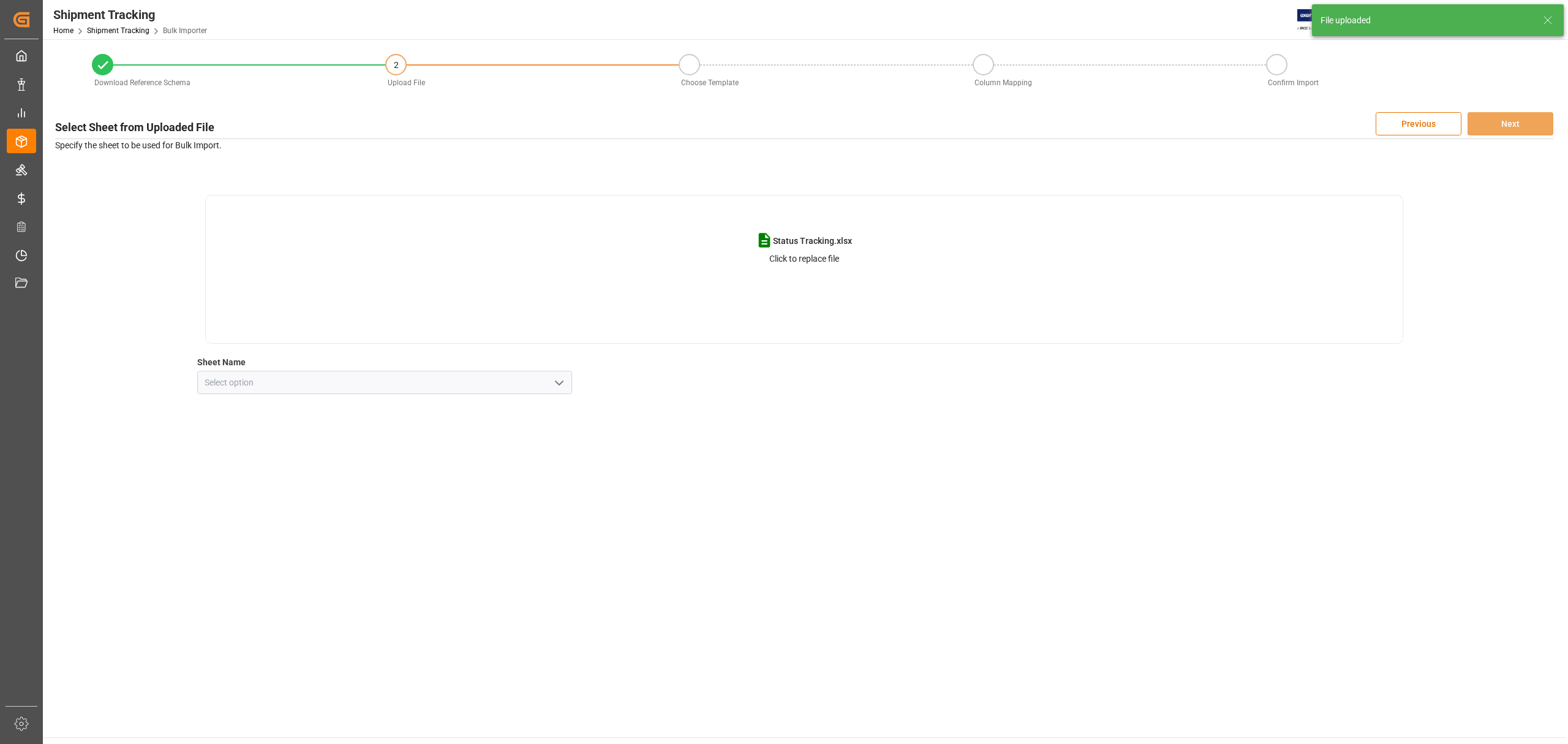
click at [556, 382] on polyline "open menu" at bounding box center [559, 383] width 7 height 4
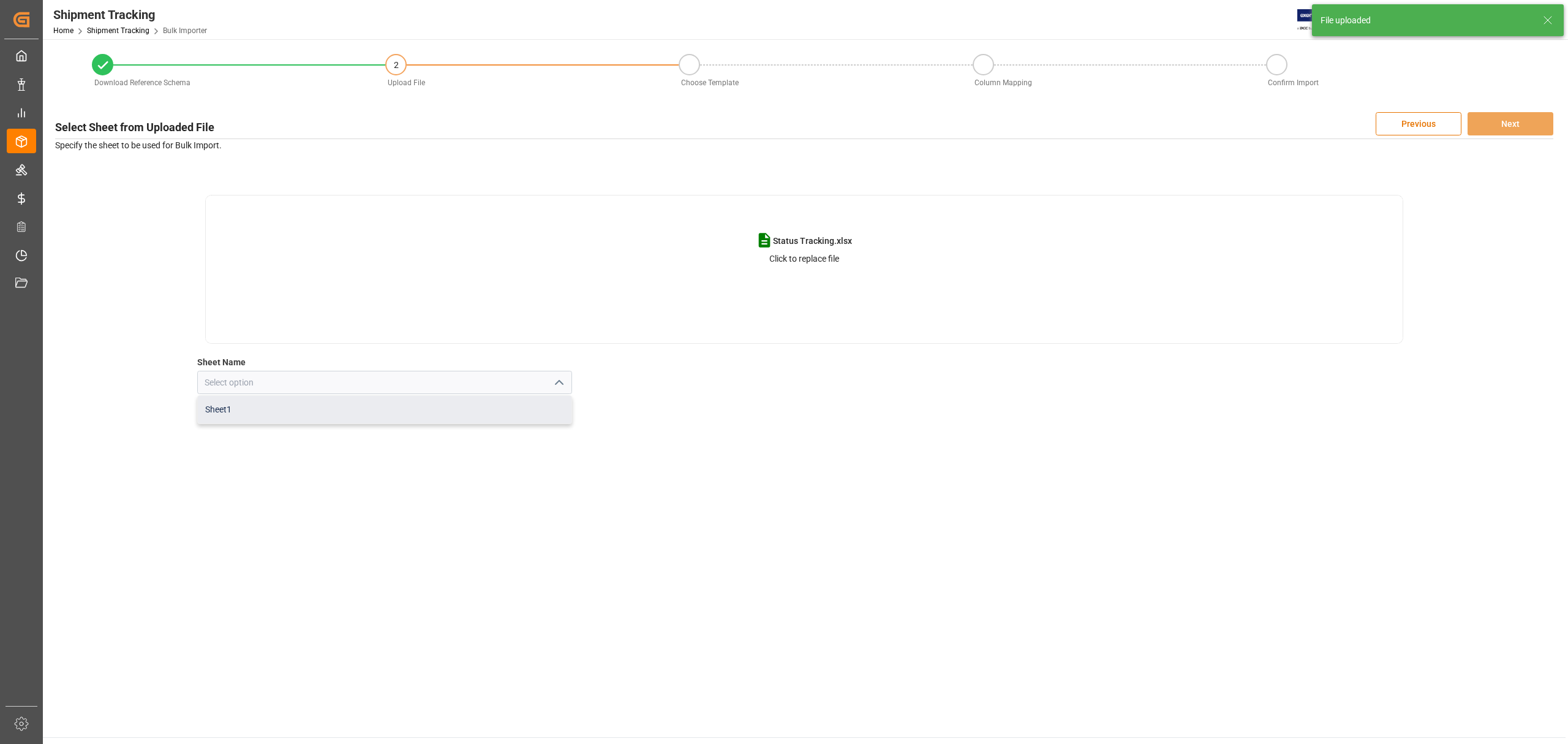
click at [368, 402] on div "Sheet1" at bounding box center [384, 409] width 373 height 28
type input "Sheet1"
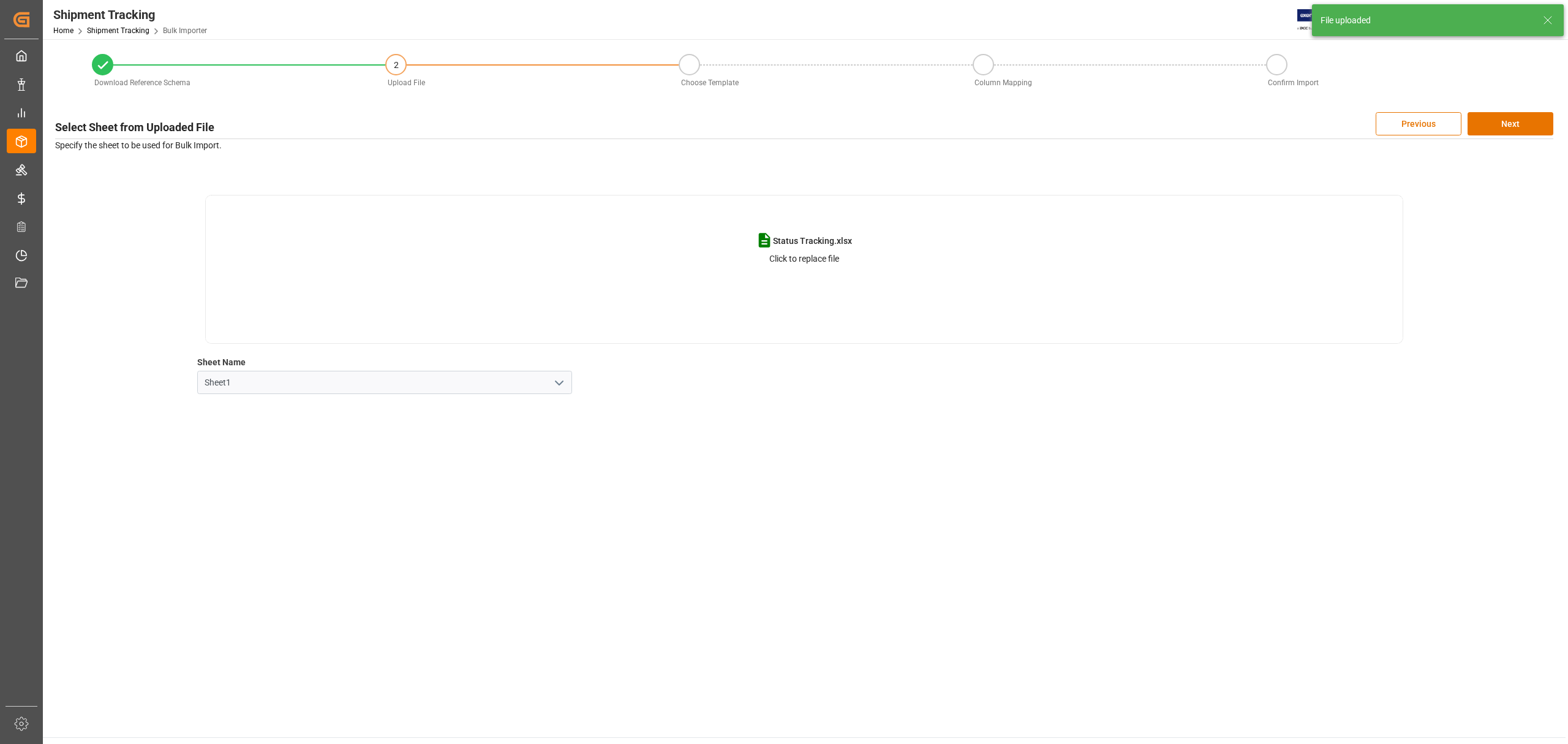
click at [611, 440] on main "Download Reference Schema 2 Upload File Choose Template Column Mapping Confirm …" at bounding box center [805, 389] width 1523 height 698
click at [1515, 123] on button "Next" at bounding box center [1510, 124] width 86 height 24
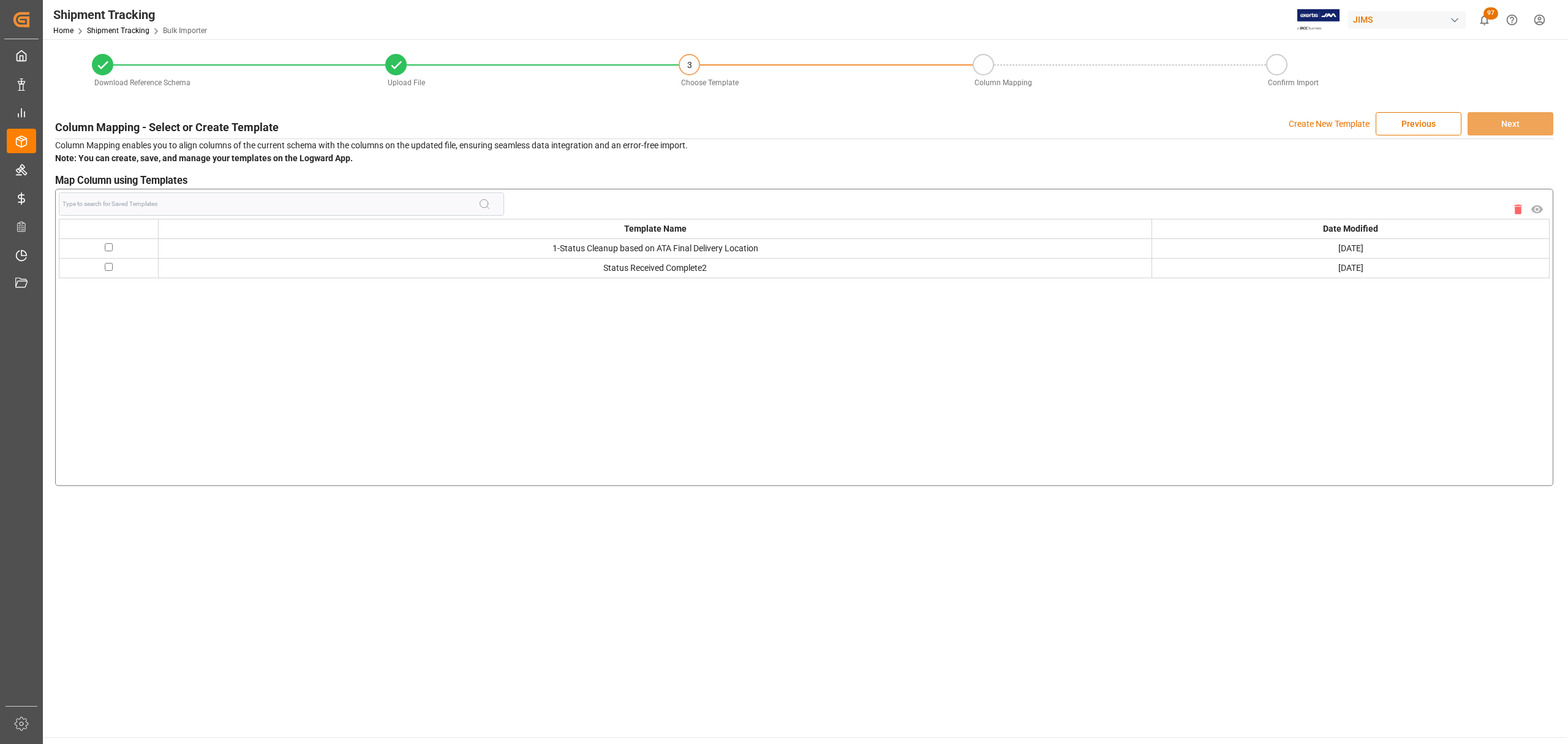
click at [1337, 121] on p "Create New Template" at bounding box center [1329, 124] width 81 height 24
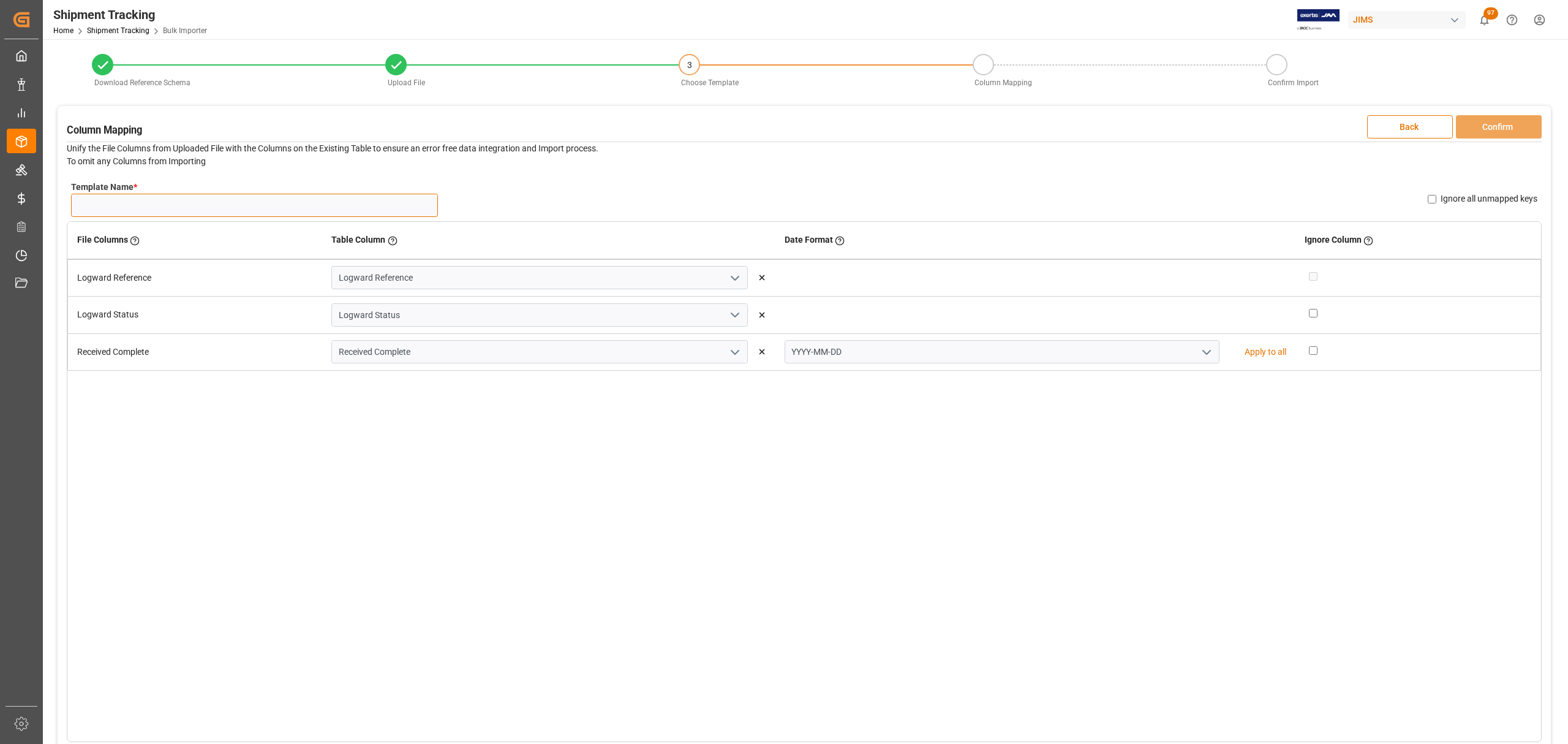
click at [164, 211] on input "Template Name *" at bounding box center [254, 205] width 367 height 24
type input "Rcv date status"
click at [1067, 542] on div "File Columns Header of the column in the sheet that is uploaded Table Column Ke…" at bounding box center [804, 481] width 1475 height 521
click at [1504, 120] on button "Confirm" at bounding box center [1499, 127] width 86 height 24
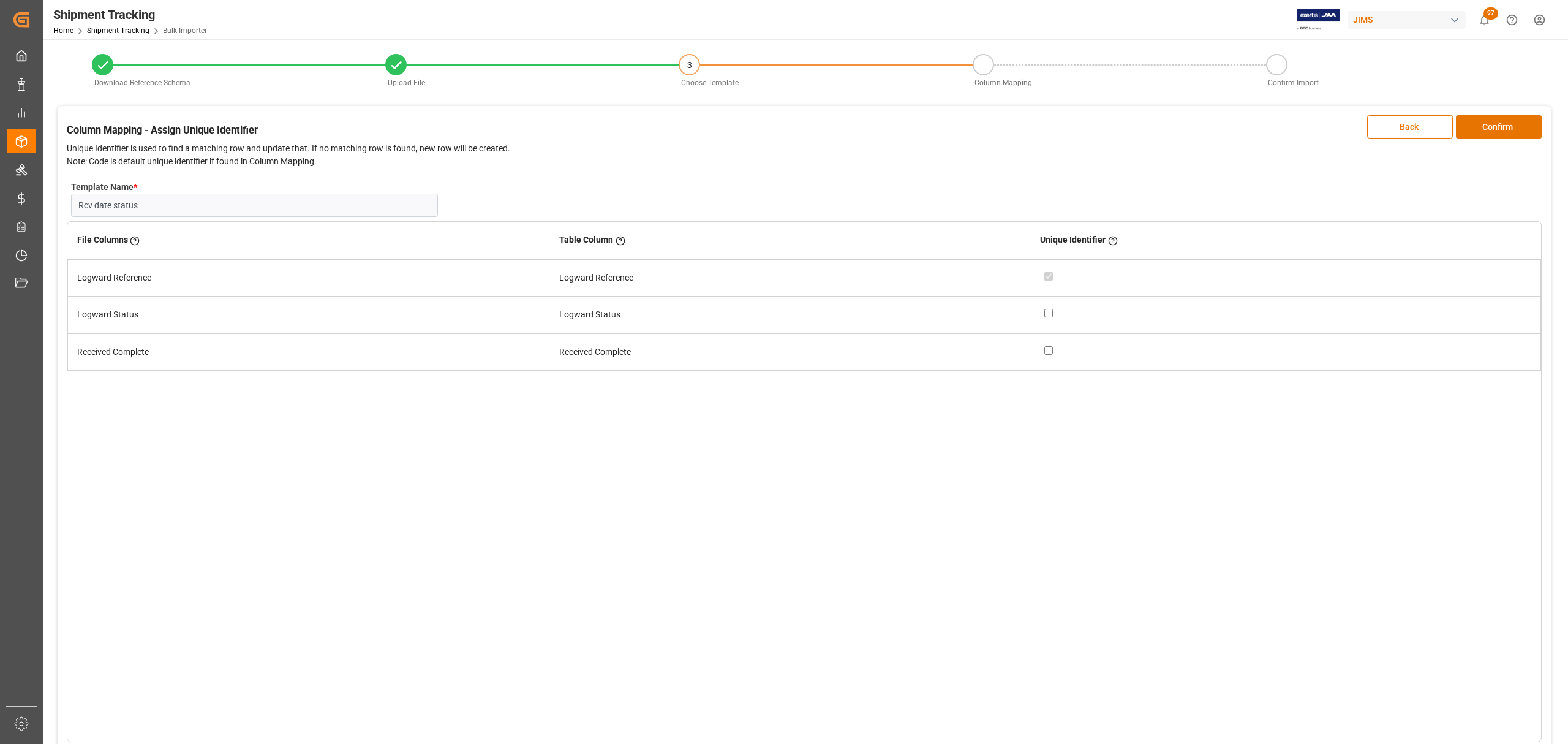
click at [1121, 574] on div "File Columns Header of the column in the sheet that is uploaded Table Column Ke…" at bounding box center [804, 481] width 1475 height 521
click at [1515, 130] on button "Confirm" at bounding box center [1499, 127] width 86 height 24
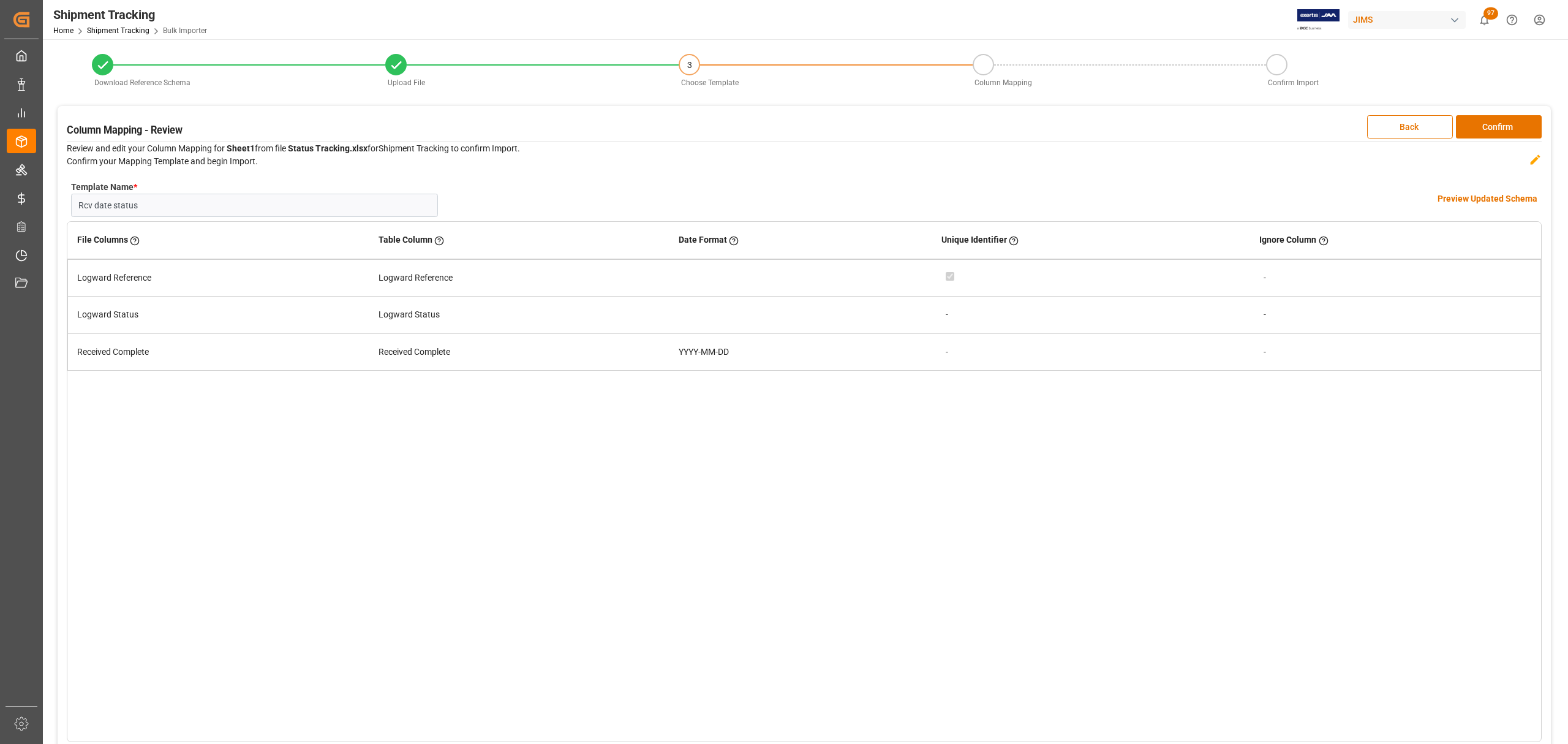
click at [704, 352] on div "YYYY-MM-DD" at bounding box center [801, 352] width 244 height 13
click at [1034, 425] on div "File Columns Header of the column in the sheet that is uploaded Table Column Ke…" at bounding box center [804, 481] width 1475 height 521
click at [1500, 125] on button "Confirm" at bounding box center [1499, 127] width 86 height 24
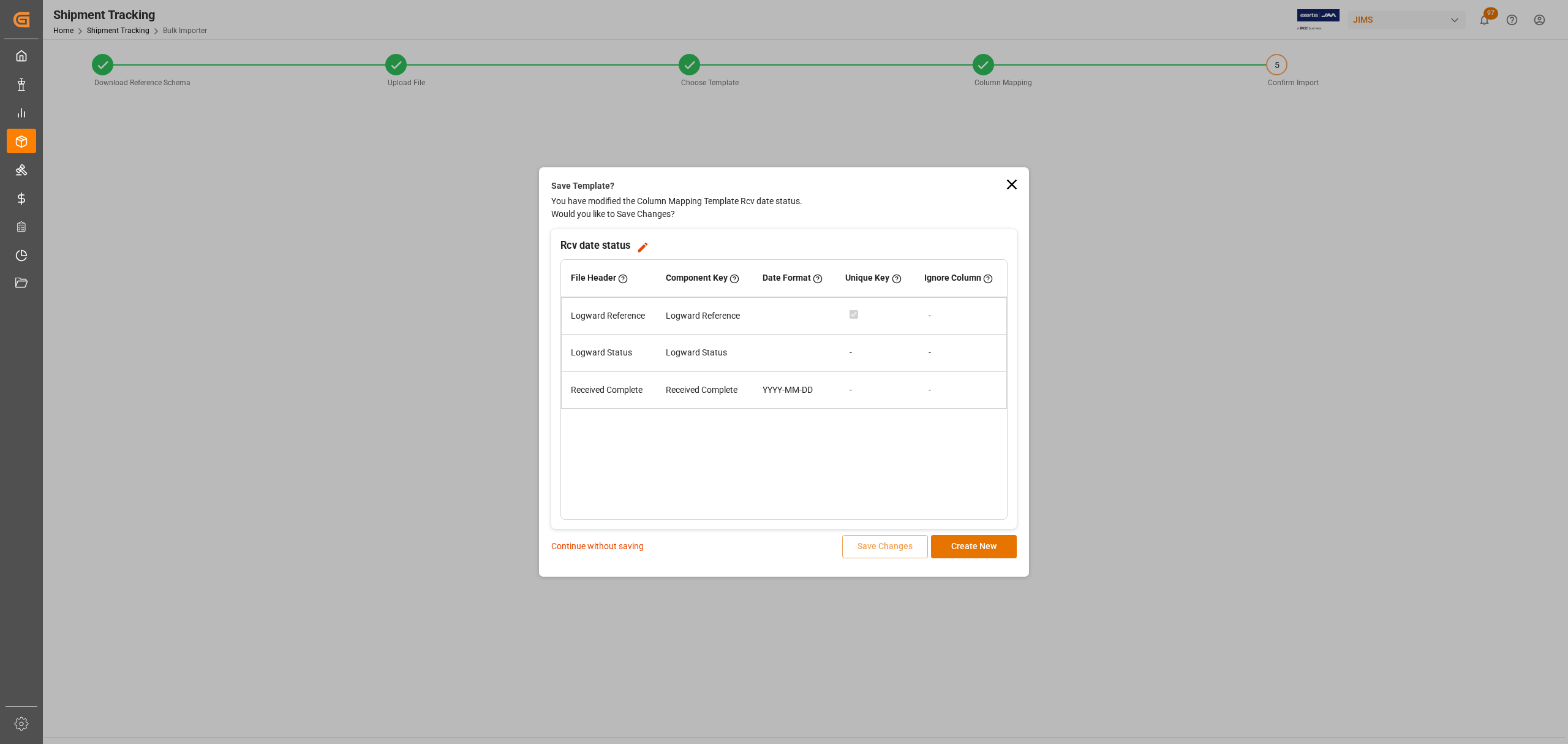
click at [599, 547] on p "Continue without saving" at bounding box center [597, 547] width 93 height 13
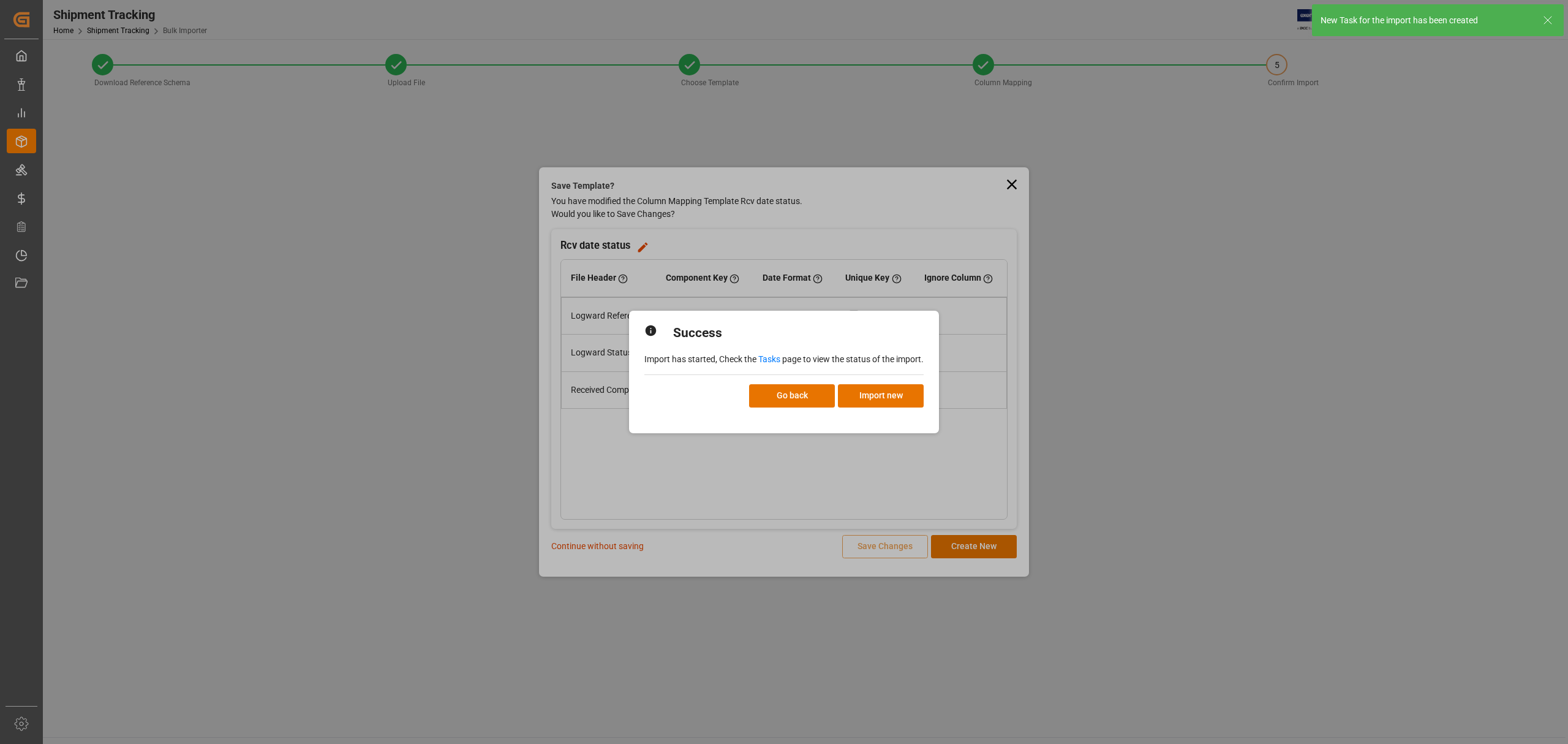
click at [774, 358] on link "Tasks" at bounding box center [769, 359] width 22 height 9
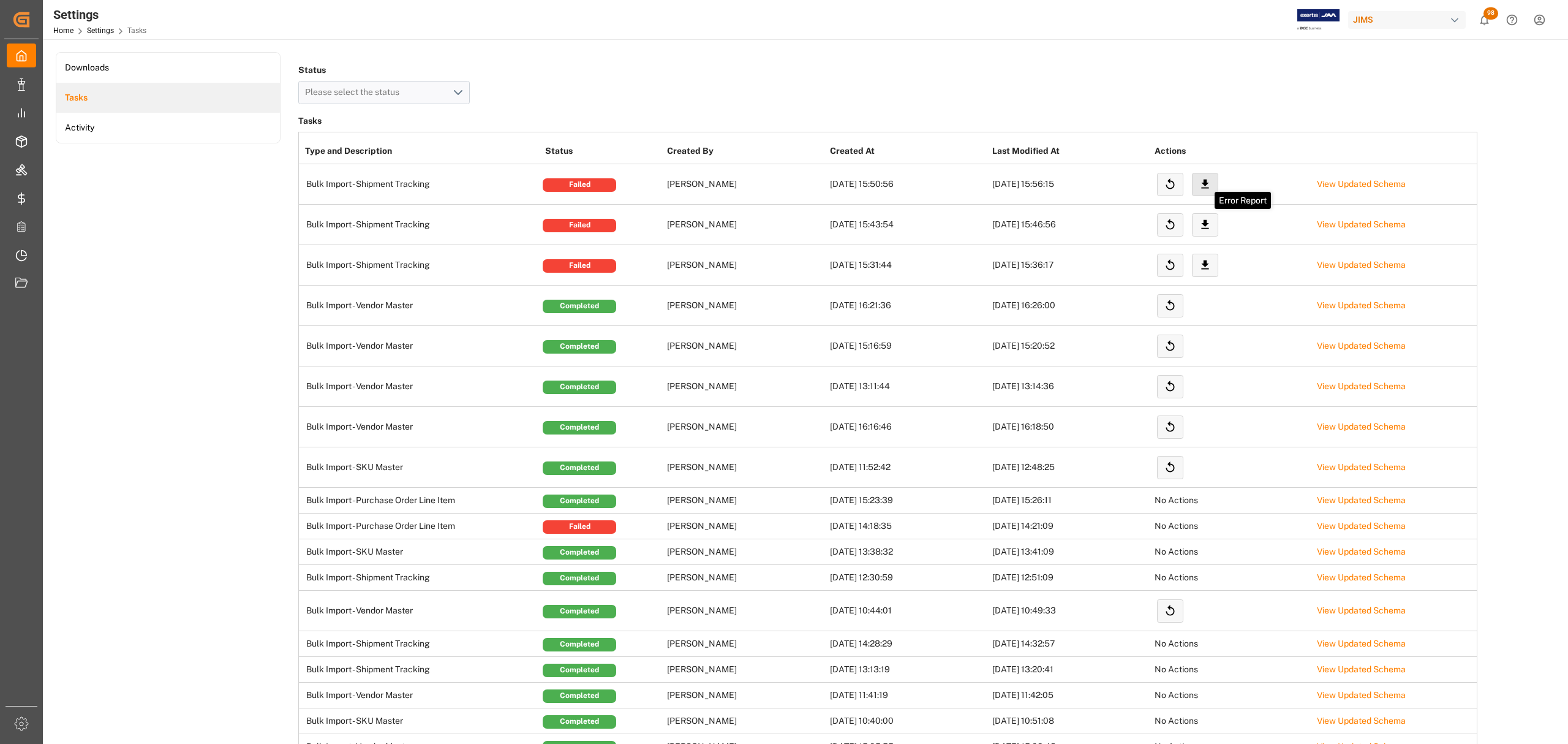
click at [1206, 187] on icon at bounding box center [1205, 184] width 13 height 13
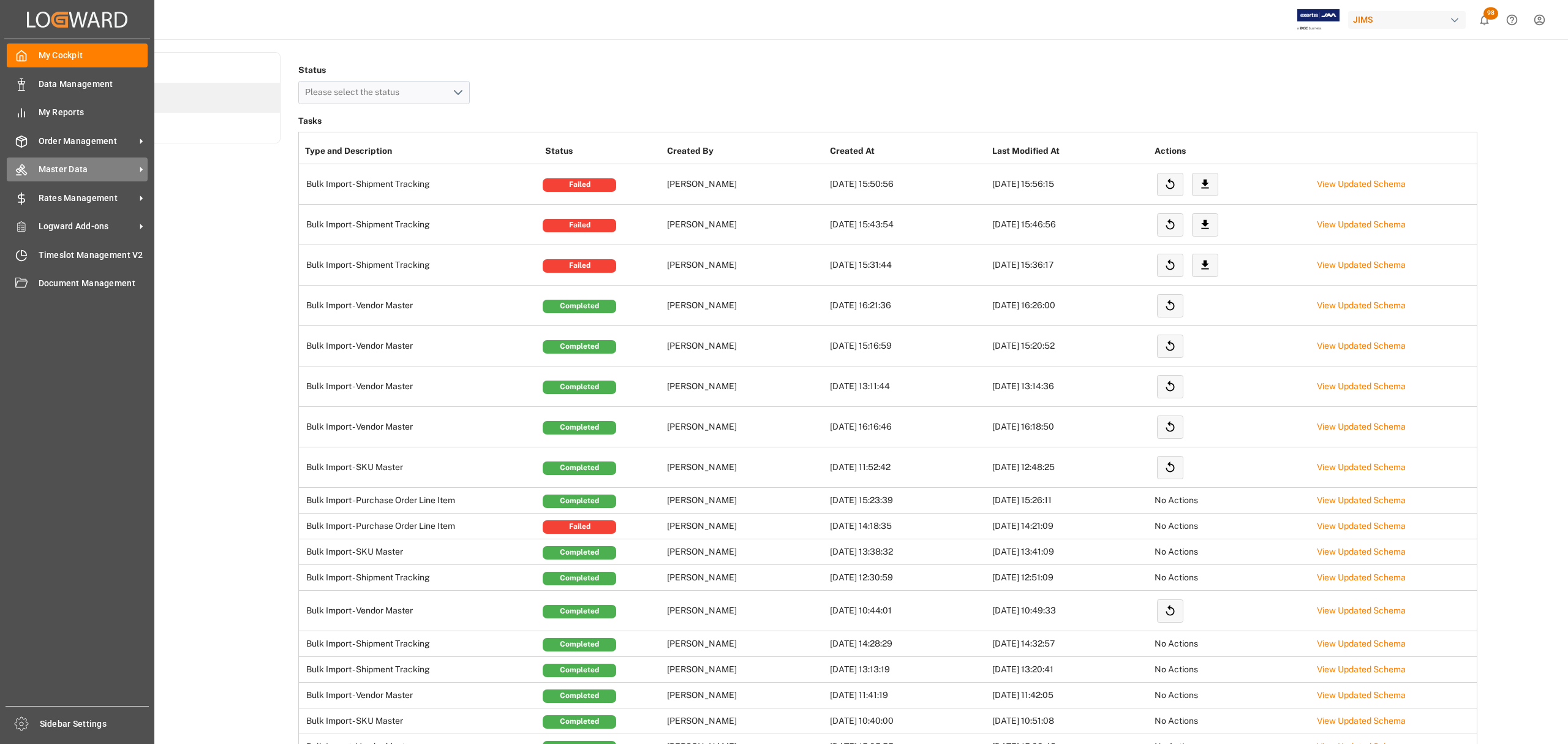
click at [62, 165] on span "Master Data" at bounding box center [86, 169] width 97 height 13
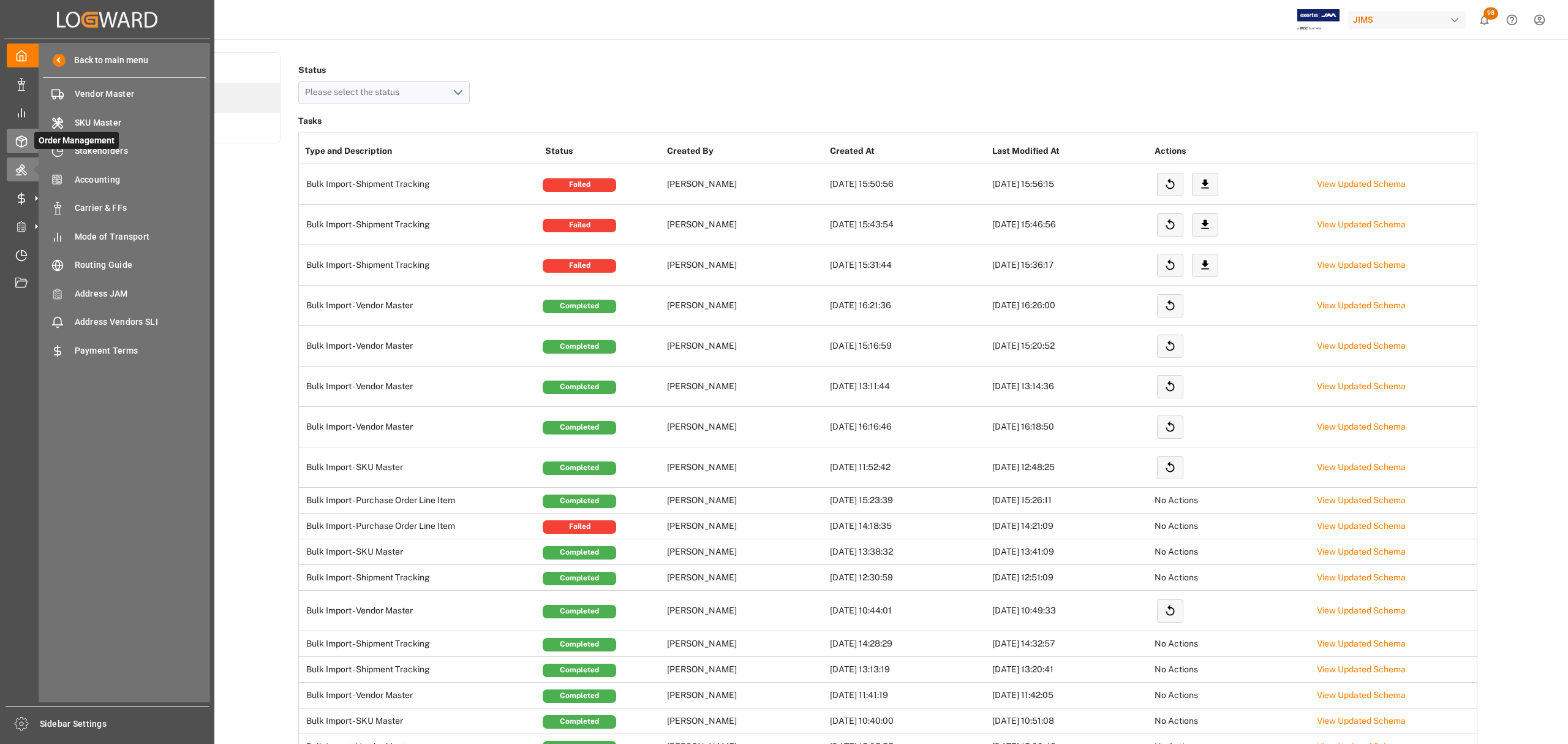
click at [24, 132] on div "Order Management Order Management" at bounding box center [108, 141] width 201 height 24
click at [136, 174] on span "Shipment Tracking" at bounding box center [141, 180] width 132 height 13
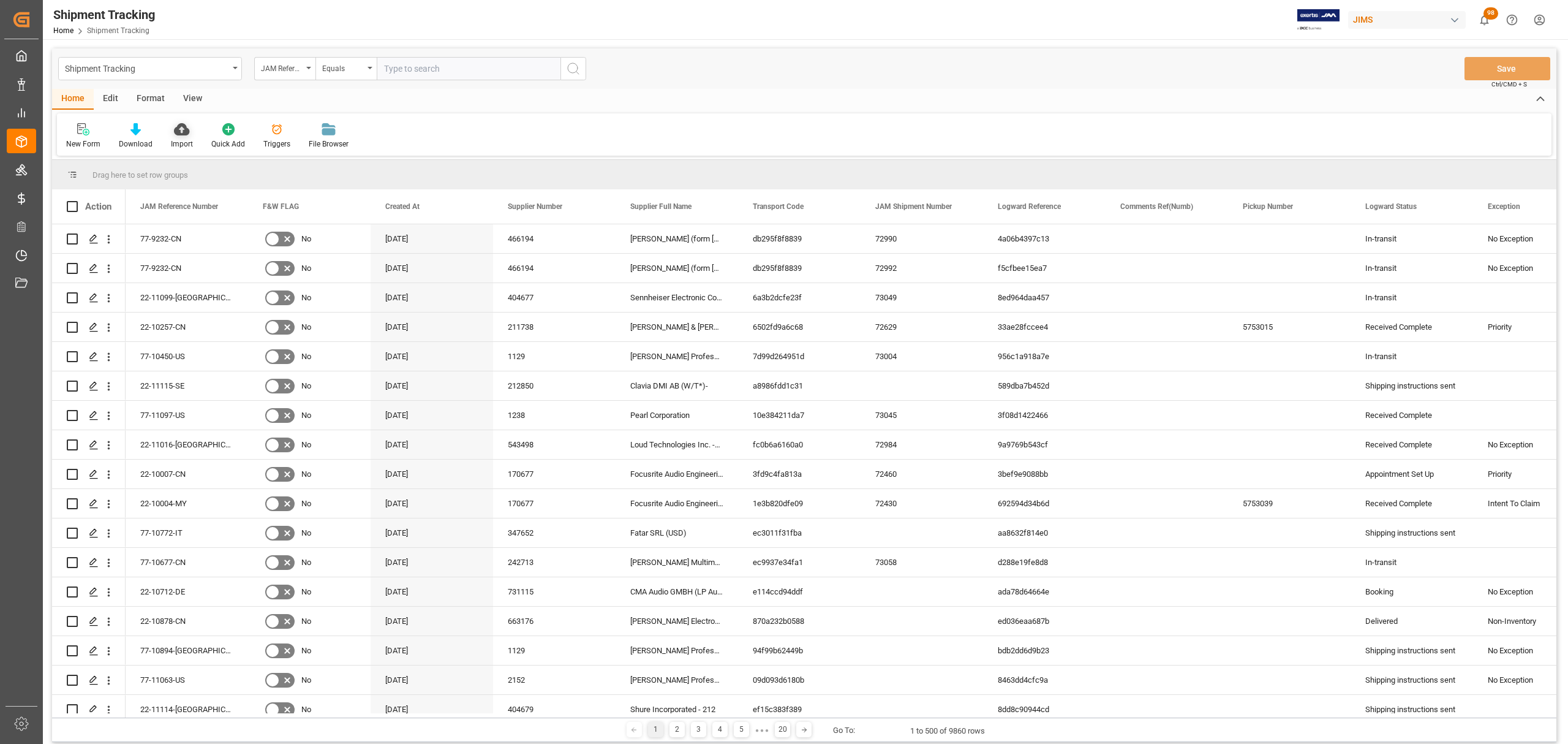
click at [182, 127] on icon at bounding box center [181, 130] width 15 height 13
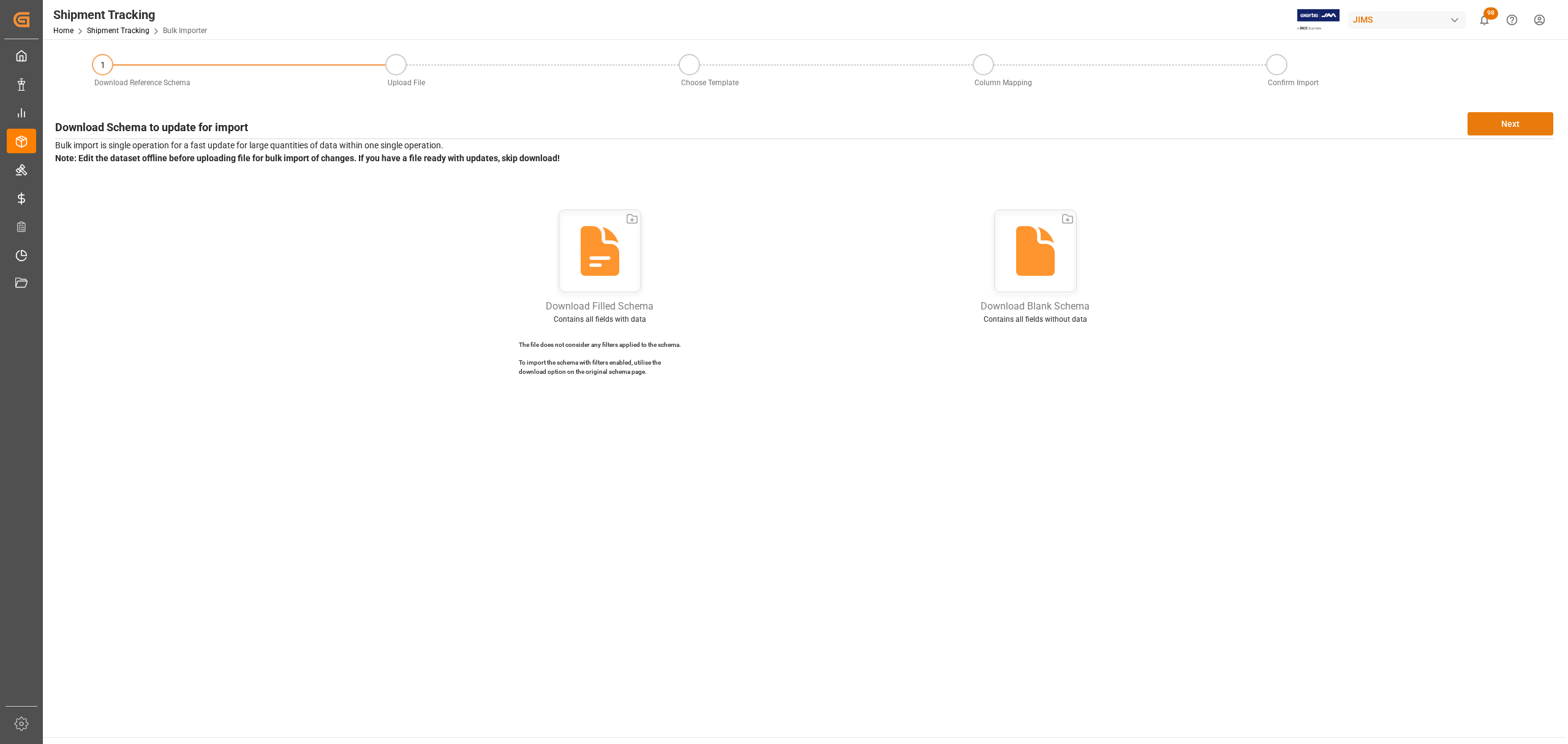
click at [1512, 129] on button "Next" at bounding box center [1510, 124] width 86 height 24
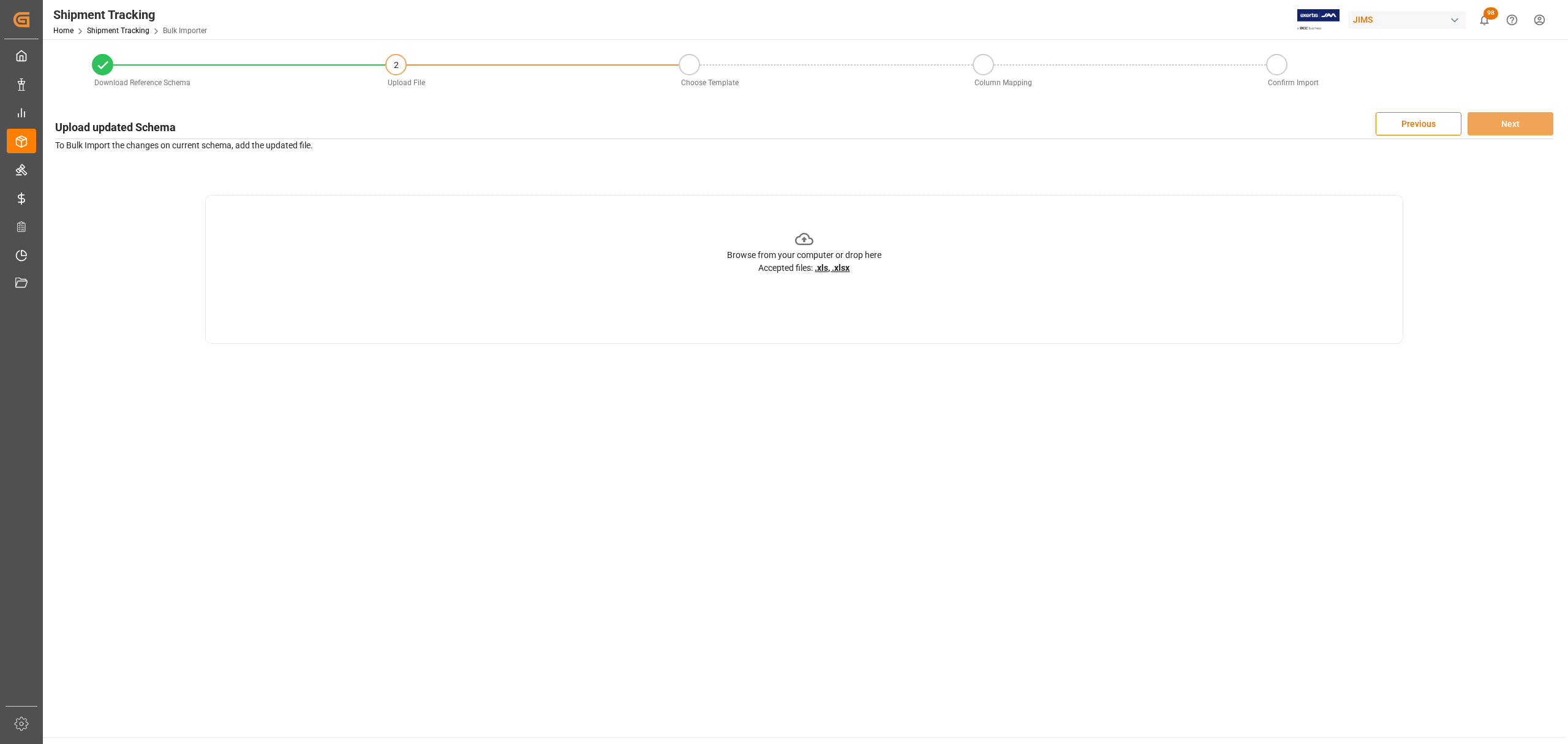
click at [1092, 469] on main "Download Reference Schema 2 Upload File Choose Template Column Mapping Confirm …" at bounding box center [805, 389] width 1523 height 698
click at [434, 415] on main "Download Reference Schema 2 Upload File Choose Template Column Mapping Confirm …" at bounding box center [805, 389] width 1523 height 698
click at [1412, 120] on button "Previous" at bounding box center [1418, 124] width 86 height 24
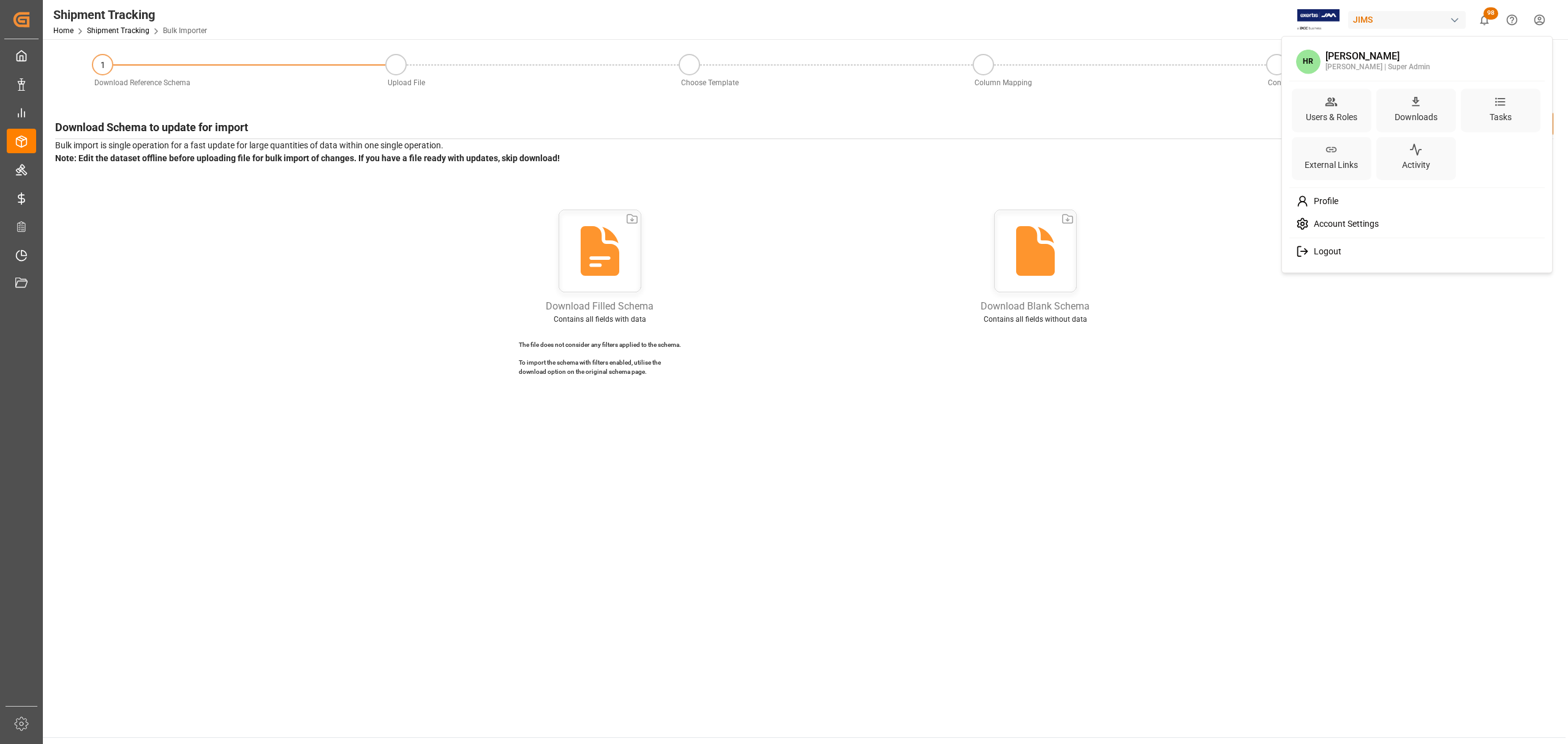
click at [1540, 18] on html "Created by potrace 1.15, written by Peter Selinger 2001-2017 Created by potrace…" at bounding box center [784, 372] width 1568 height 744
click at [1504, 118] on div "Tasks" at bounding box center [1500, 116] width 27 height 18
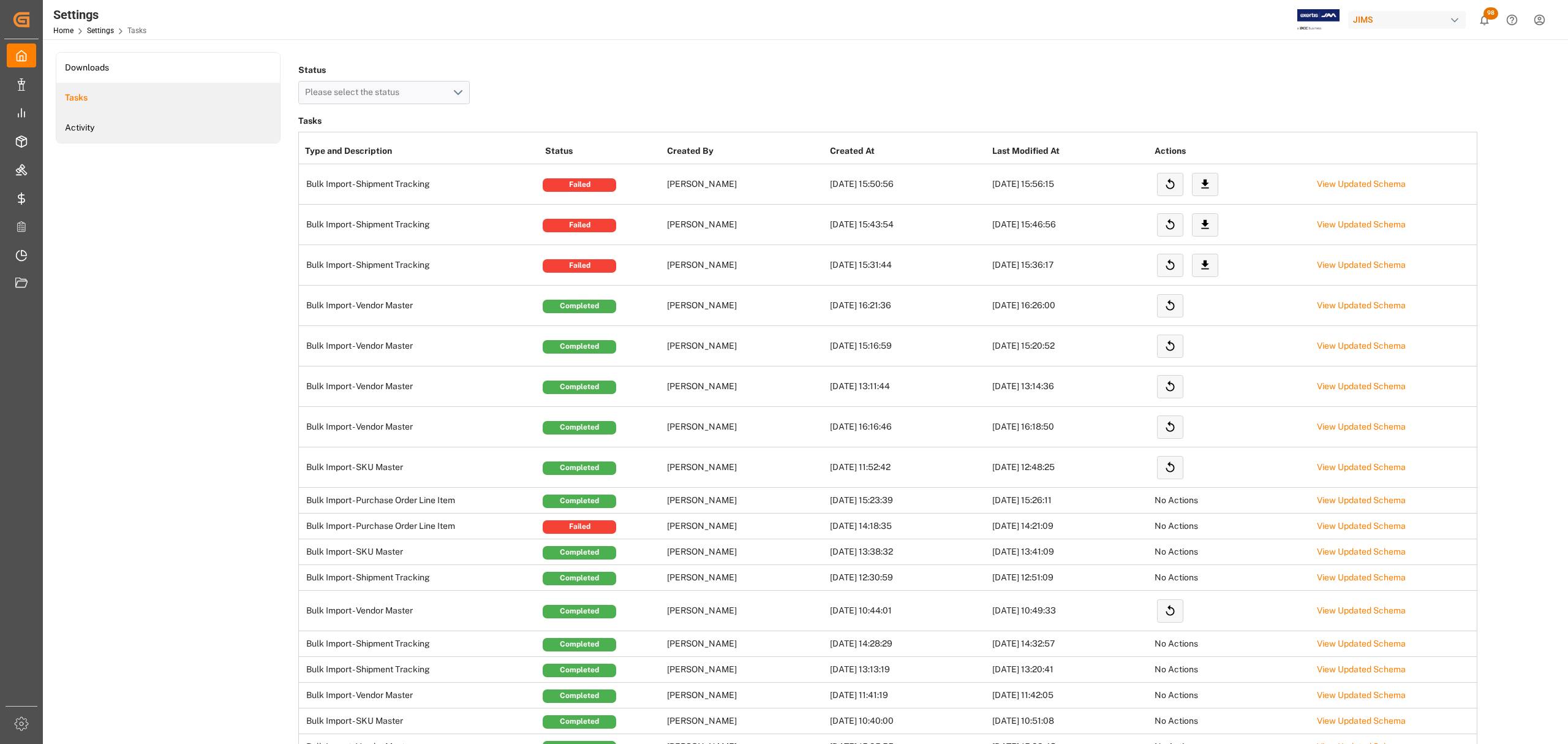
click at [157, 119] on li "Activity" at bounding box center [168, 127] width 223 height 30
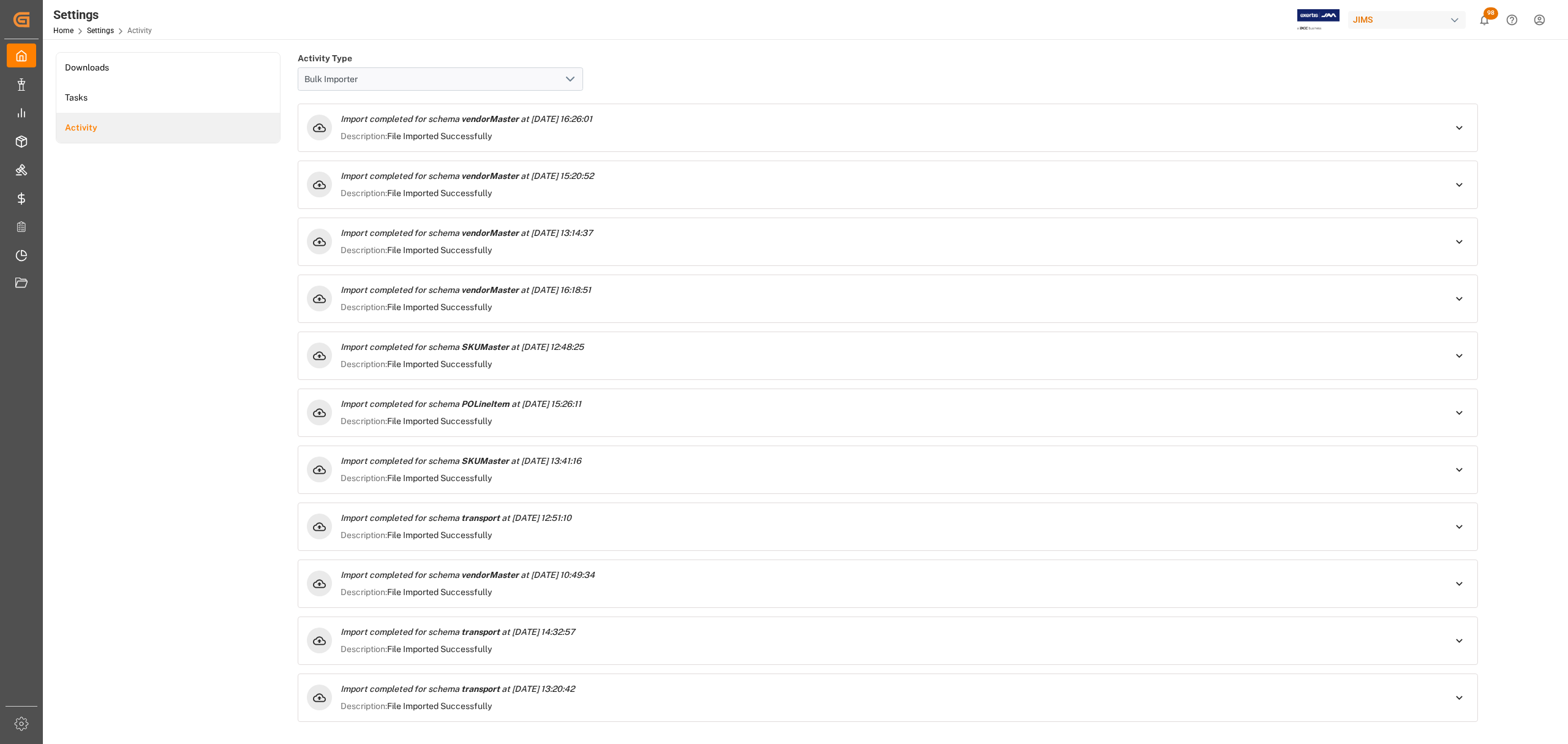
click at [616, 127] on div "Import completed for schema vendorMaster at 08-28-2025 16:26:01 Description: Fi…" at bounding box center [890, 127] width 1101 height 30
click at [777, 141] on p "Description: File Imported Successfully" at bounding box center [890, 136] width 1101 height 13
click at [90, 108] on li "Tasks" at bounding box center [168, 98] width 223 height 30
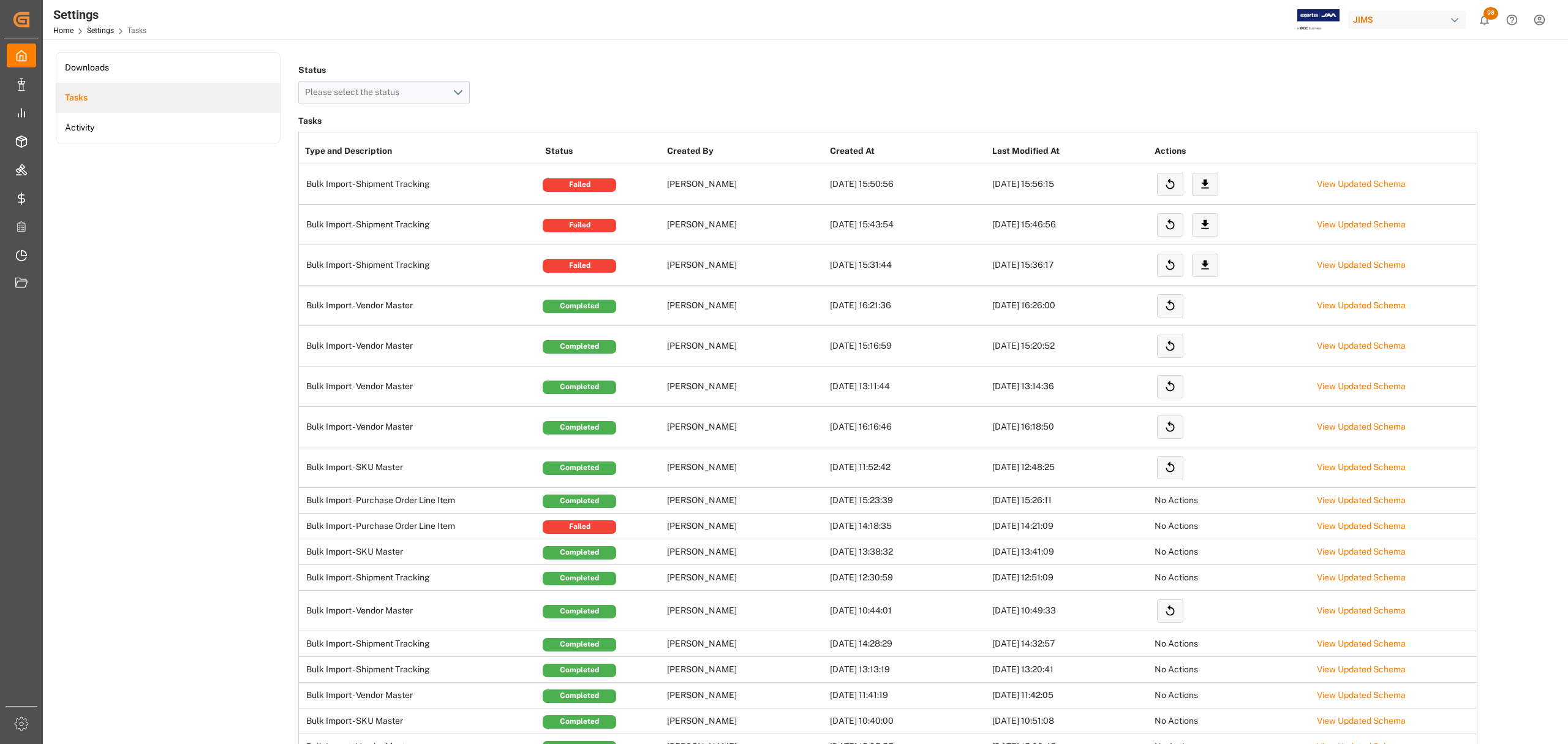
click at [770, 171] on td "Hamid Rezaei" at bounding box center [745, 184] width 163 height 40
click at [515, 175] on td "Bulk Import - Shipment Tracking" at bounding box center [420, 184] width 244 height 40
click at [335, 179] on td "Bulk Import - Shipment Tracking" at bounding box center [420, 184] width 244 height 40
click at [548, 185] on div "Failed" at bounding box center [580, 185] width 74 height 13
click at [710, 182] on td "Hamid Rezaei" at bounding box center [745, 184] width 163 height 40
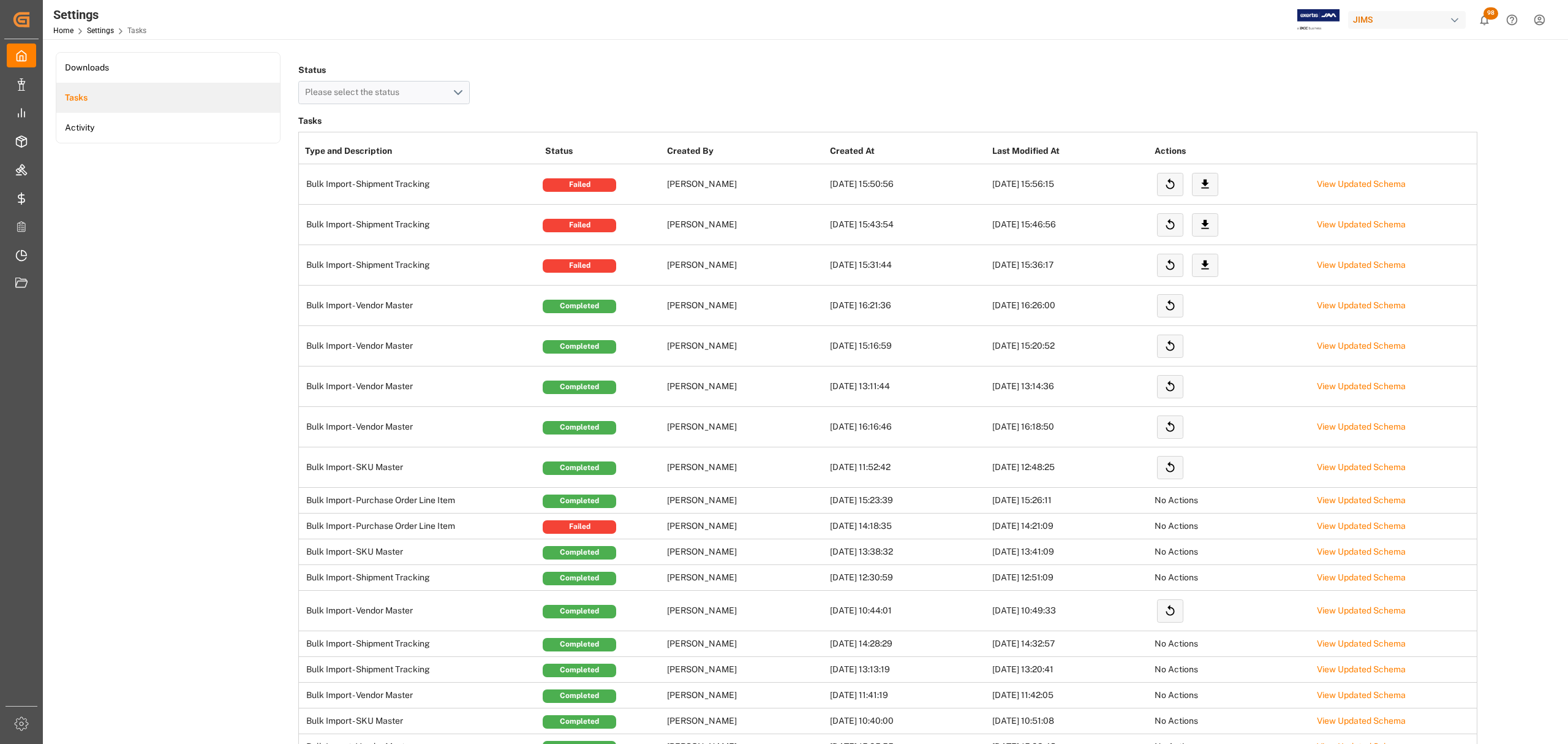
click at [909, 190] on td "09-16-2025 15:50:56" at bounding box center [908, 184] width 163 height 40
click at [1063, 185] on td "09-16-2025 15:56:15" at bounding box center [1070, 184] width 163 height 40
click at [461, 89] on button "Please select the status" at bounding box center [384, 93] width 171 height 24
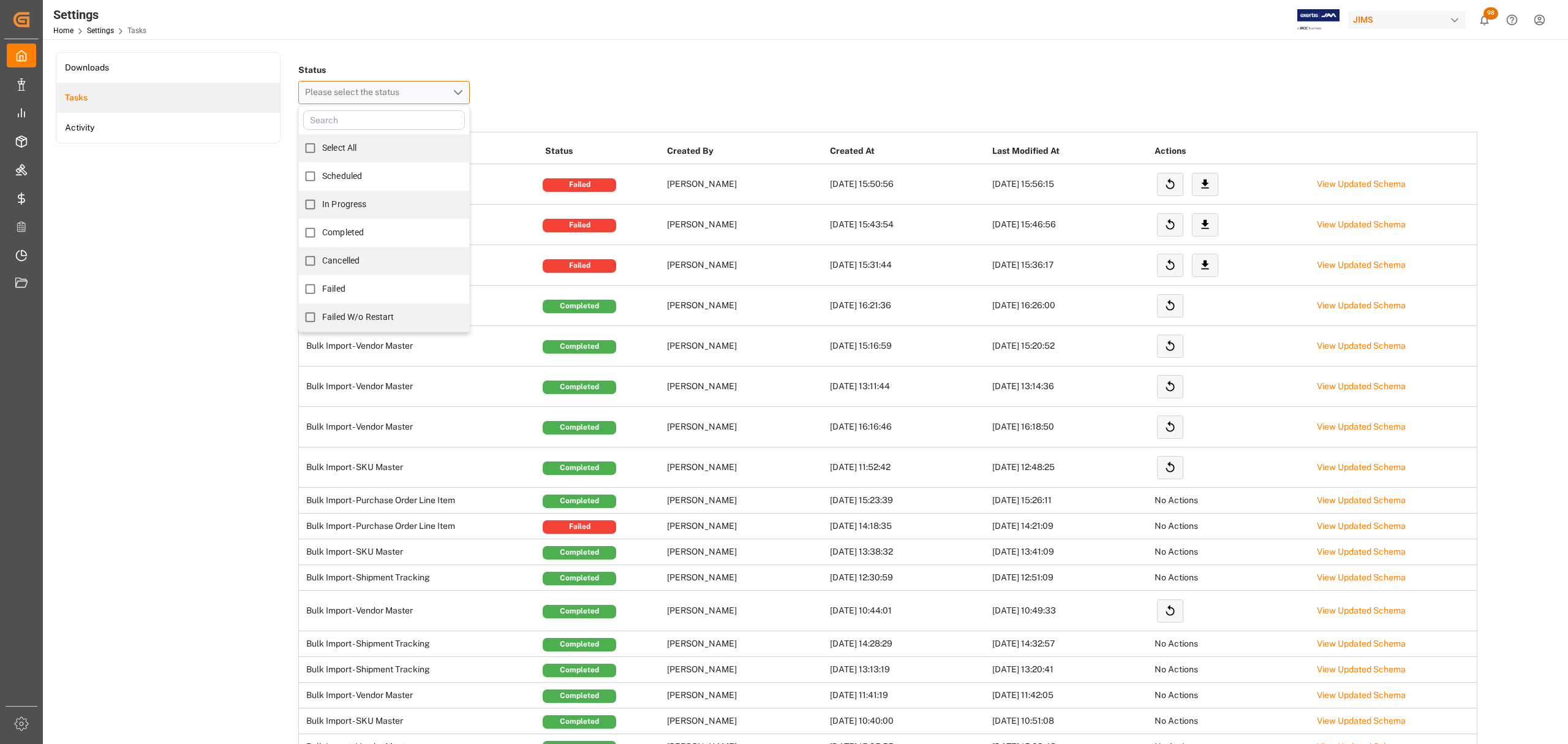
click at [461, 89] on button "Please select the status" at bounding box center [384, 93] width 171 height 24
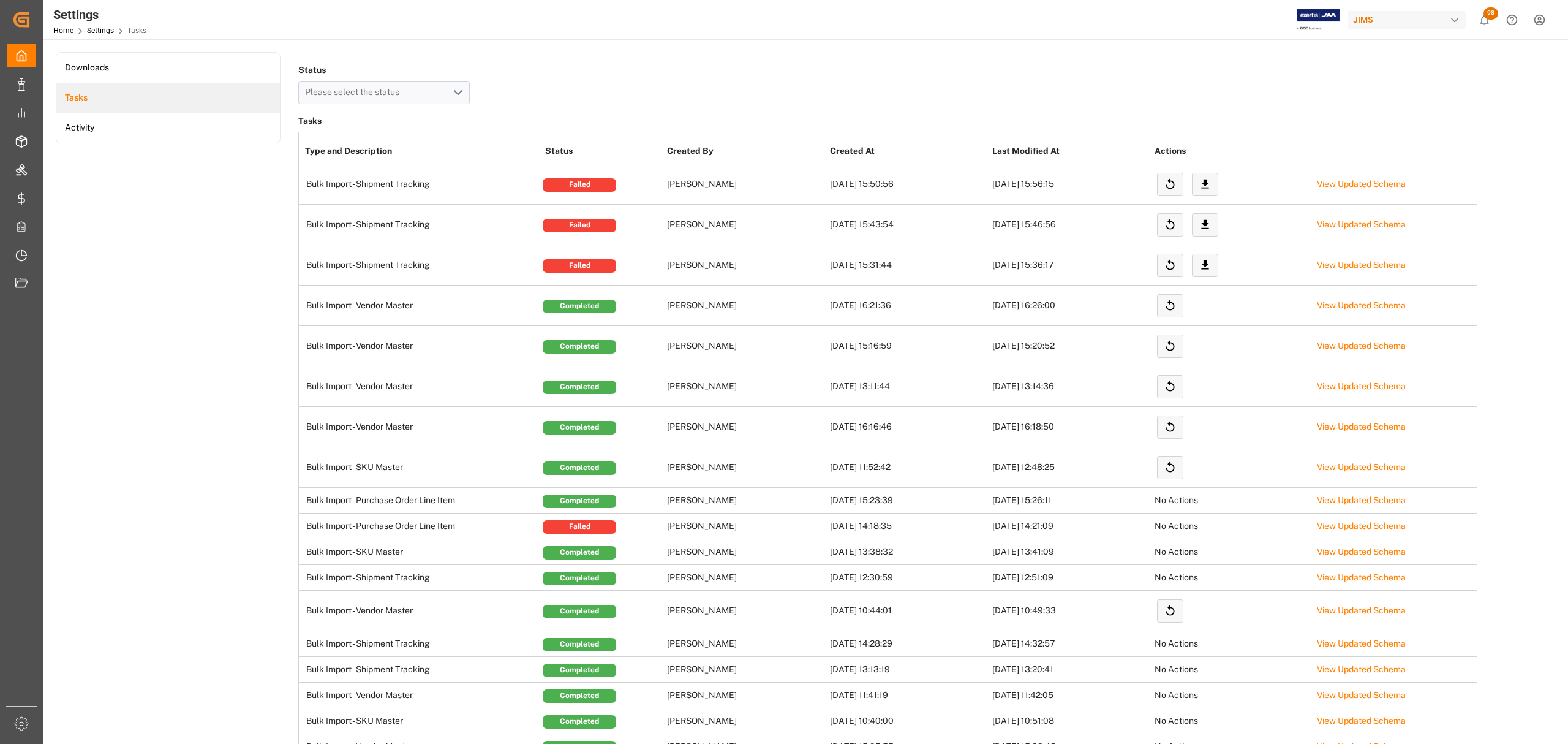
drag, startPoint x: 190, startPoint y: 185, endPoint x: 194, endPoint y: 163, distance: 22.4
click at [118, 61] on li "Downloads" at bounding box center [168, 68] width 223 height 30
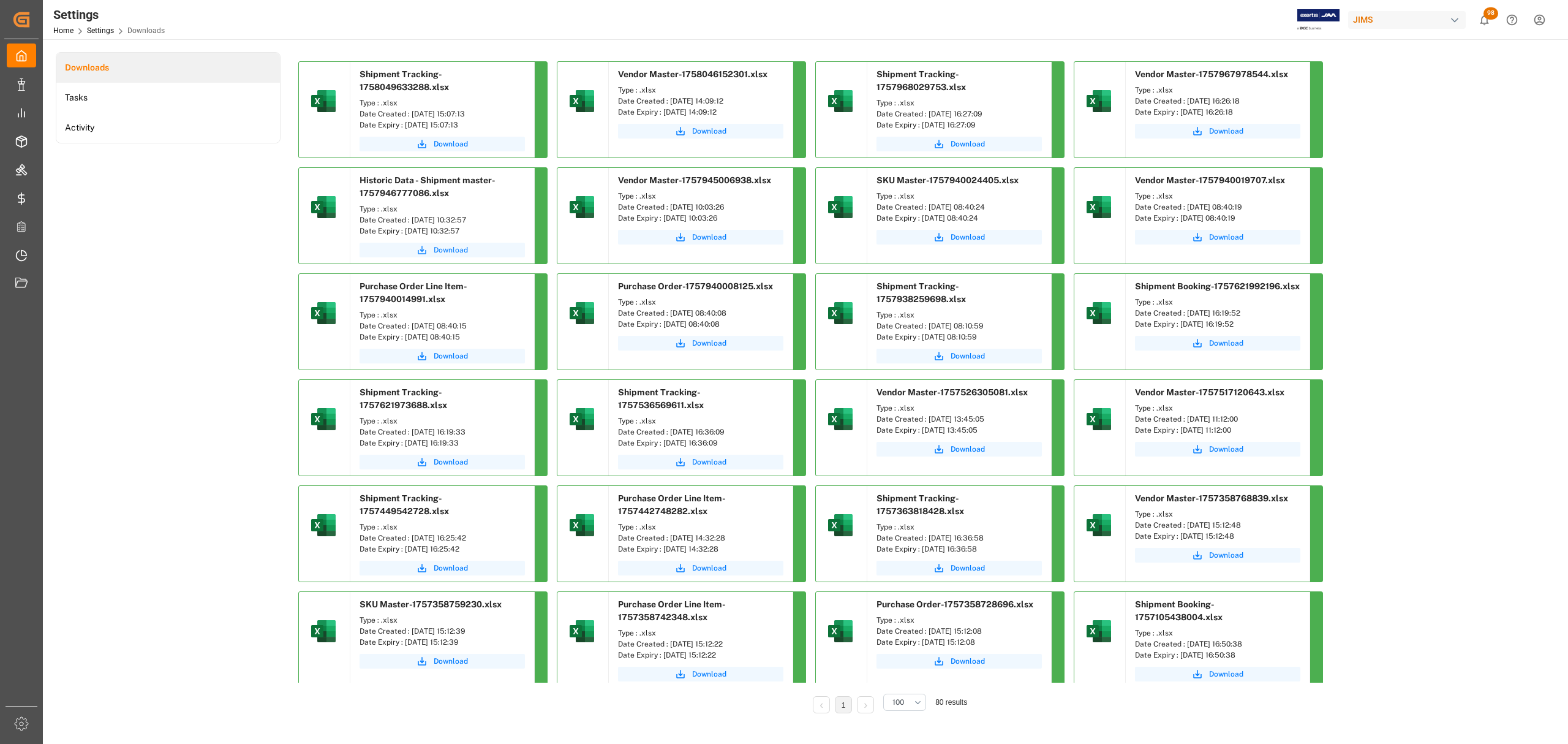
click at [444, 248] on span "Download" at bounding box center [451, 250] width 35 height 11
drag, startPoint x: 185, startPoint y: 263, endPoint x: 230, endPoint y: 285, distance: 50.1
click at [185, 263] on div "Downloads Tasks Activity" at bounding box center [168, 391] width 225 height 679
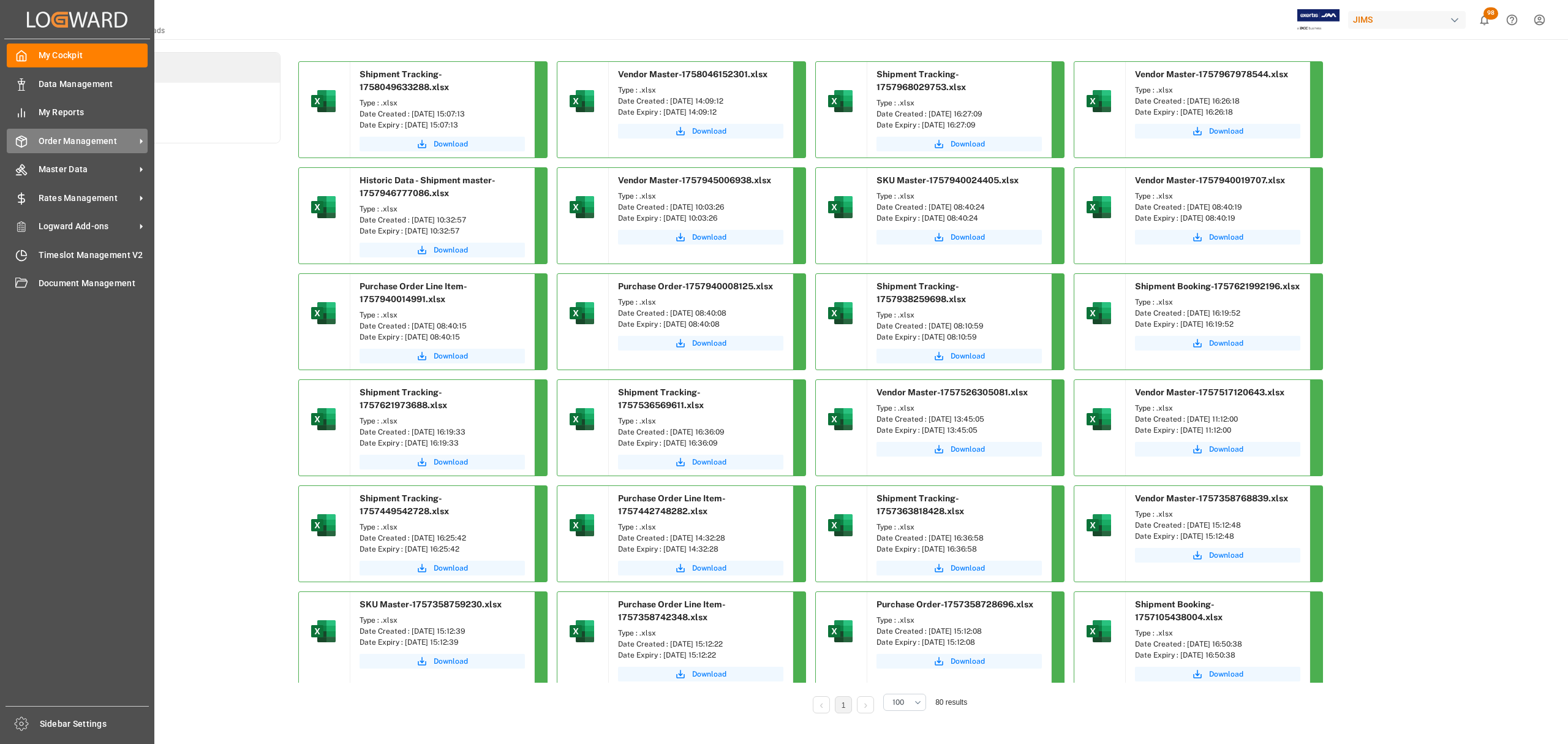
click at [72, 134] on span "Order Management" at bounding box center [86, 141] width 97 height 13
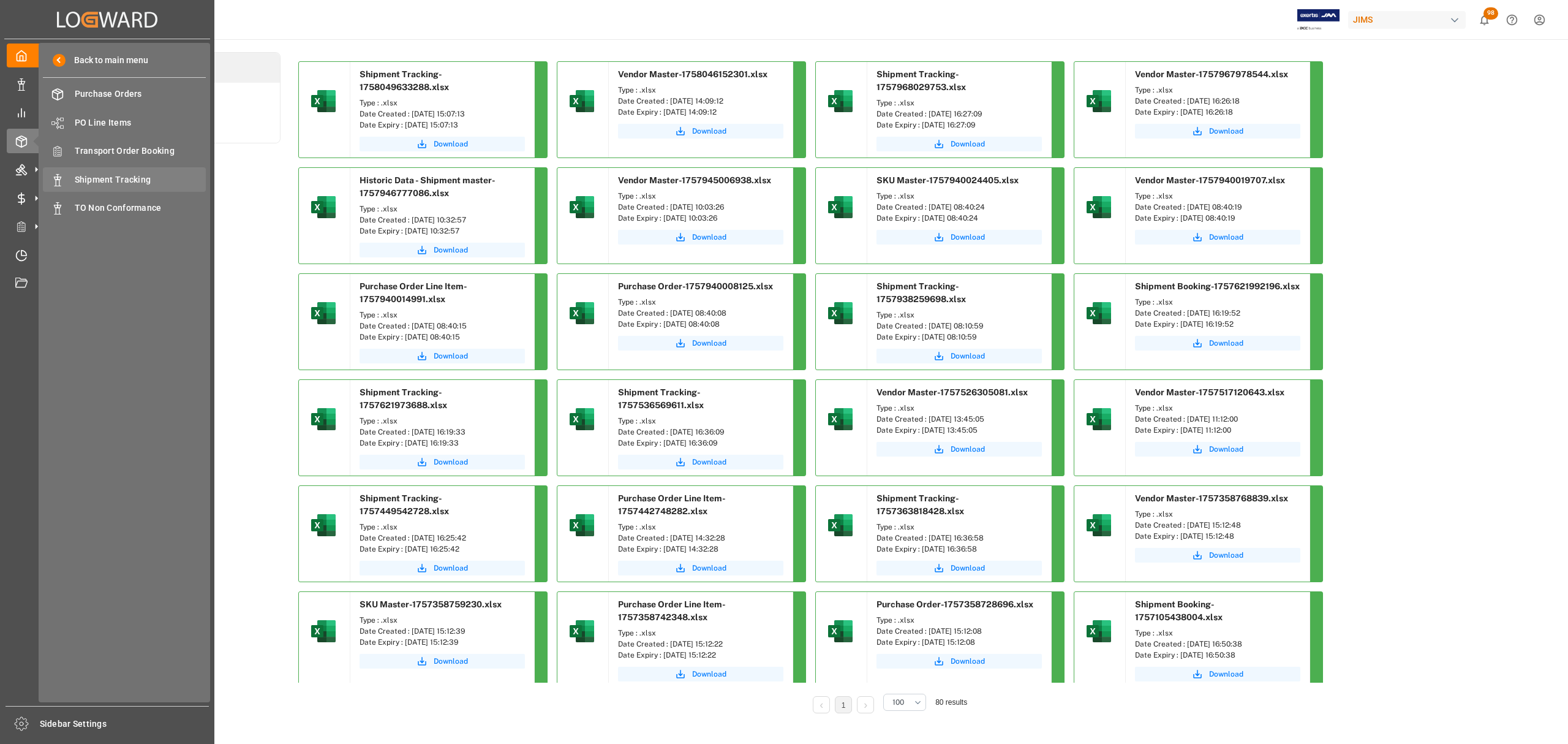
click at [131, 178] on span "Shipment Tracking" at bounding box center [141, 180] width 132 height 13
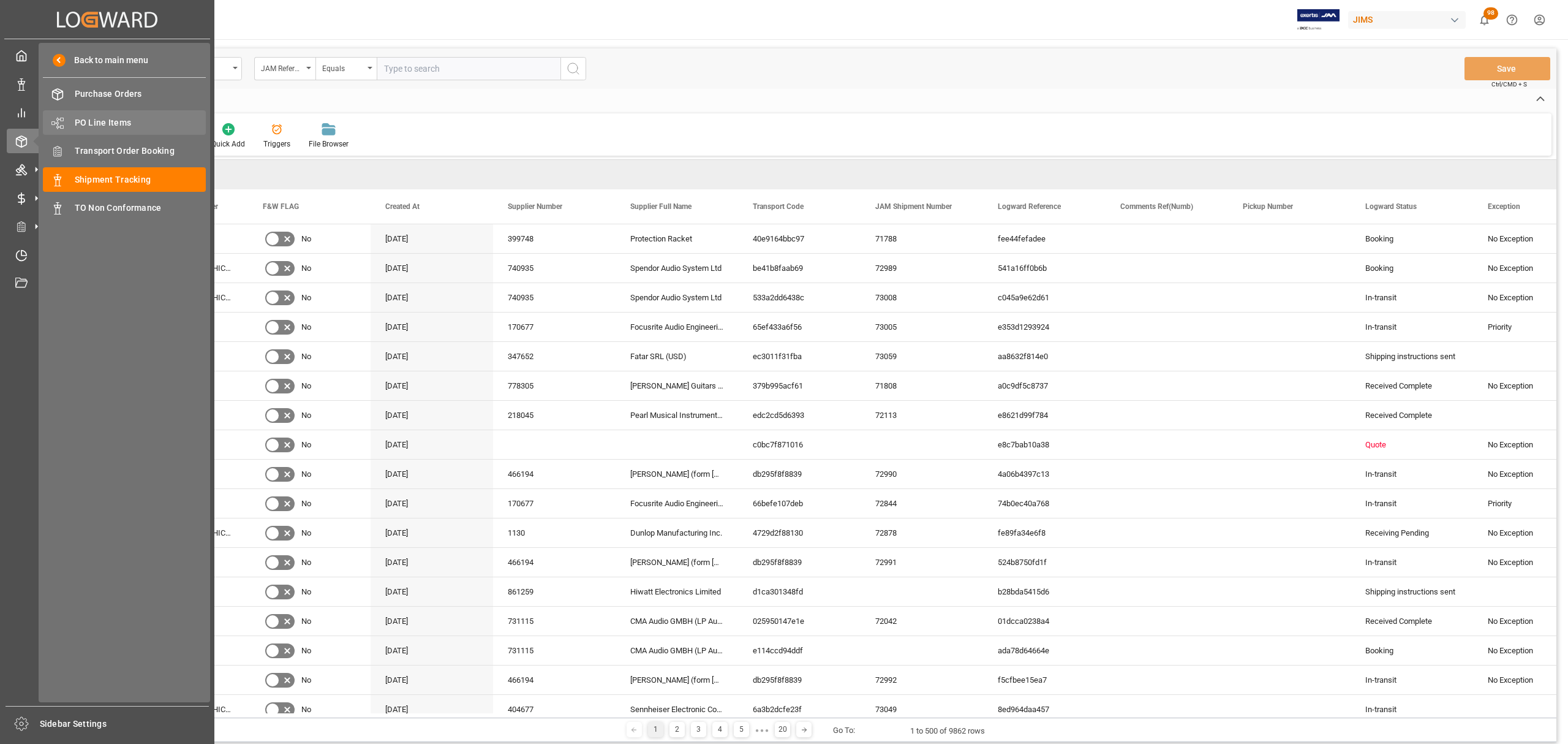
click at [132, 126] on span "PO Line Items" at bounding box center [141, 123] width 132 height 13
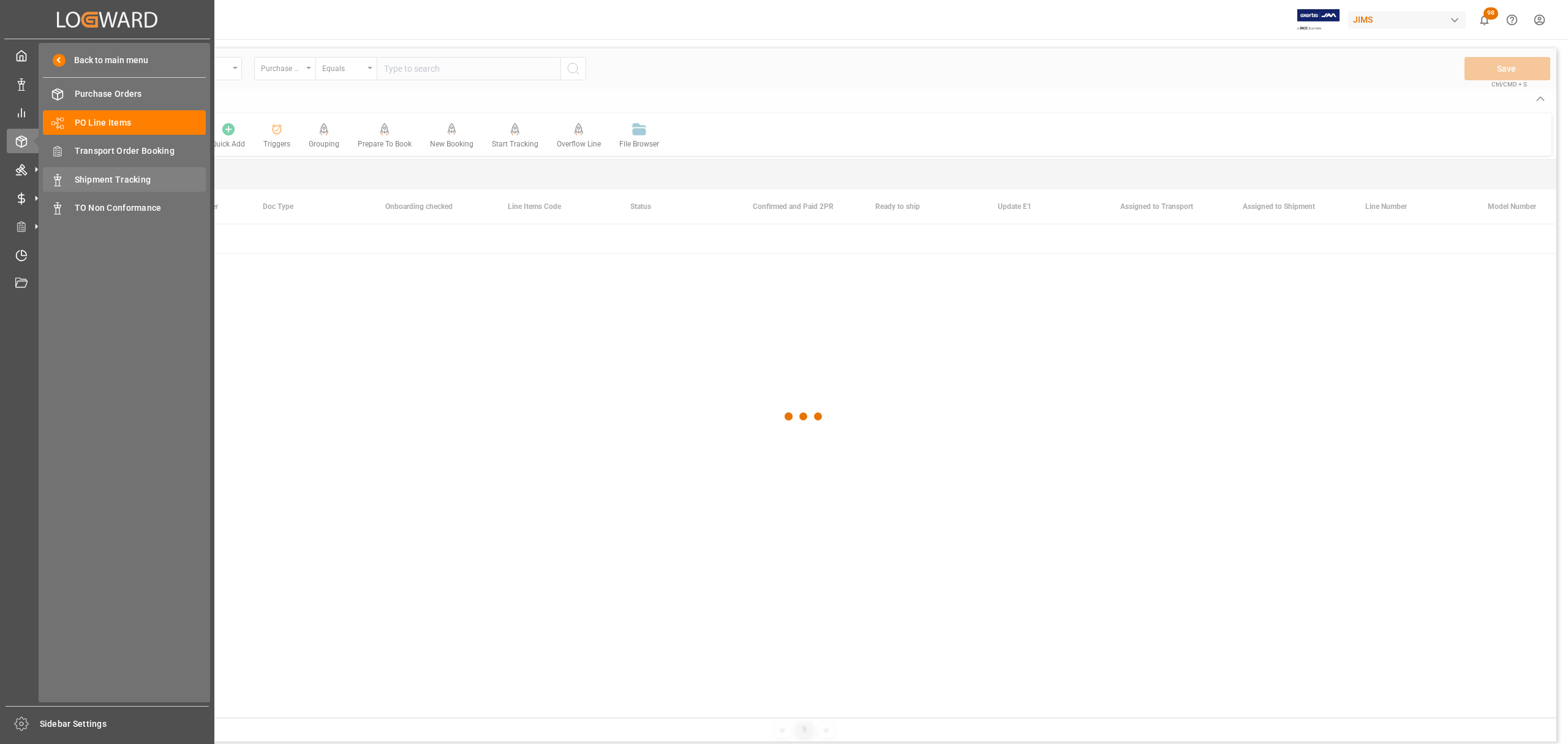
click at [127, 180] on span "Shipment Tracking" at bounding box center [141, 180] width 132 height 13
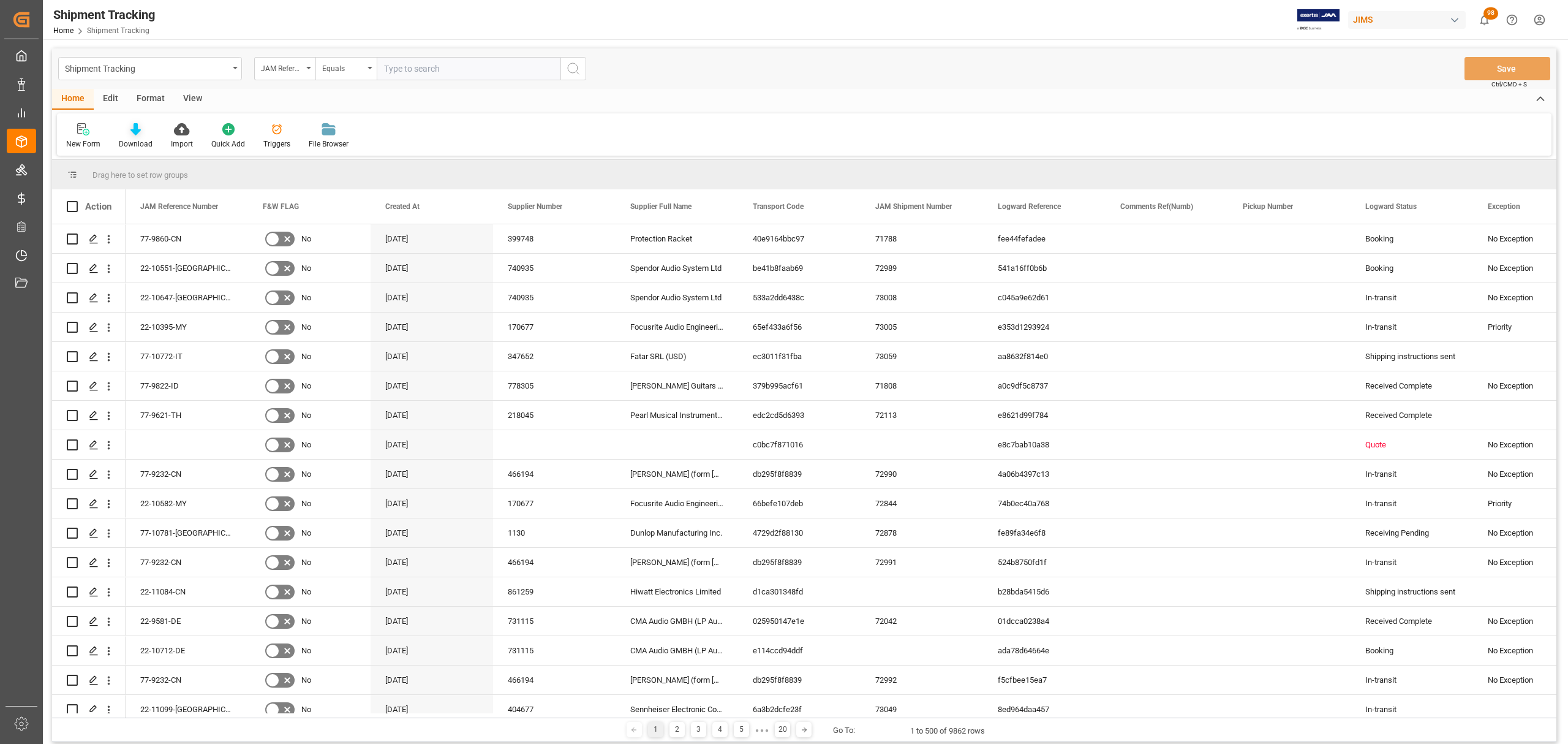
click at [131, 125] on icon at bounding box center [135, 130] width 10 height 13
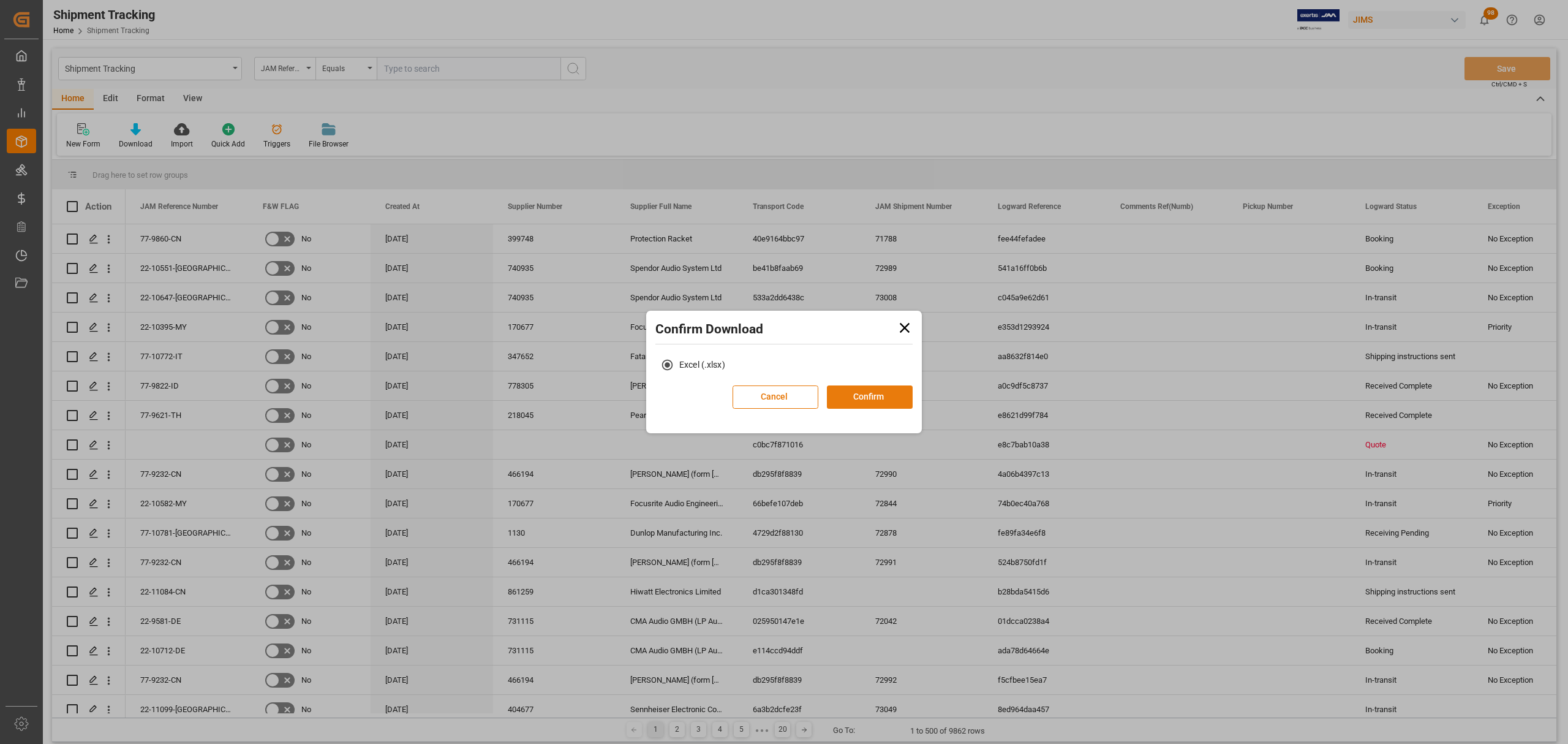
click at [854, 393] on button "Confirm" at bounding box center [869, 397] width 86 height 24
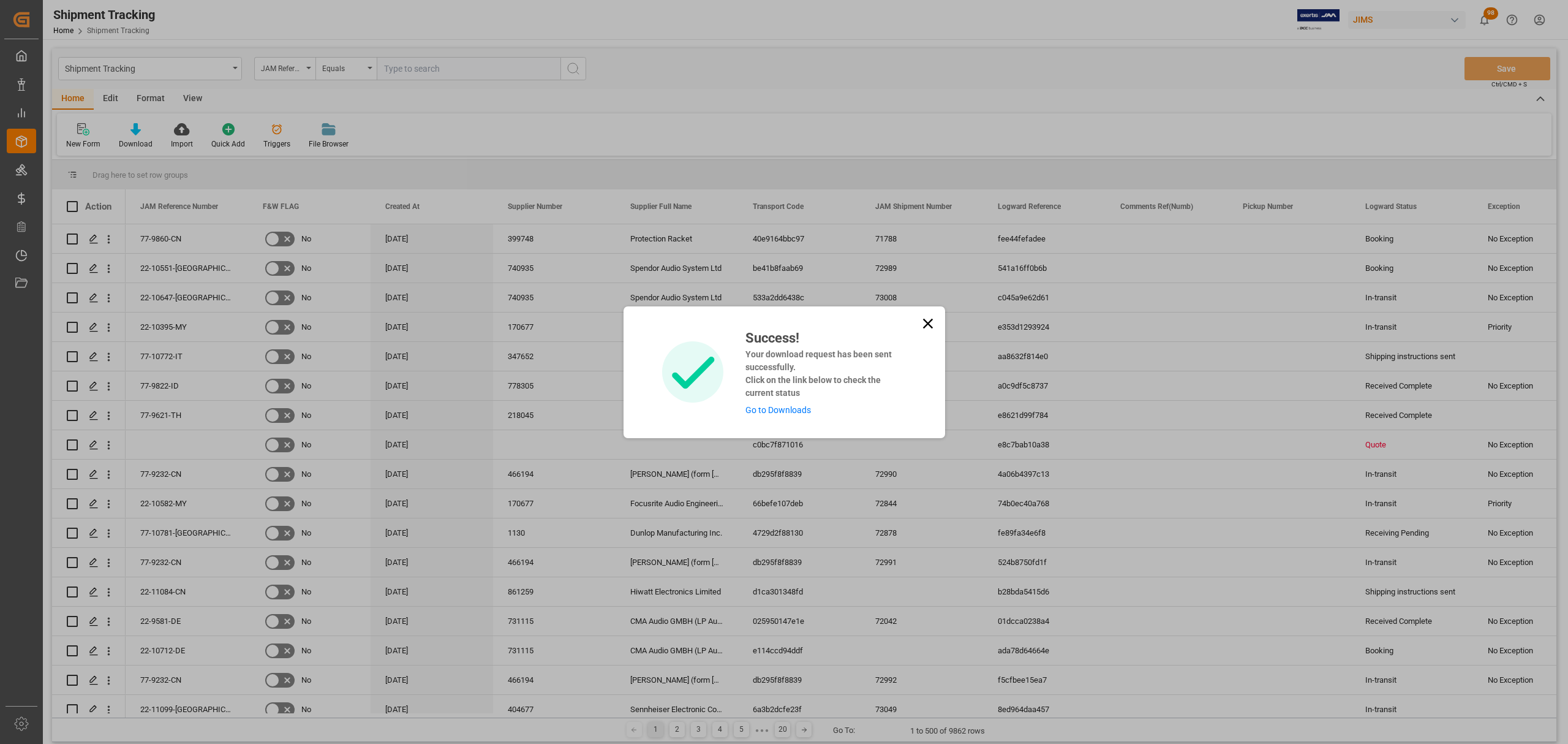
click at [772, 415] on link "Go to Downloads" at bounding box center [778, 410] width 65 height 9
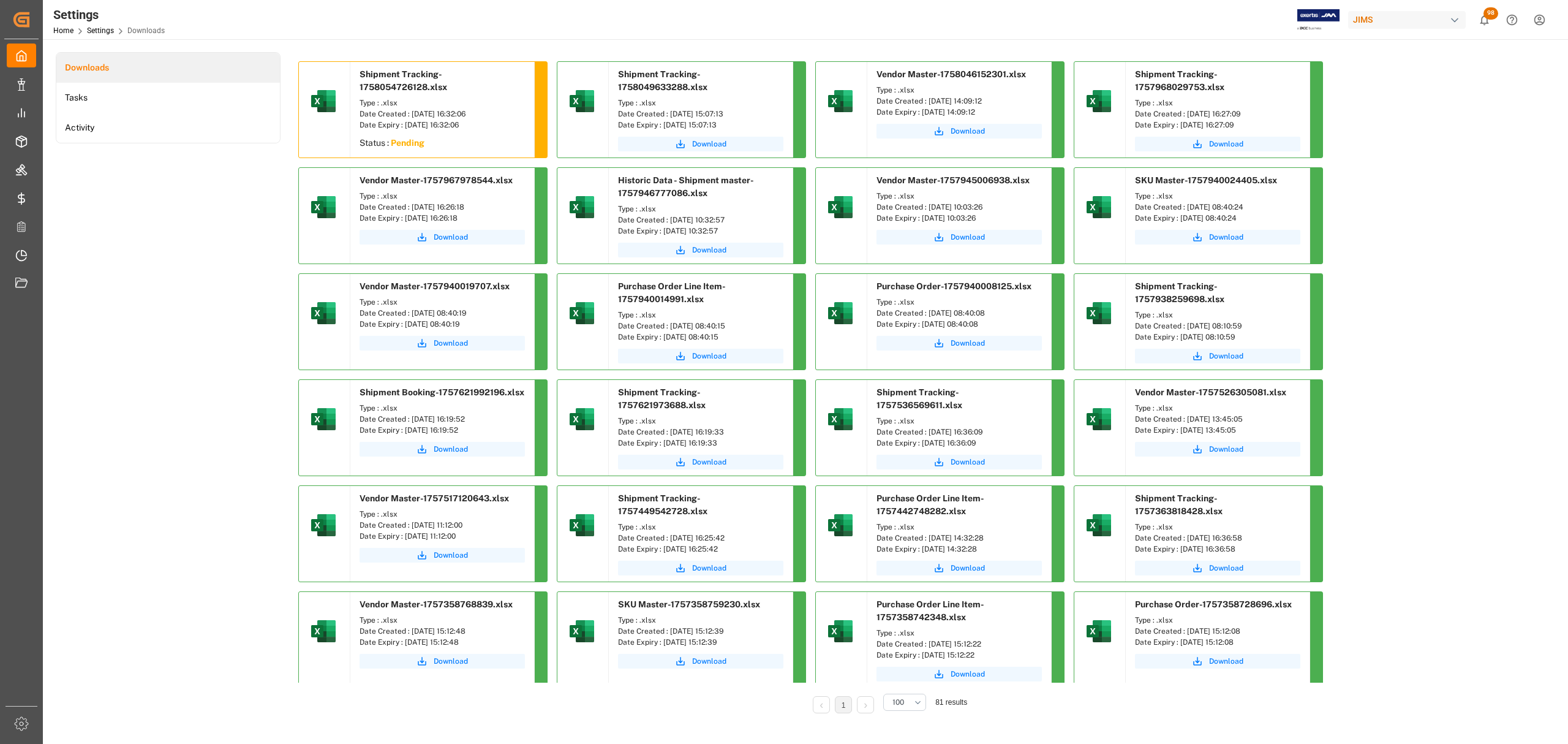
click at [154, 229] on div "Downloads Tasks Activity" at bounding box center [168, 391] width 225 height 679
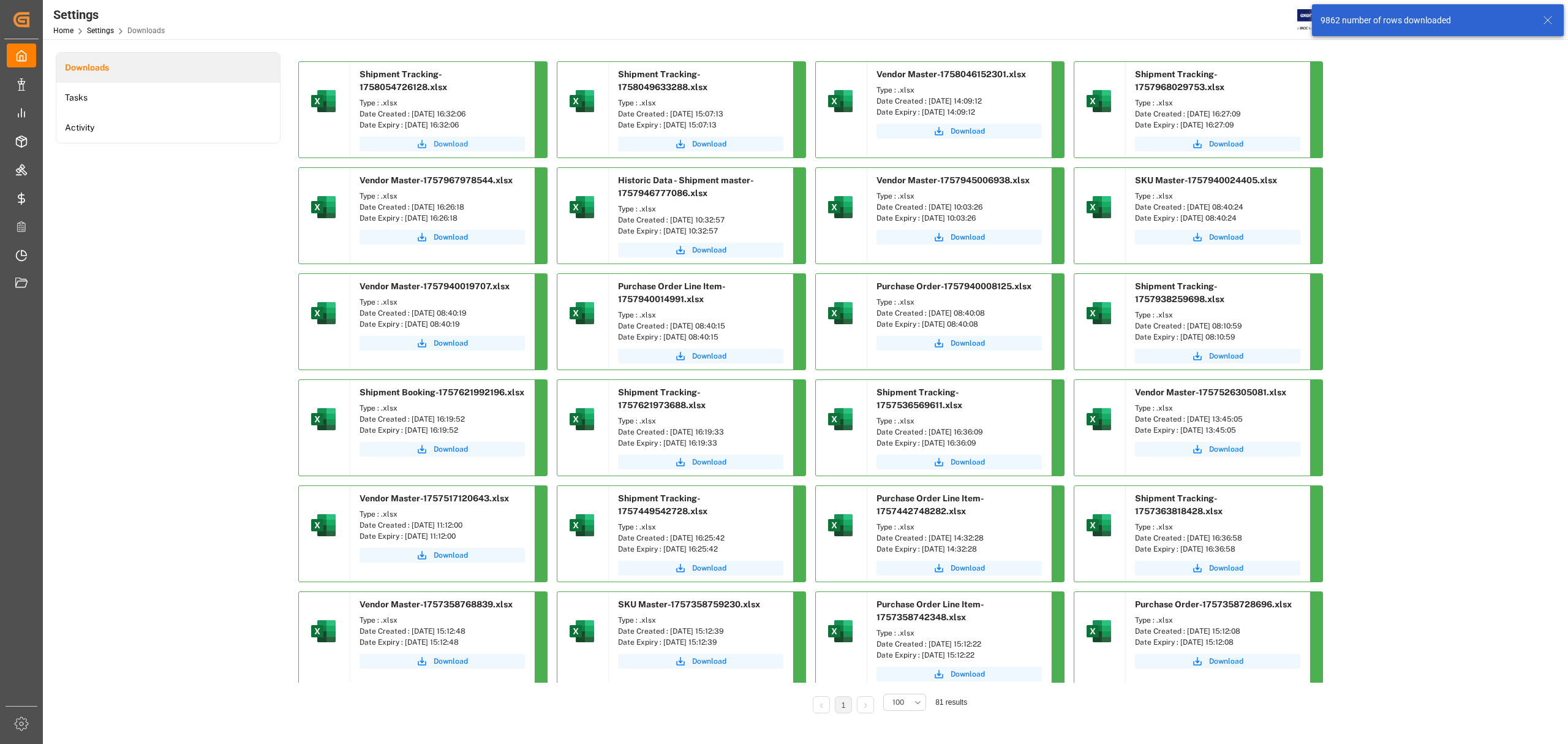
click at [449, 145] on span "Download" at bounding box center [451, 144] width 35 height 11
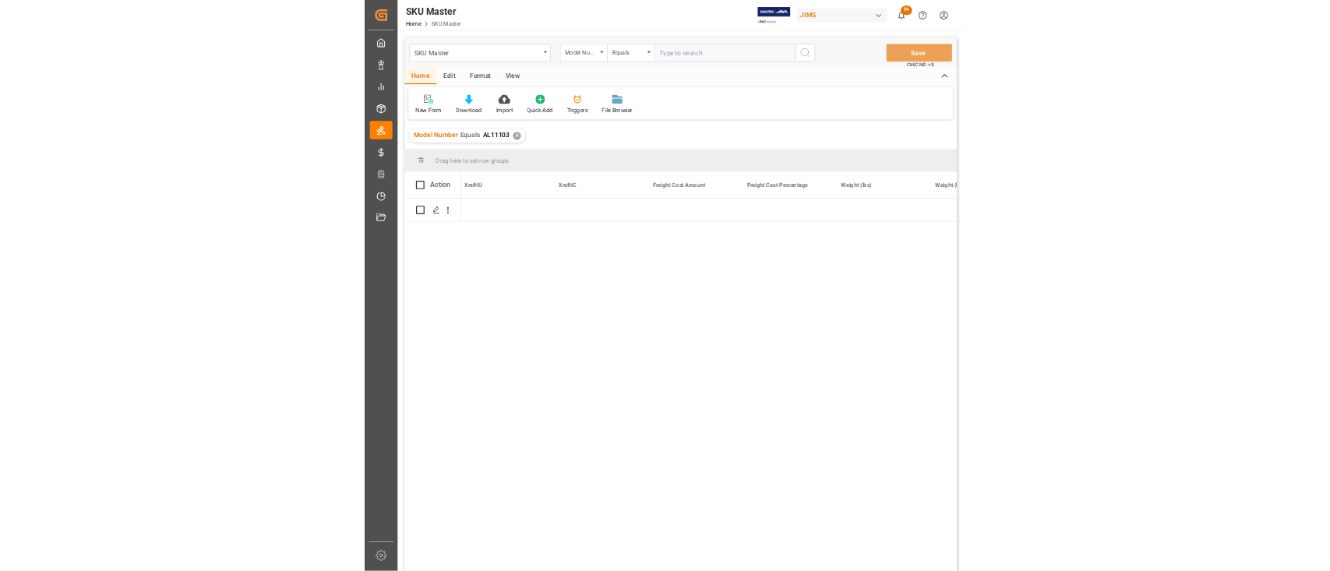
scroll to position [0, 4690]
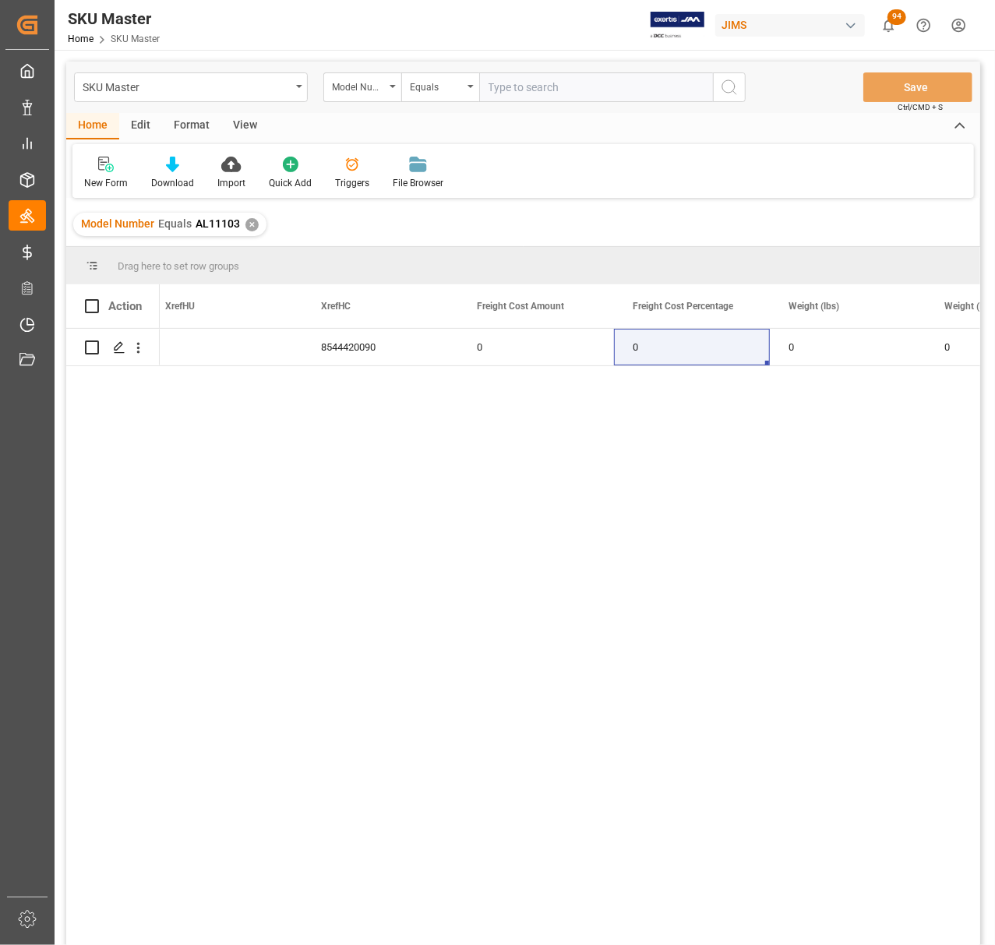
click at [568, 634] on div "0 8544420090 0 0 0 0 0" at bounding box center [570, 642] width 821 height 627
drag, startPoint x: 609, startPoint y: 592, endPoint x: 624, endPoint y: 546, distance: 49.3
click at [609, 592] on div "0 8544420090 0 0 0 0 0" at bounding box center [570, 642] width 821 height 627
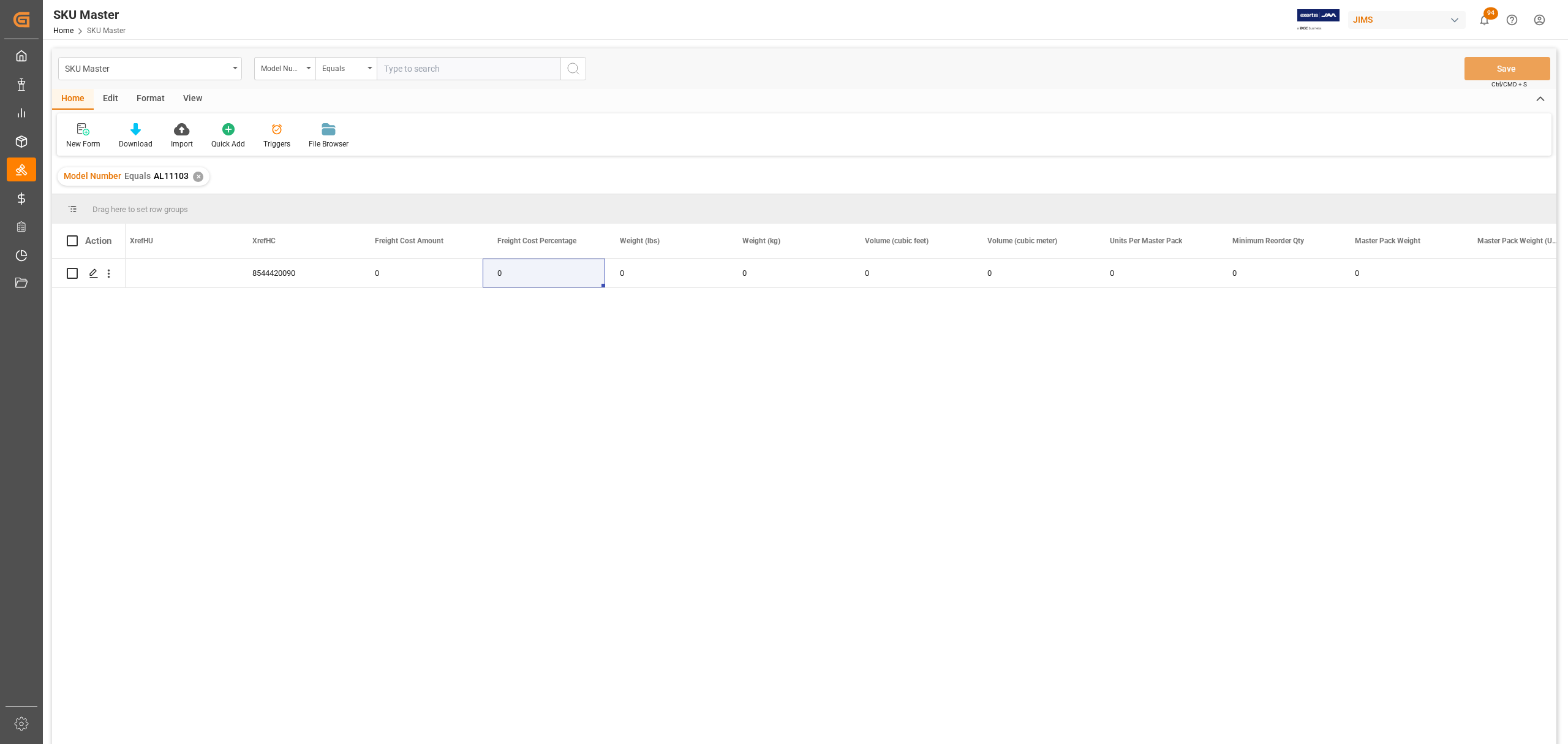
click at [781, 473] on div "0 8544420090 0 0 0 0 0 0 0 0 0 0" at bounding box center [841, 505] width 1431 height 493
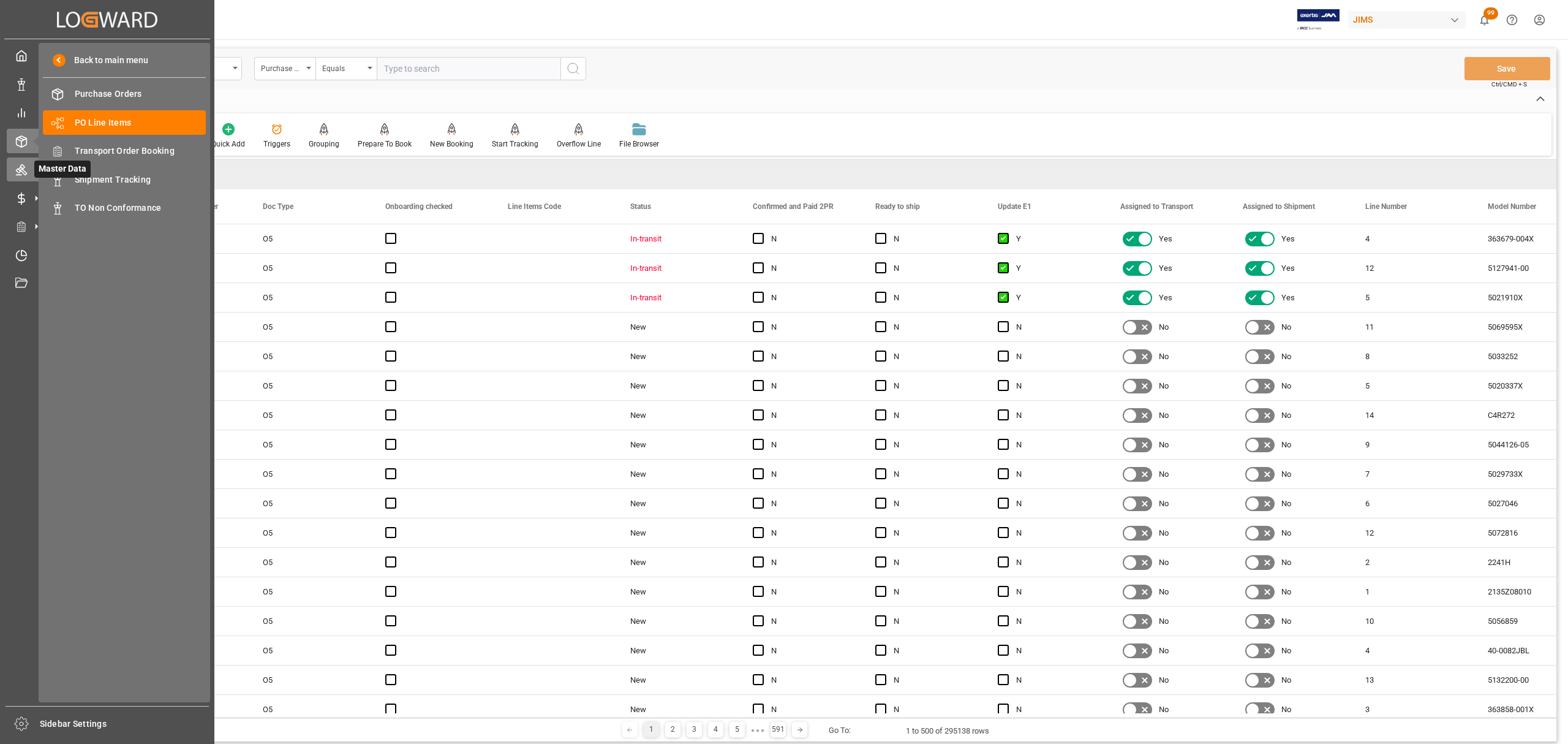
click at [23, 172] on icon at bounding box center [21, 171] width 11 height 11
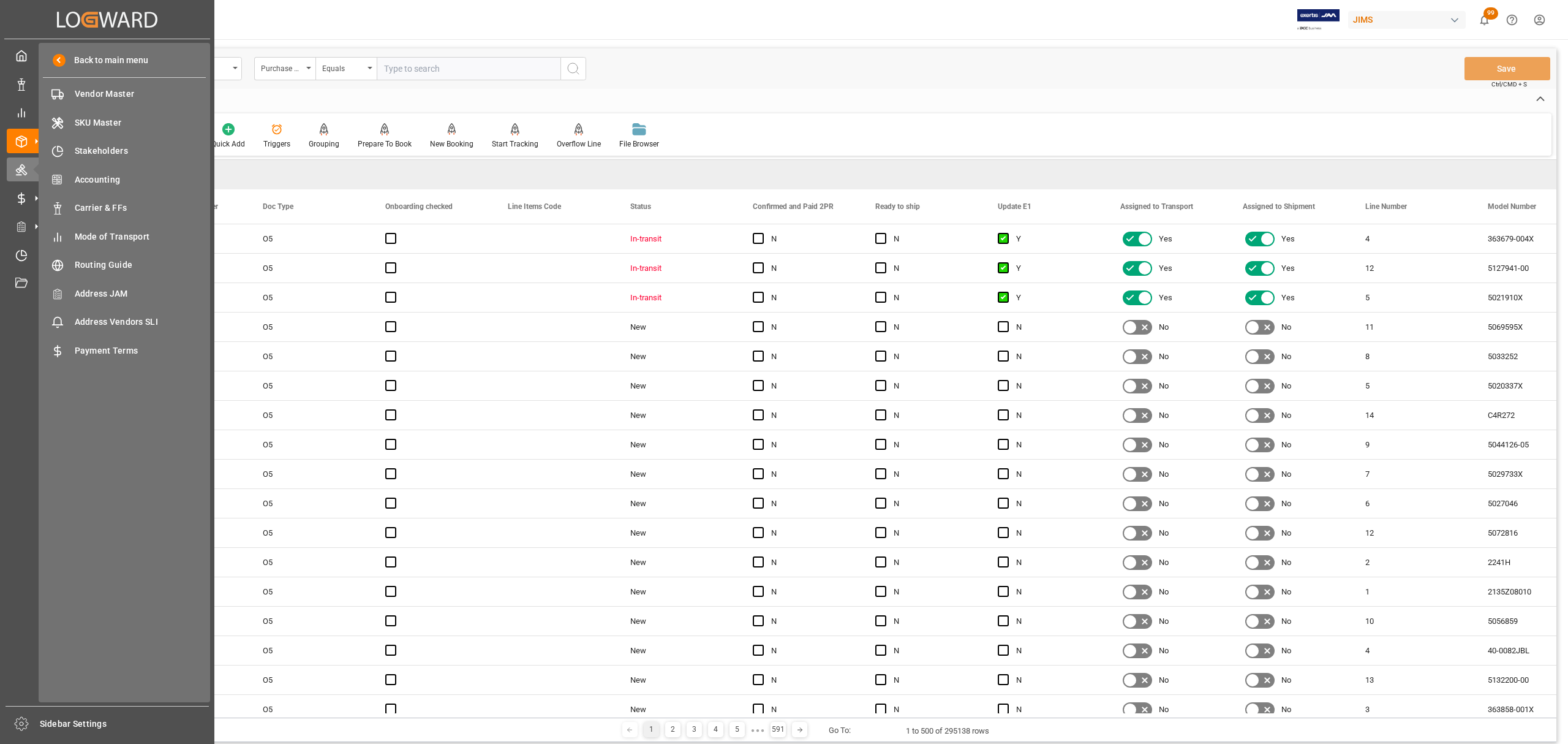
drag, startPoint x: 109, startPoint y: 207, endPoint x: 888, endPoint y: 118, distance: 784.1
click at [109, 207] on span "Carrier & FFs" at bounding box center [141, 208] width 132 height 13
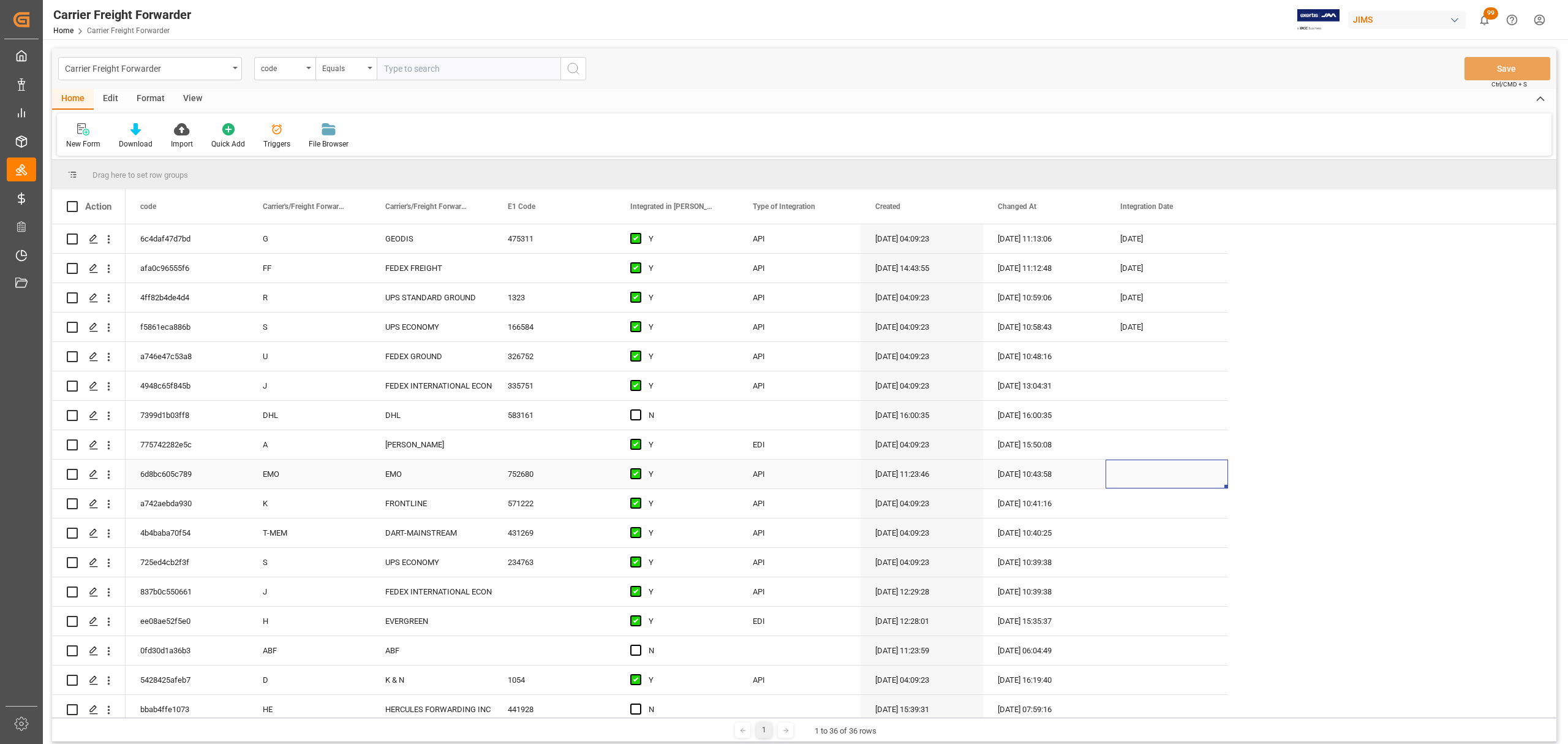
click at [1165, 471] on div "Press SPACE to select this row." at bounding box center [1167, 474] width 123 height 29
click at [1129, 514] on button "Previous Month" at bounding box center [1126, 514] width 7 height 7
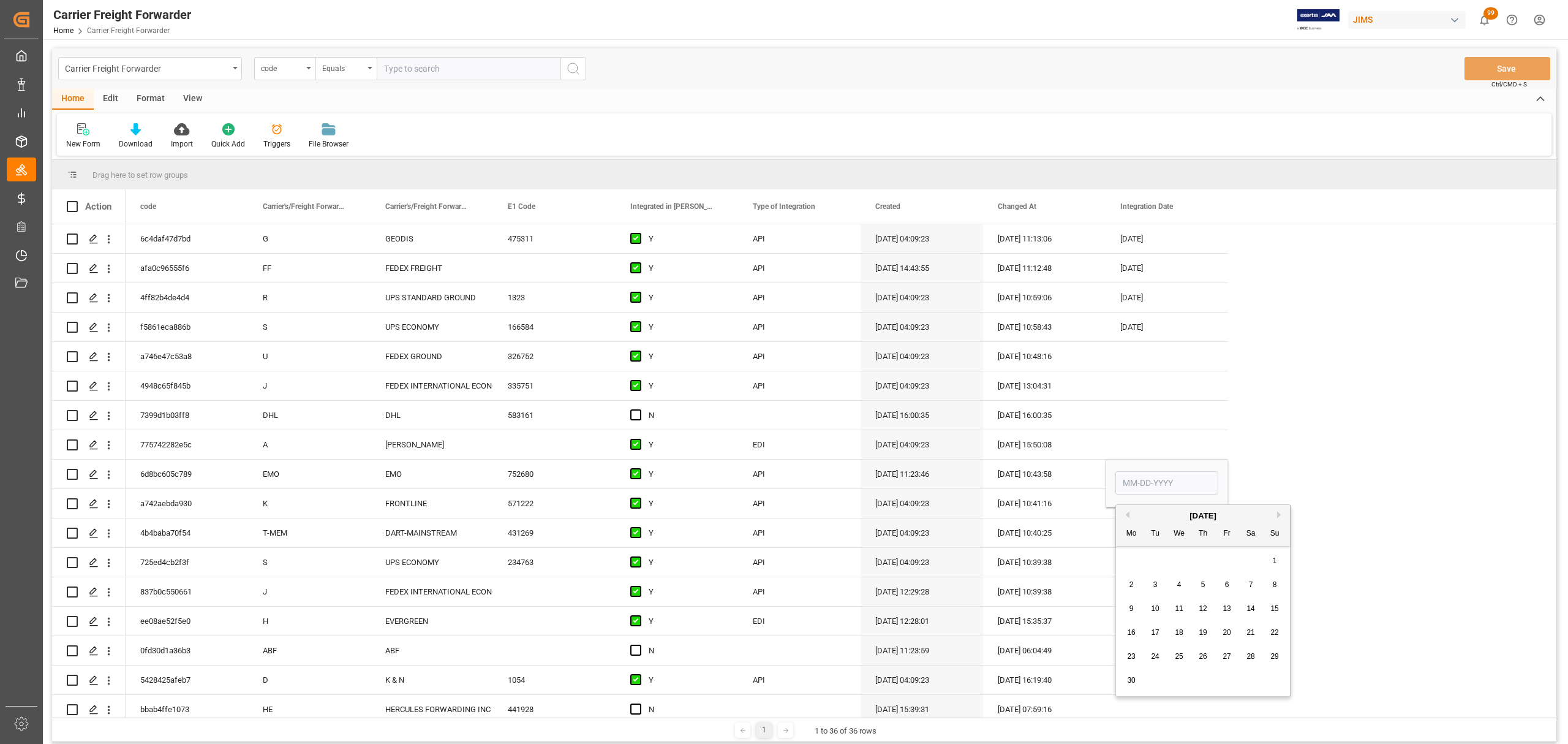
click at [1129, 514] on button "Previous Month" at bounding box center [1126, 514] width 7 height 7
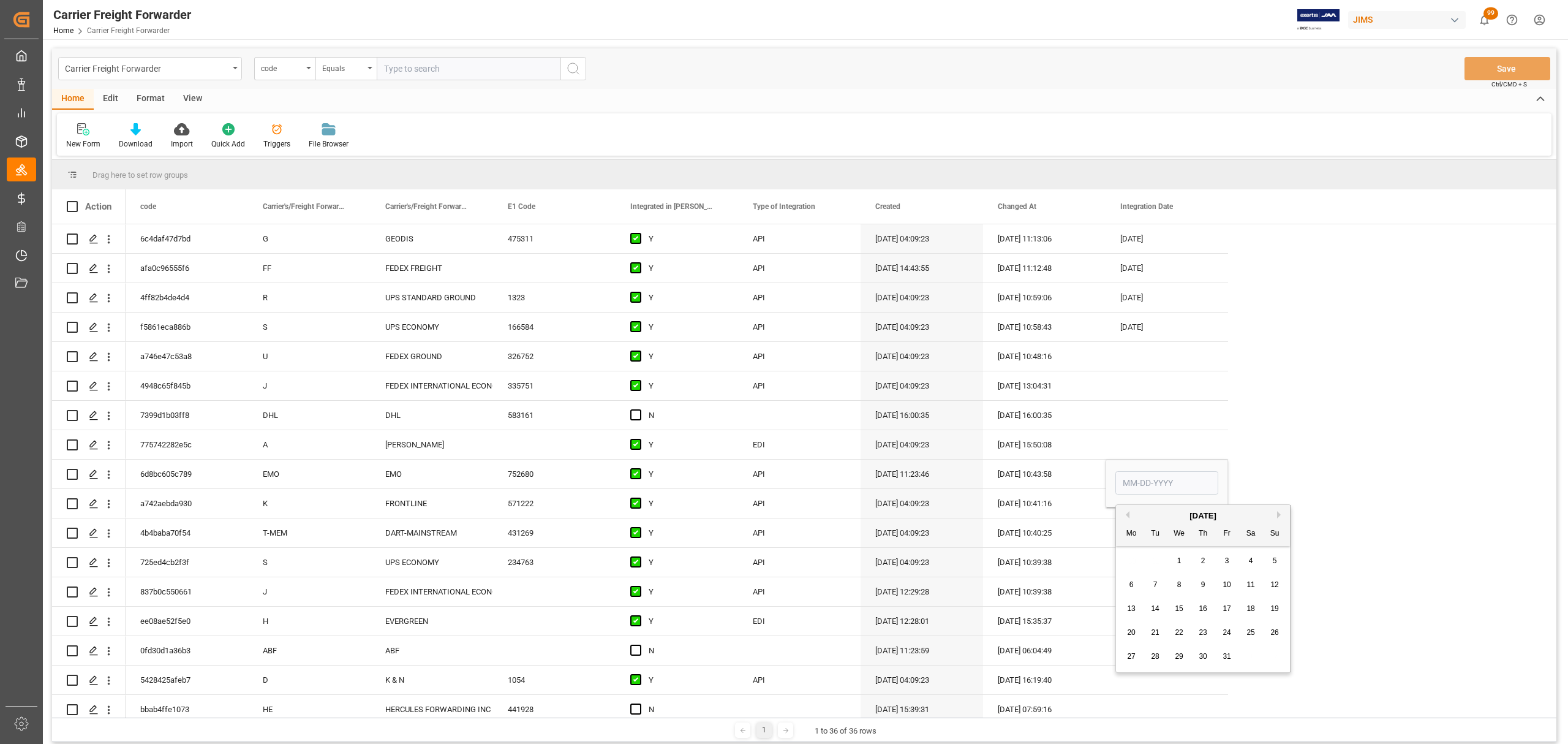
click at [1177, 585] on span "8" at bounding box center [1179, 584] width 4 height 9
type input "01-08-2025"
click at [1170, 359] on div "Press SPACE to select this row." at bounding box center [1167, 356] width 123 height 29
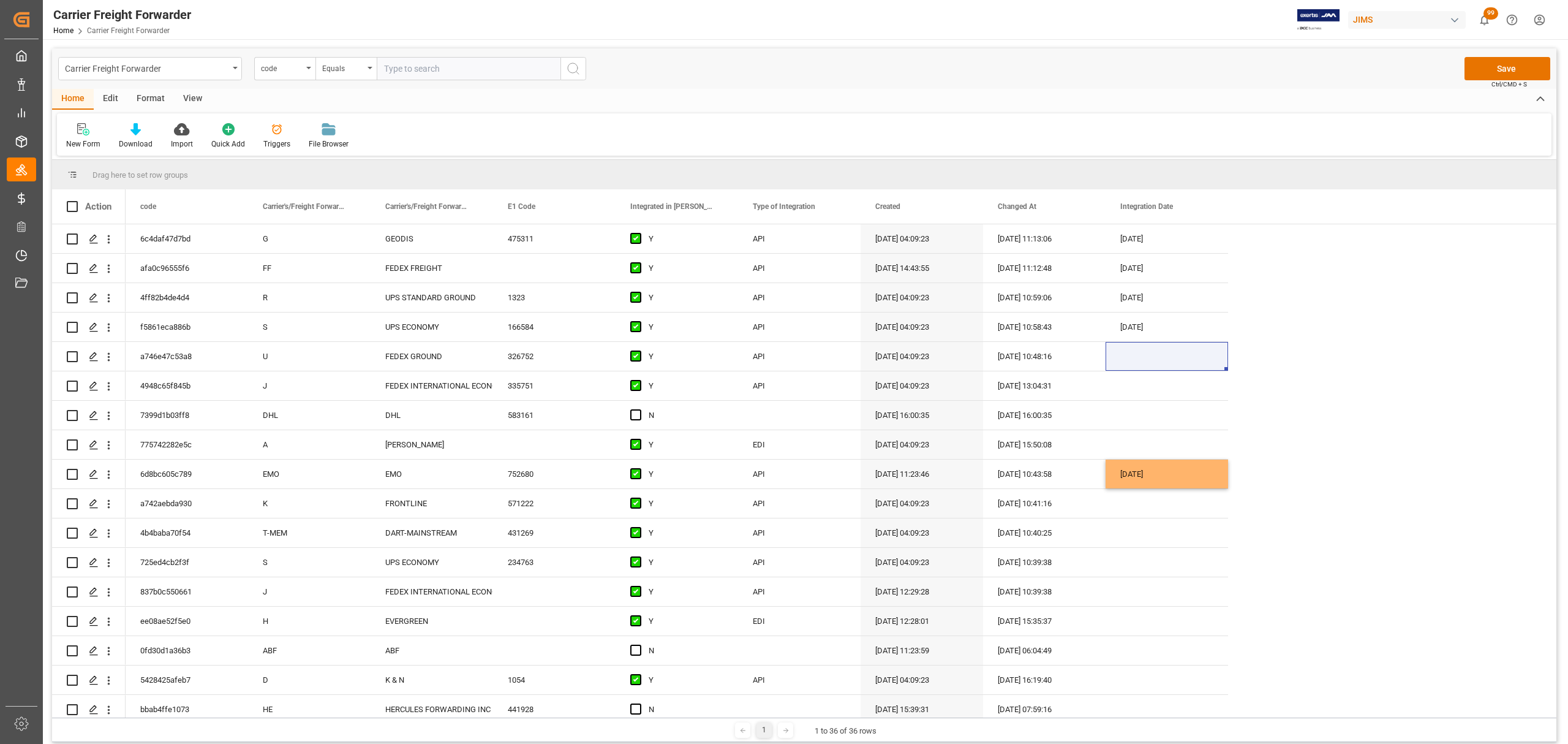
click at [1378, 338] on div "6c4daf47d7bd G GEODIS 475311 Y API 08-11-2023 04:09:23 09-15-2025 11:13:06 01-1…" at bounding box center [841, 753] width 1431 height 1059
click at [1527, 68] on button "Save" at bounding box center [1507, 68] width 86 height 24
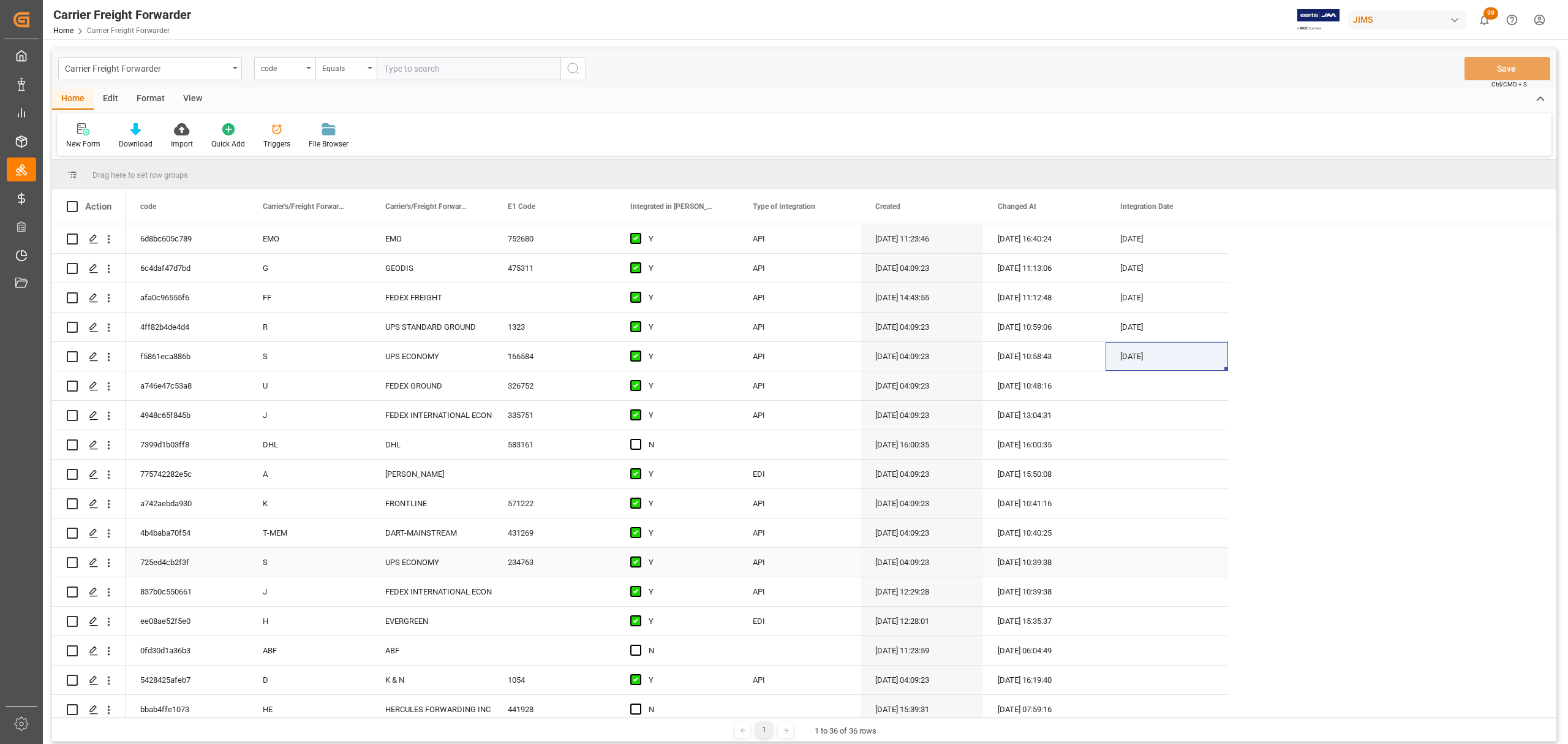
scroll to position [4, 0]
click at [1162, 379] on div "Press SPACE to select this row." at bounding box center [1167, 385] width 123 height 29
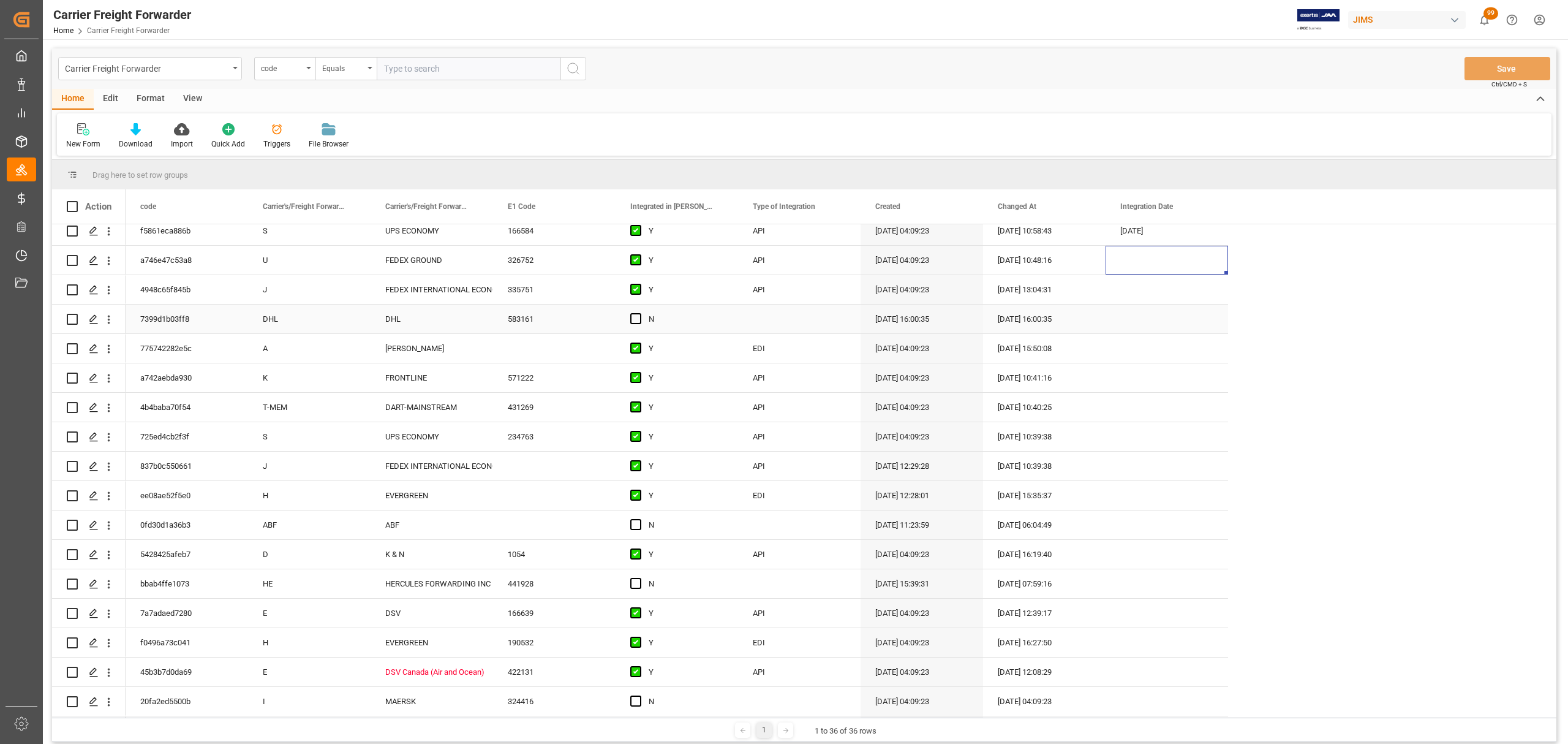
scroll to position [245, 0]
